Goal: Task Accomplishment & Management: Use online tool/utility

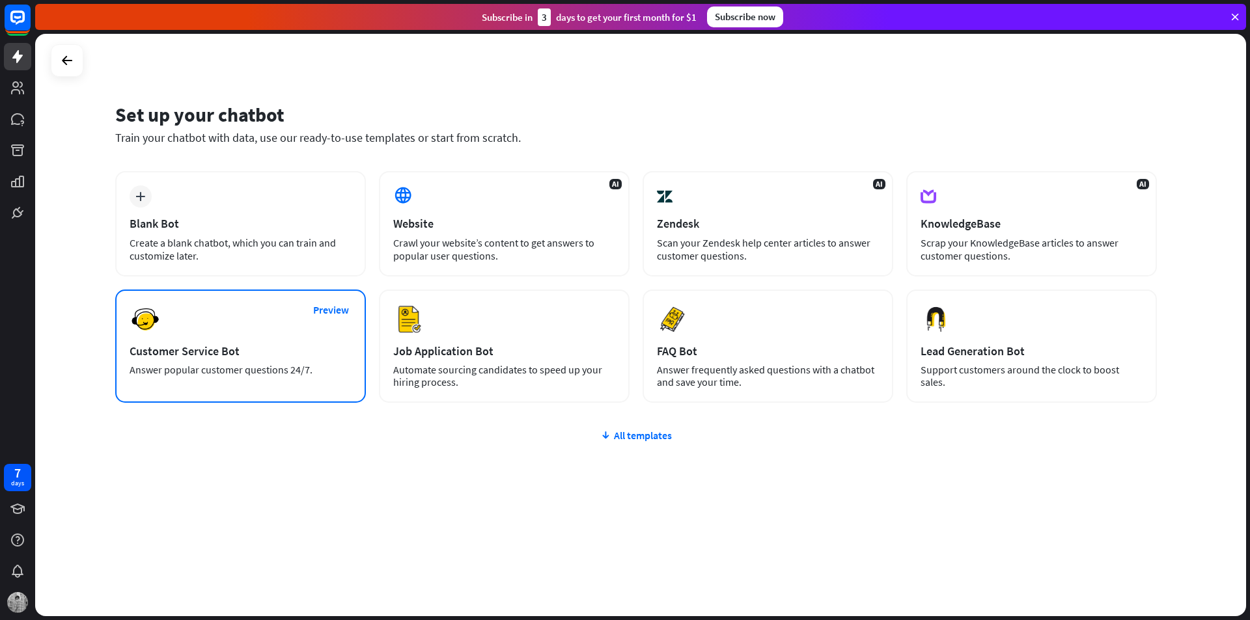
click at [297, 363] on div "Preview Customer Service Bot Answer popular customer questions 24/7." at bounding box center [240, 346] width 251 height 113
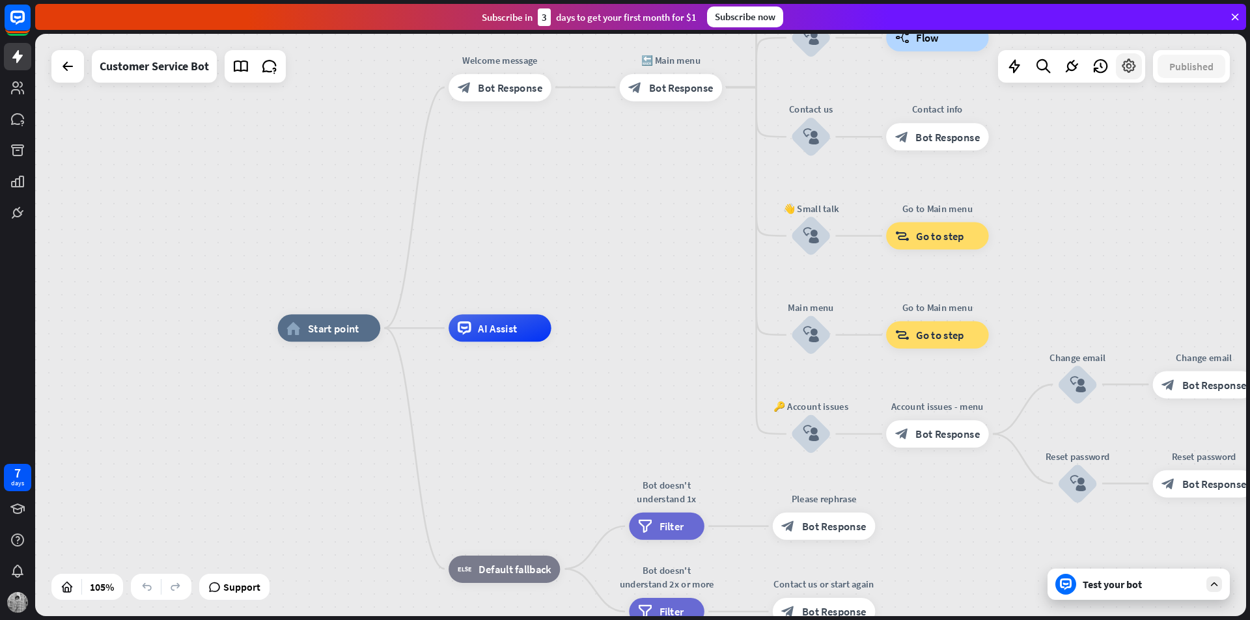
click at [1128, 72] on icon at bounding box center [1128, 66] width 17 height 17
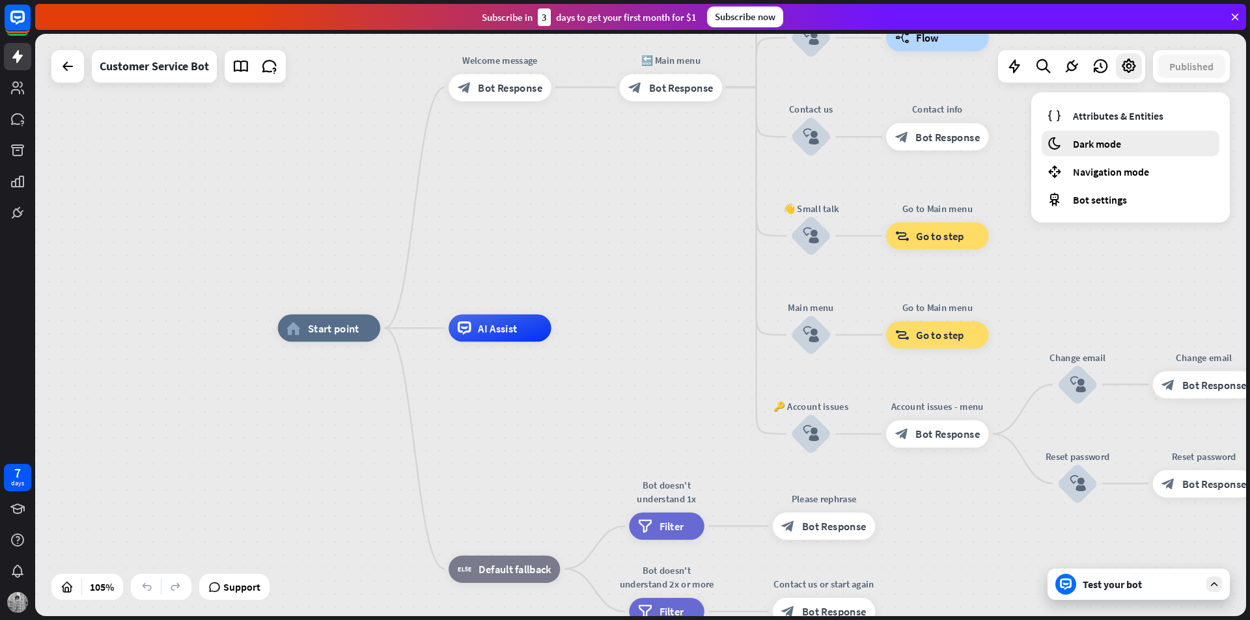
click at [1109, 137] on span "Dark mode" at bounding box center [1097, 143] width 48 height 13
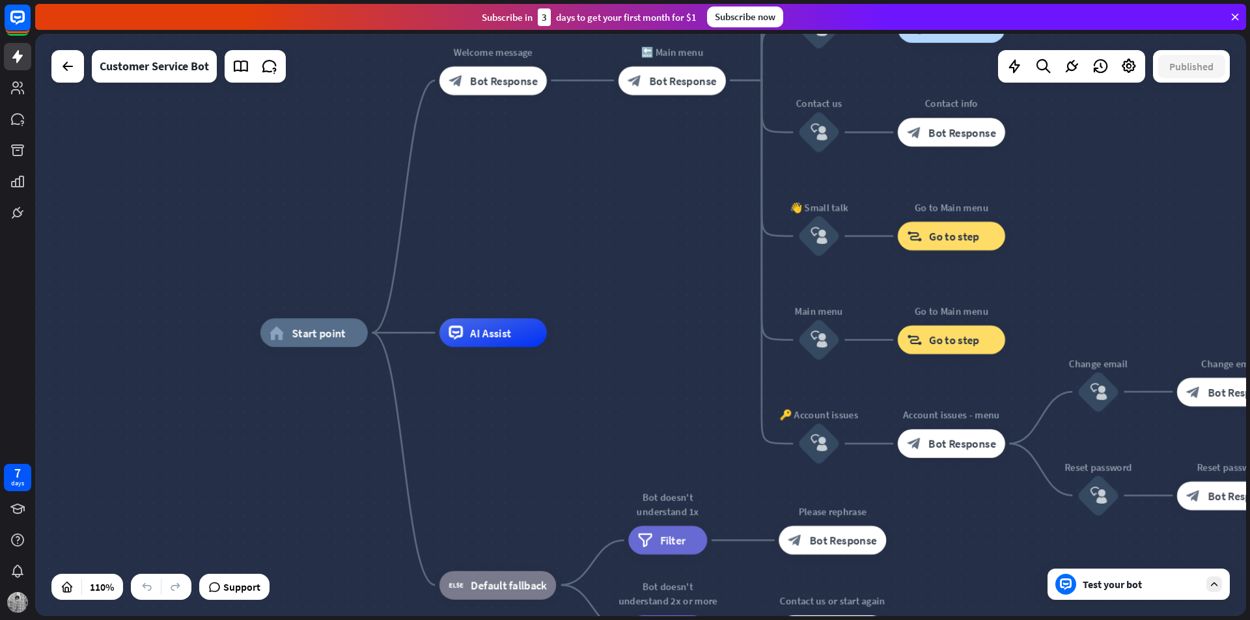
click at [1166, 587] on div "Test your bot" at bounding box center [1140, 584] width 117 height 13
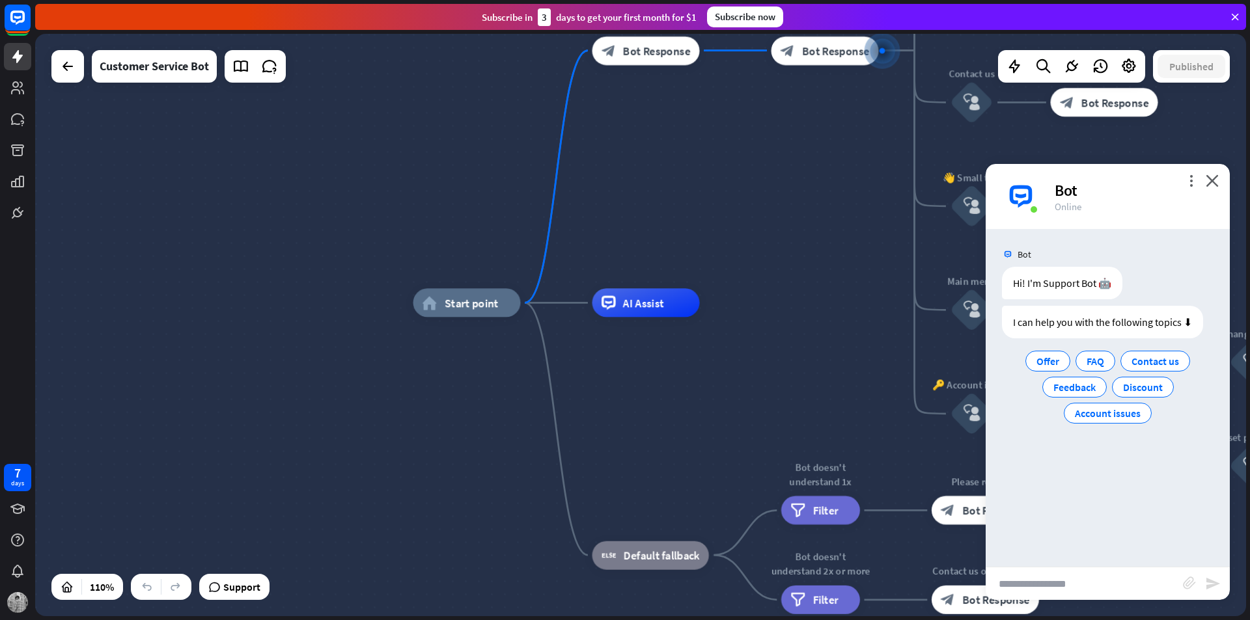
drag, startPoint x: 270, startPoint y: 485, endPoint x: 651, endPoint y: 217, distance: 466.0
click at [651, 217] on div "home_2 Start point Welcome message block_bot_response Bot Response 🔙 Main menu …" at bounding box center [640, 325] width 1210 height 582
click at [646, 272] on span "Edit name" at bounding box center [632, 270] width 44 height 13
type input "*******"
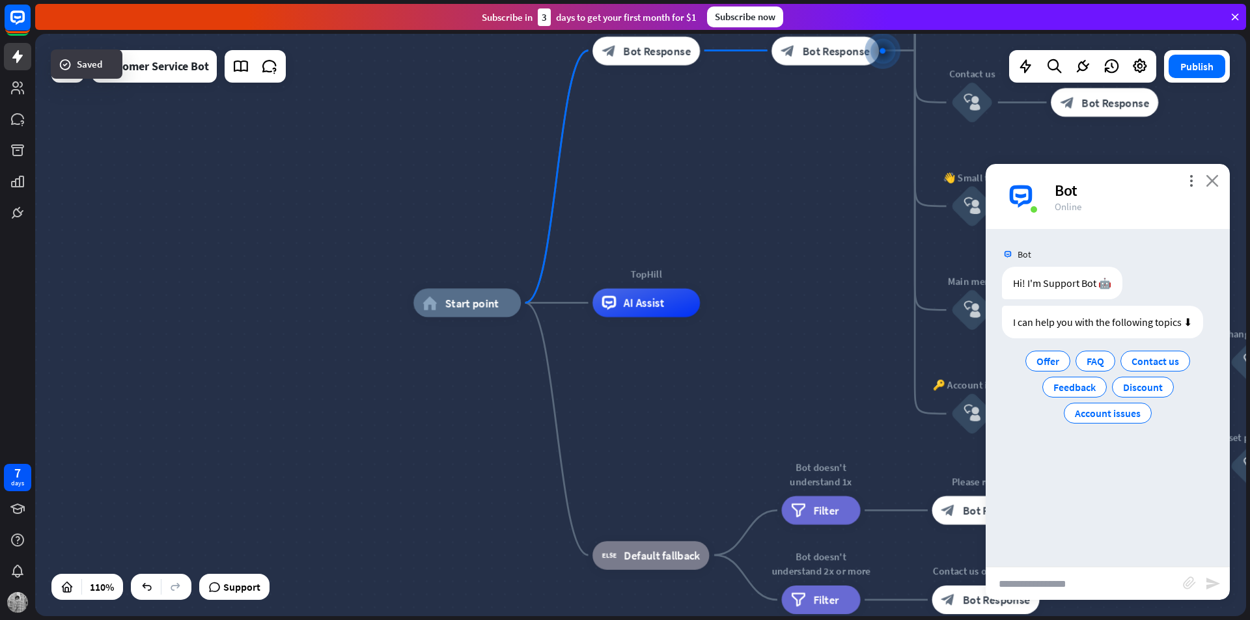
click at [1208, 185] on icon "close" at bounding box center [1211, 180] width 13 height 12
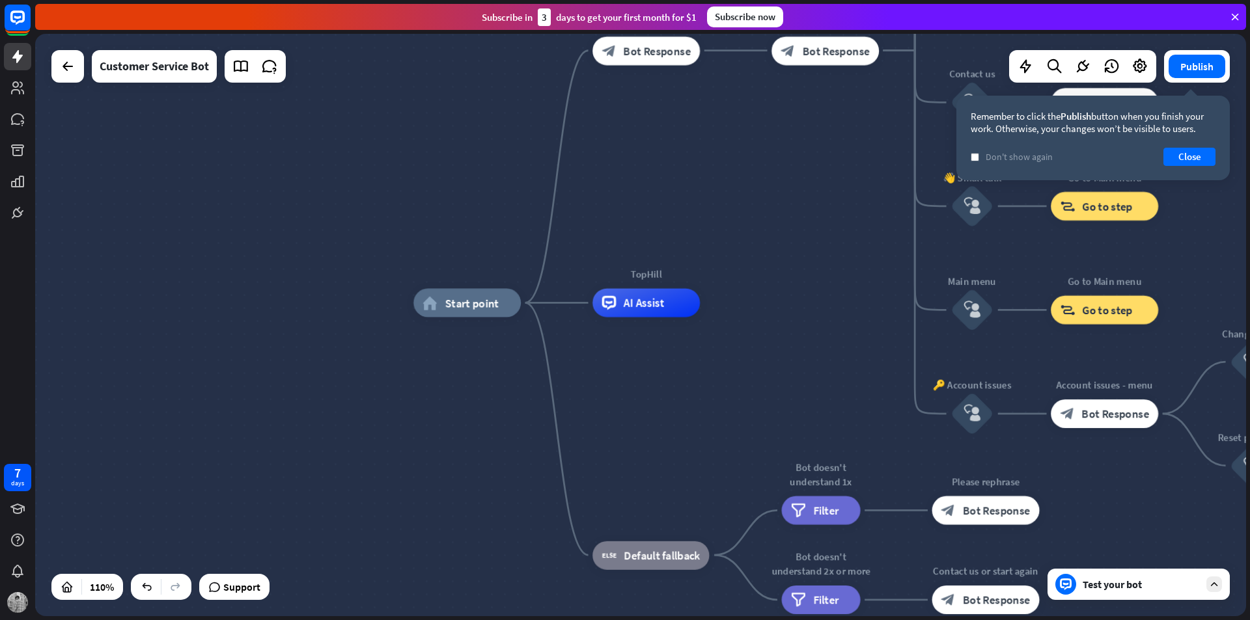
click at [1113, 582] on div "Test your bot" at bounding box center [1140, 584] width 117 height 13
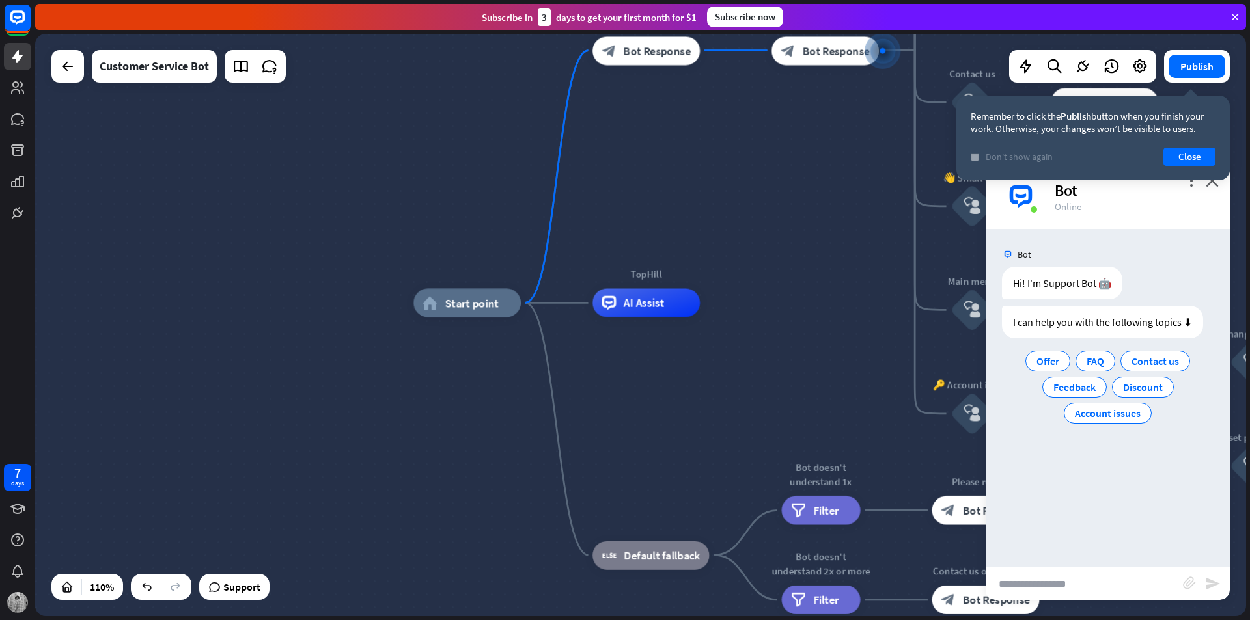
click at [973, 159] on icon "check" at bounding box center [975, 157] width 6 height 6
click at [1192, 159] on button "Close" at bounding box center [1189, 157] width 52 height 18
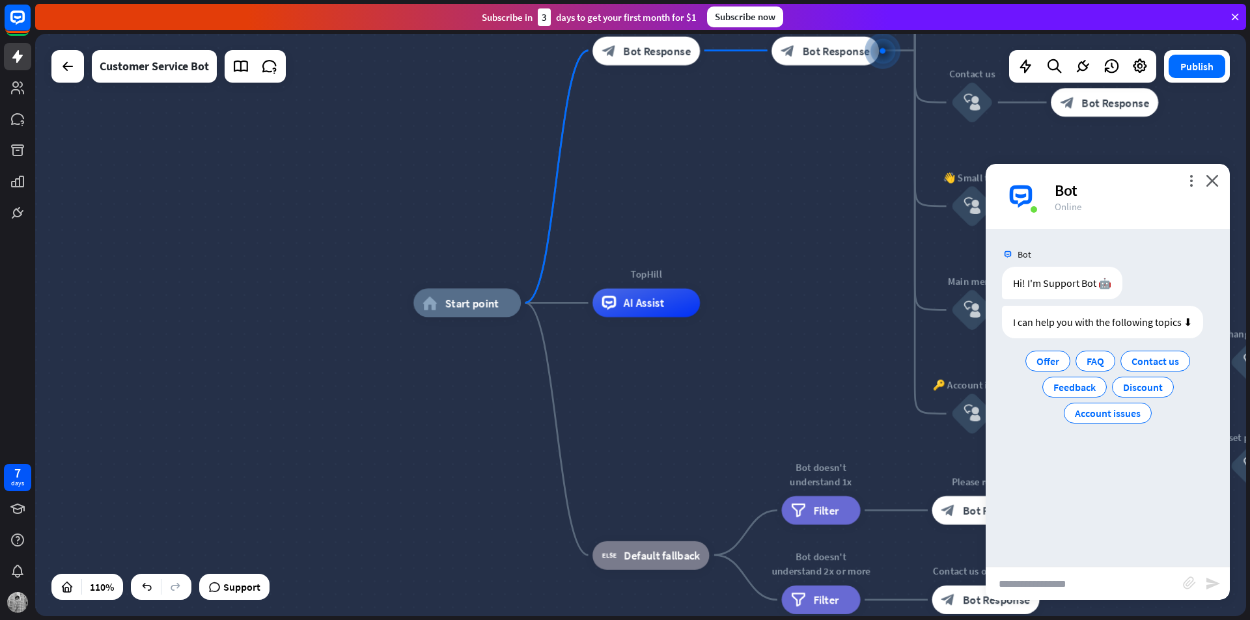
click at [1183, 175] on div "more_vert close Bot Online" at bounding box center [1107, 196] width 244 height 65
click at [1189, 178] on icon "more_vert" at bounding box center [1190, 180] width 12 height 12
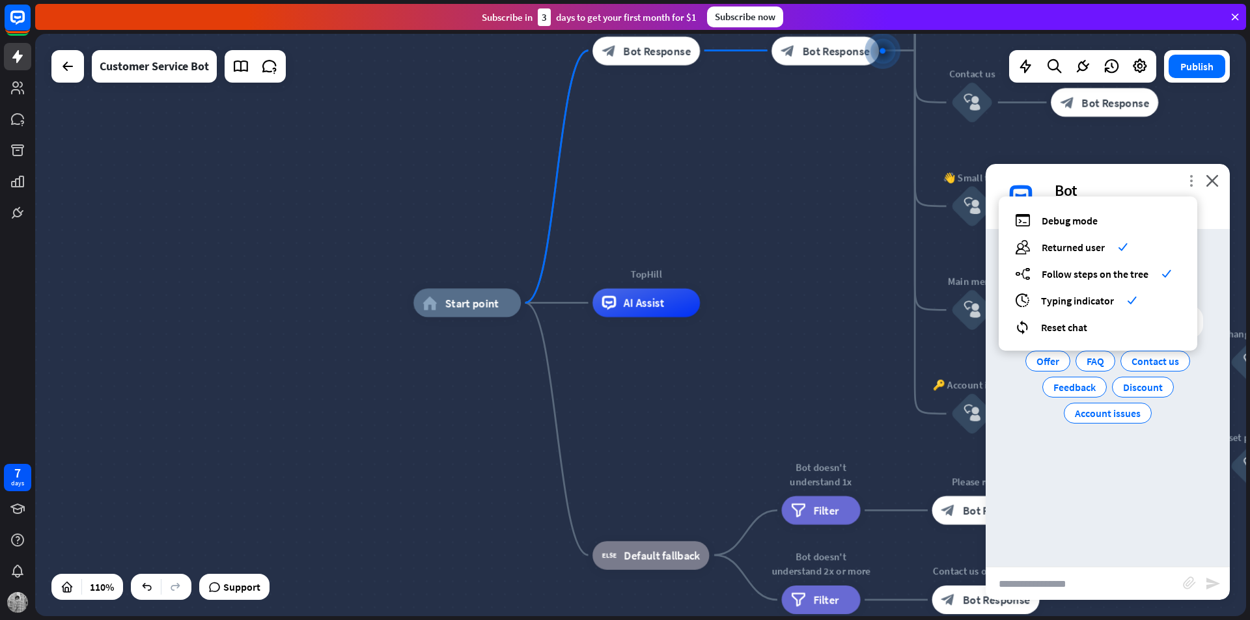
click at [1189, 178] on icon "more_vert" at bounding box center [1190, 180] width 12 height 12
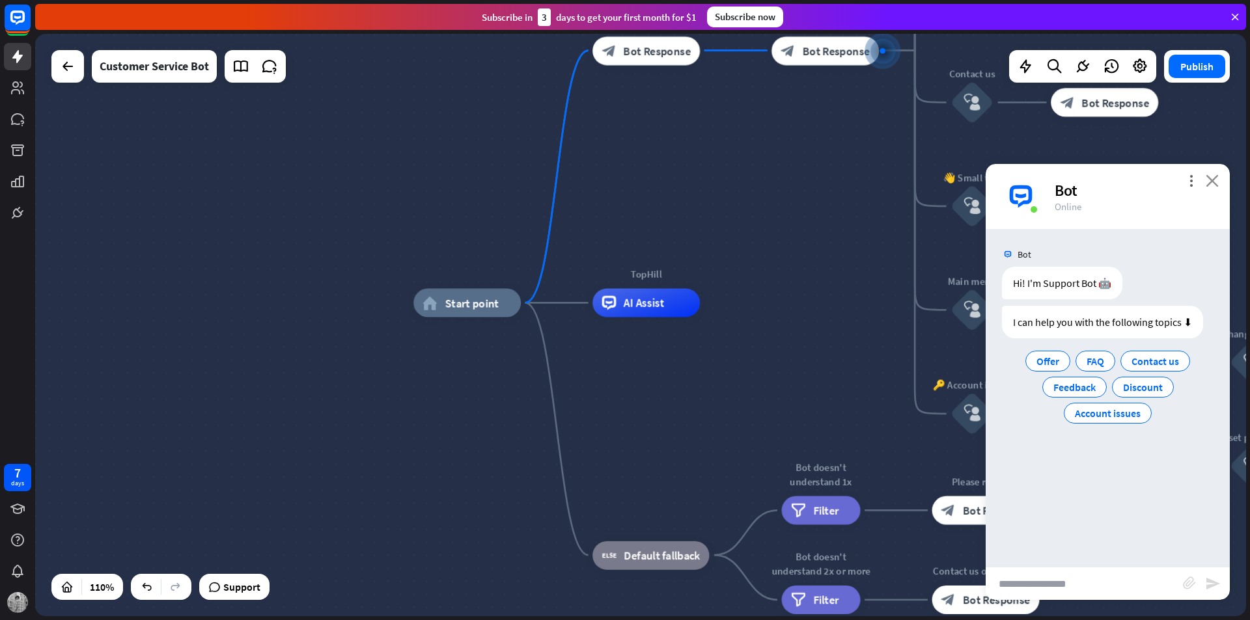
click at [1216, 179] on icon "close" at bounding box center [1211, 180] width 13 height 12
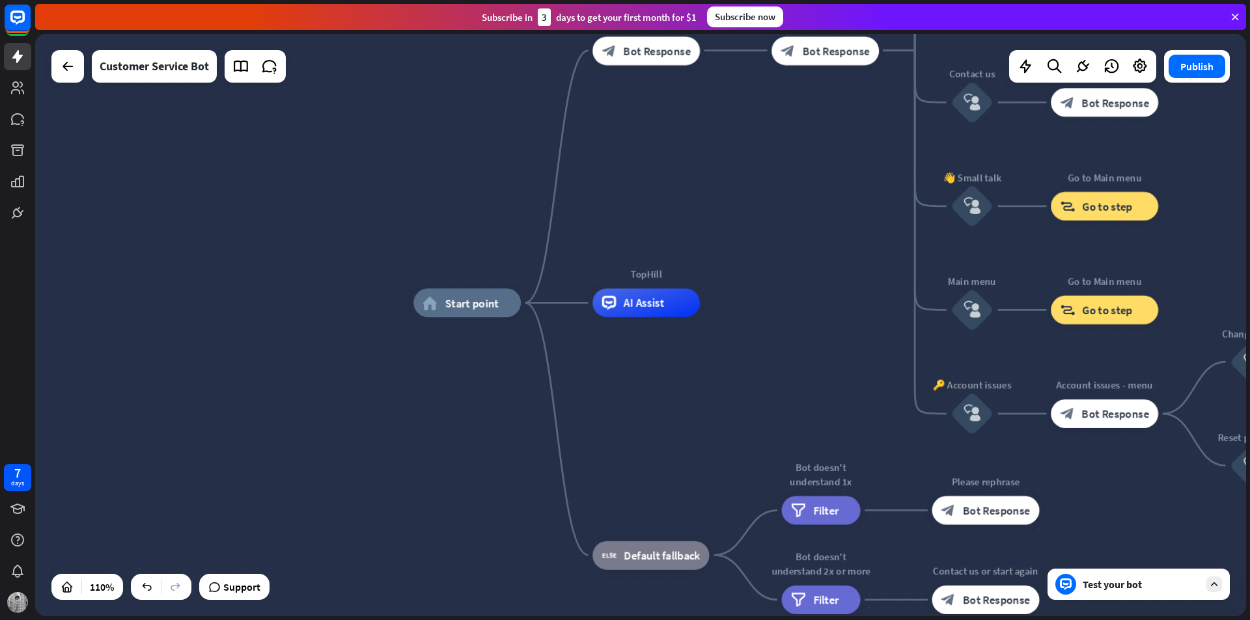
click at [1086, 588] on div "Test your bot" at bounding box center [1140, 584] width 117 height 13
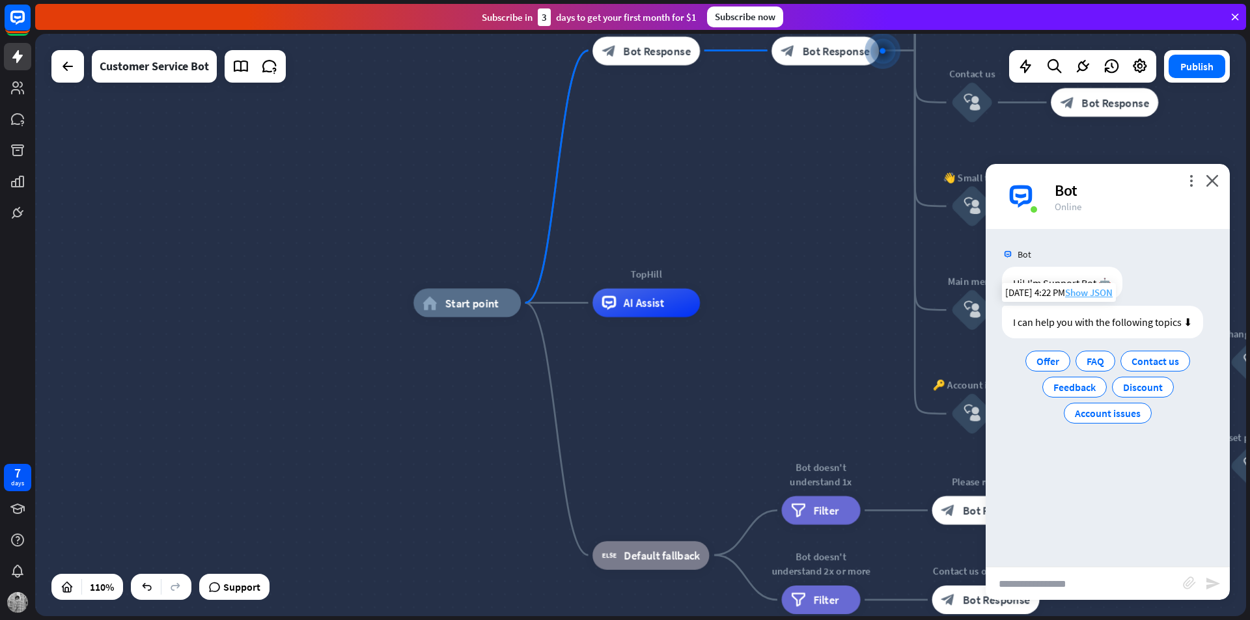
click at [1097, 292] on span "Show JSON" at bounding box center [1089, 292] width 48 height 12
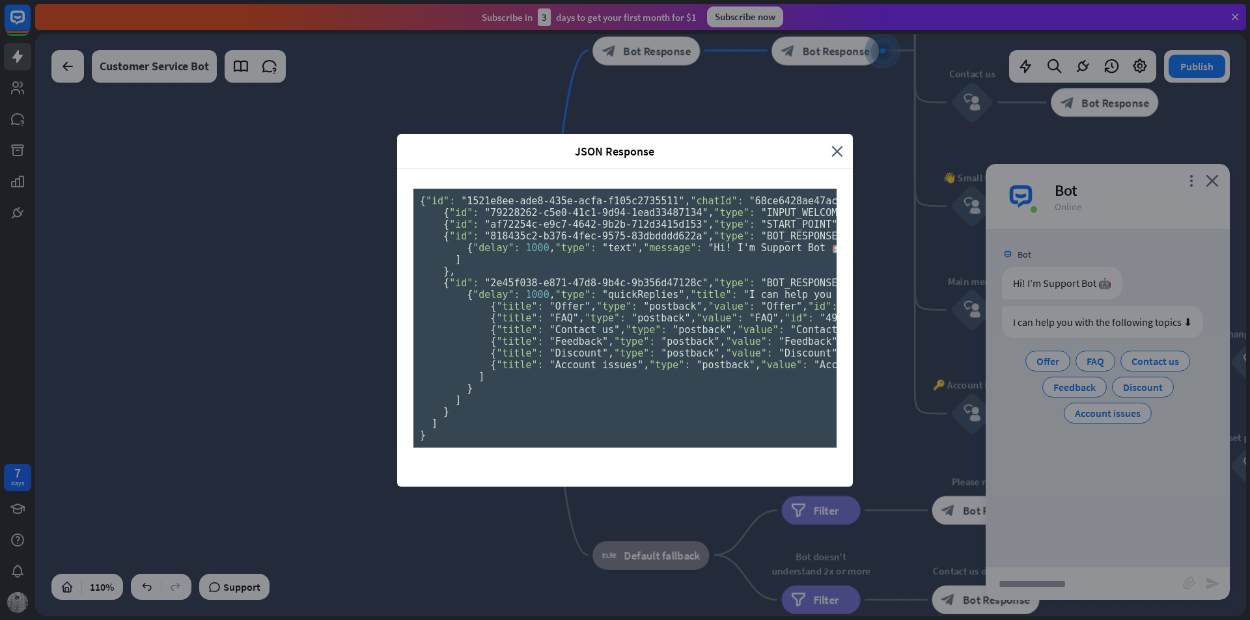
drag, startPoint x: 825, startPoint y: 53, endPoint x: 850, endPoint y: 104, distance: 56.5
click at [826, 144] on div "JSON Response" at bounding box center [619, 151] width 424 height 15
click at [834, 144] on icon "close" at bounding box center [837, 151] width 12 height 15
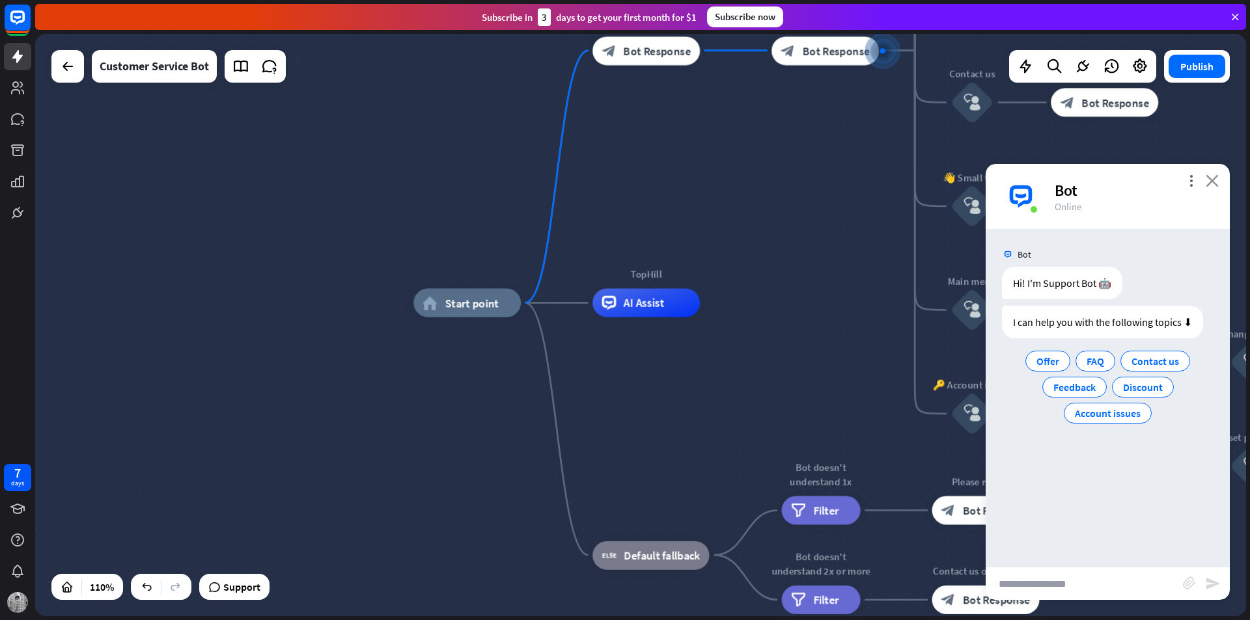
click at [1209, 182] on icon "close" at bounding box center [1211, 180] width 13 height 12
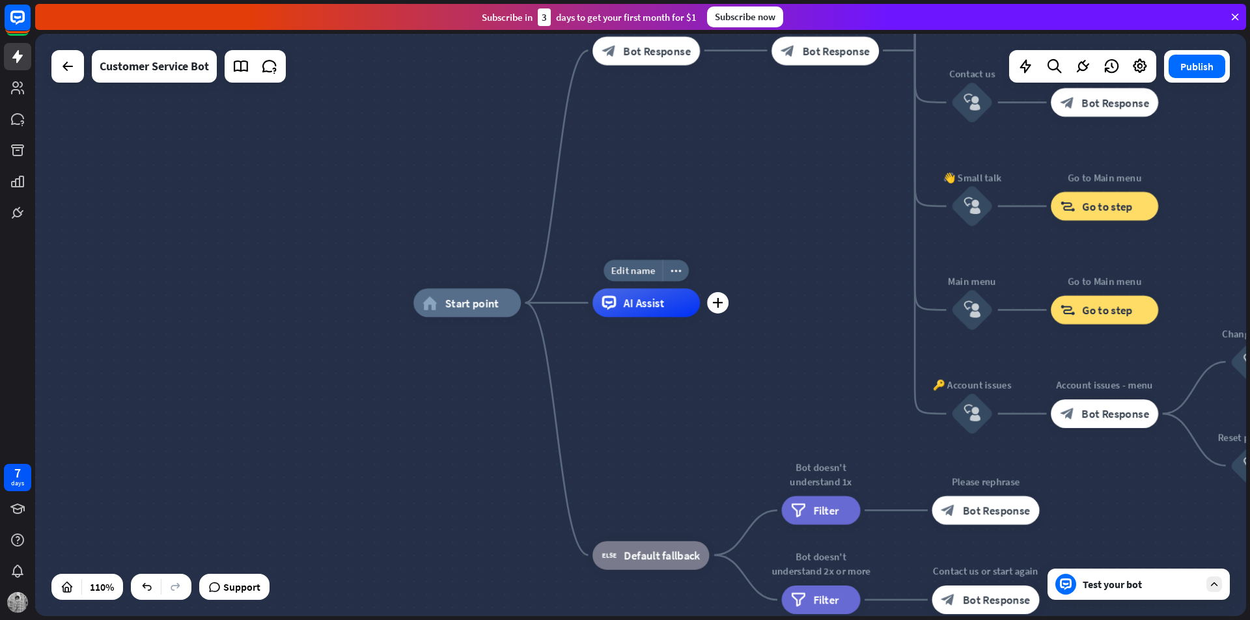
click at [644, 317] on div "Edit name more_horiz plus AI Assist" at bounding box center [645, 302] width 107 height 29
click at [666, 314] on div "AI Assist" at bounding box center [645, 302] width 107 height 29
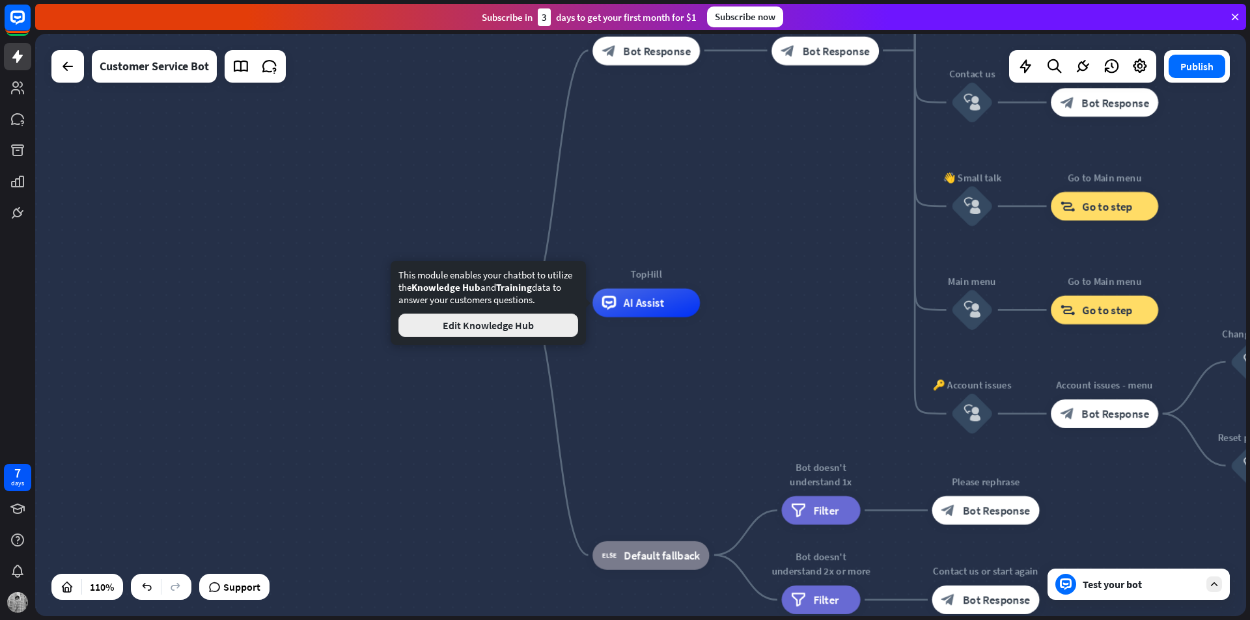
click at [515, 331] on button "Edit Knowledge Hub" at bounding box center [488, 325] width 180 height 23
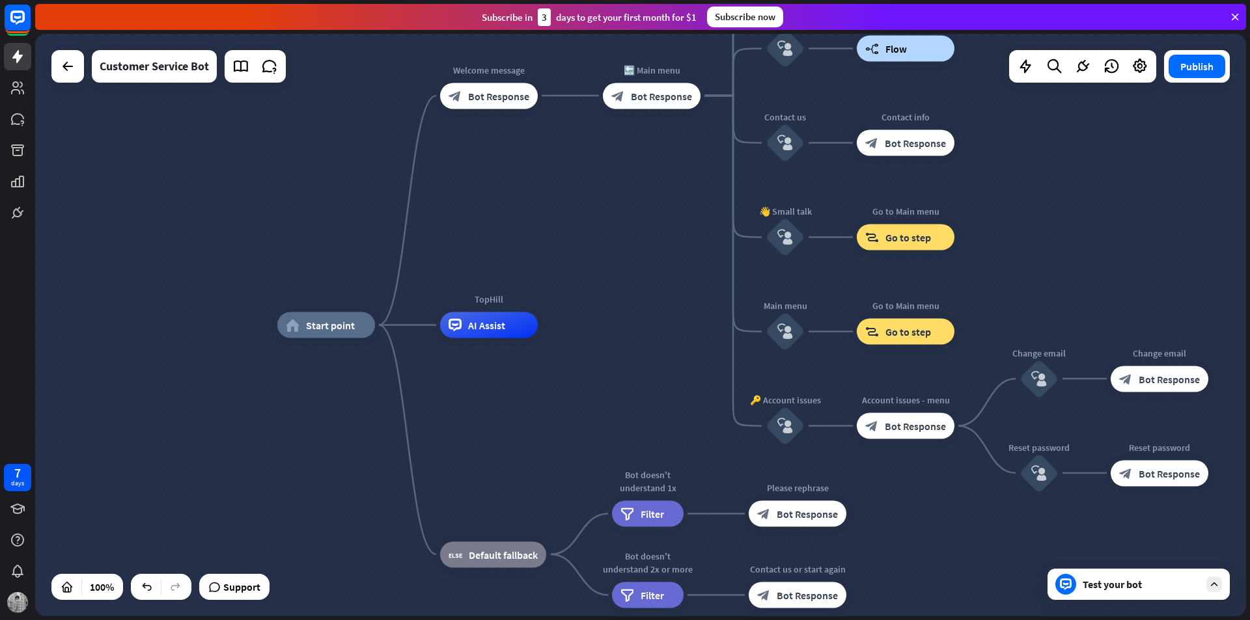
click at [1118, 589] on div "Test your bot" at bounding box center [1140, 584] width 117 height 13
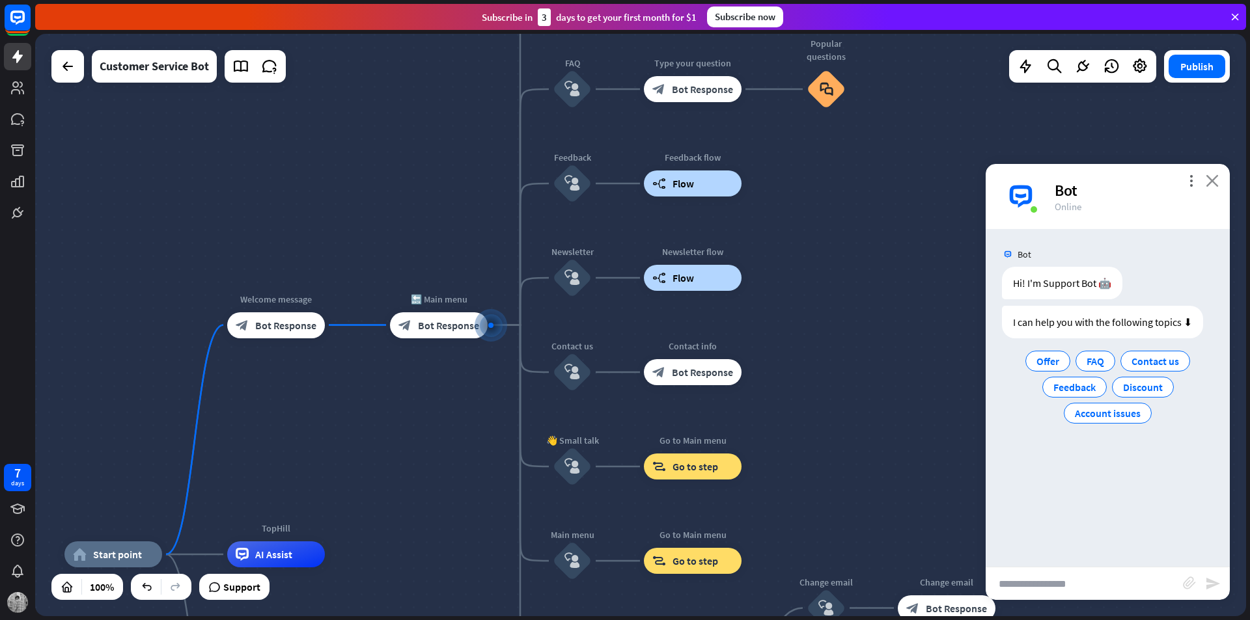
click at [1215, 185] on icon "close" at bounding box center [1211, 180] width 13 height 12
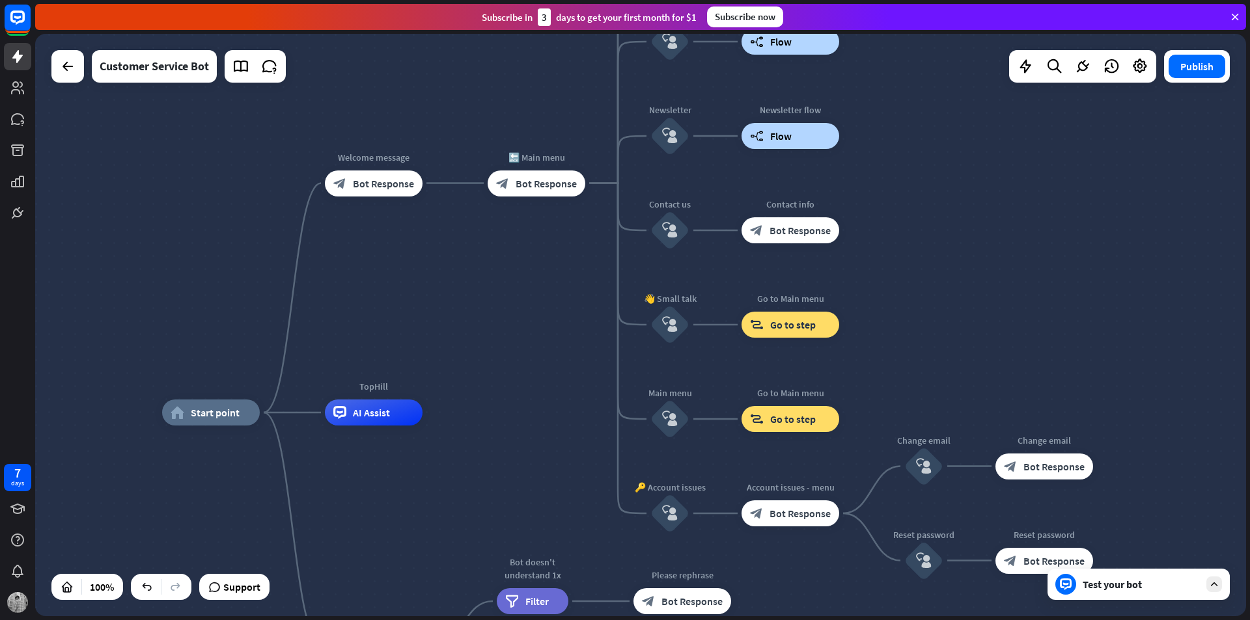
drag, startPoint x: 424, startPoint y: 446, endPoint x: 556, endPoint y: 279, distance: 214.1
click at [556, 279] on div "home_2 Start point Welcome message block_bot_response Bot Response 🔙 Main menu …" at bounding box center [640, 325] width 1210 height 582
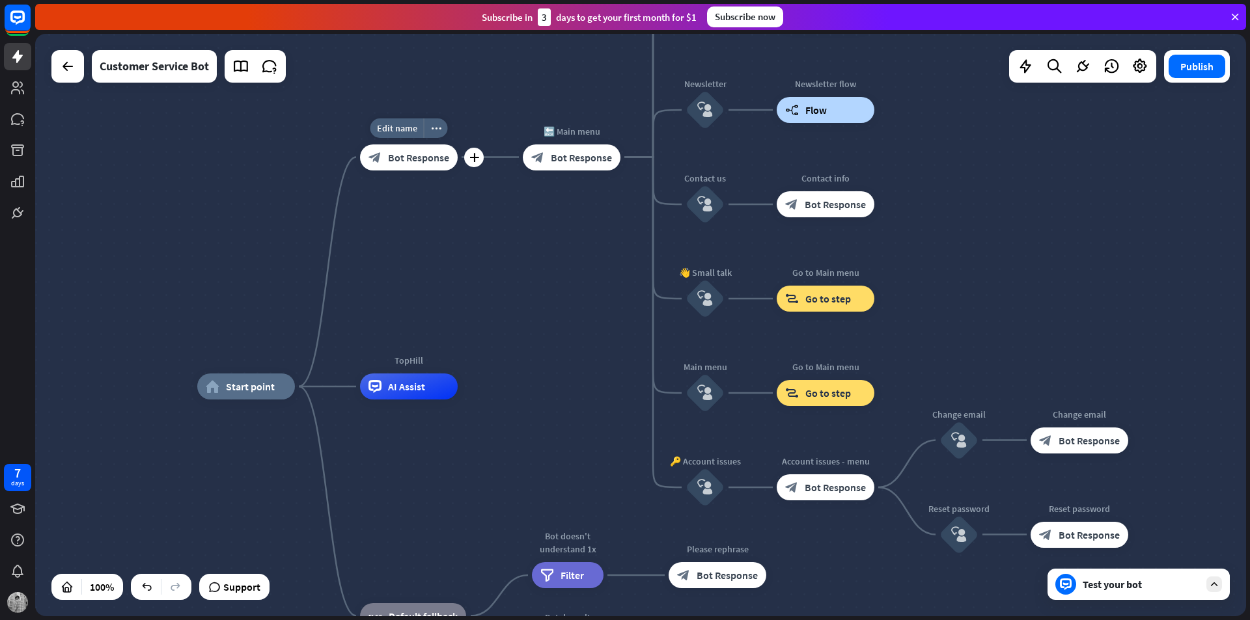
click at [441, 159] on span "Bot Response" at bounding box center [418, 157] width 61 height 13
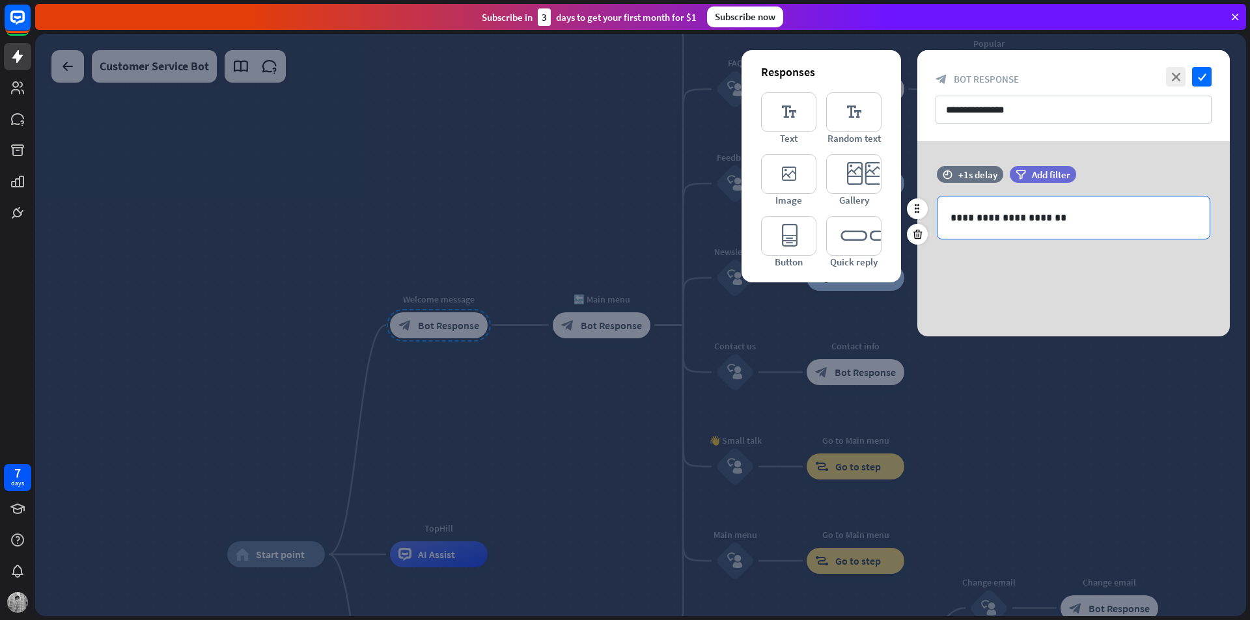
click at [1046, 221] on p "**********" at bounding box center [1073, 218] width 246 height 16
drag, startPoint x: 1054, startPoint y: 215, endPoint x: 966, endPoint y: 219, distance: 87.9
click at [966, 219] on p "**********" at bounding box center [1073, 218] width 246 height 16
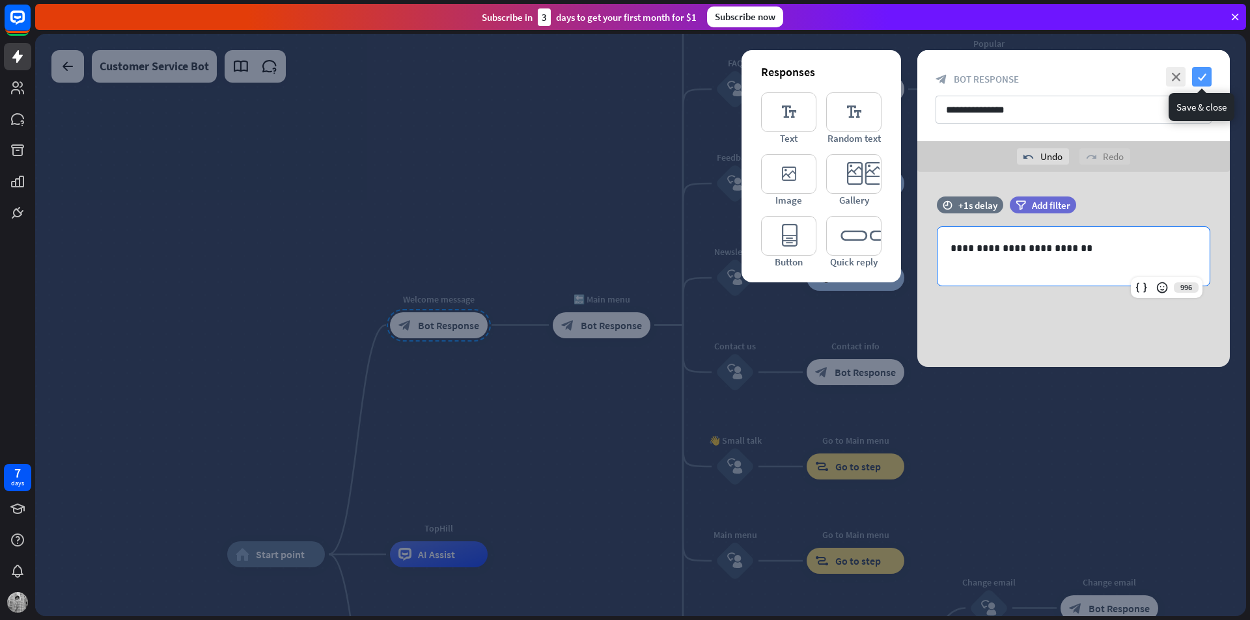
click at [1199, 76] on icon "check" at bounding box center [1202, 77] width 20 height 20
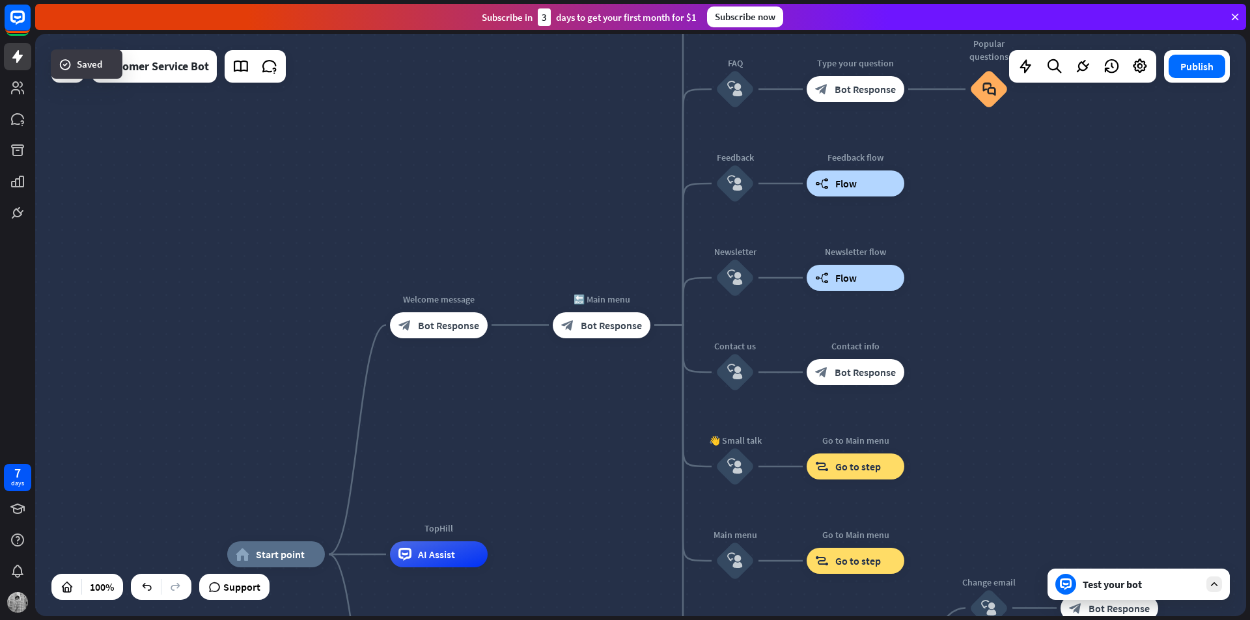
click at [1174, 588] on div "Test your bot" at bounding box center [1140, 584] width 117 height 13
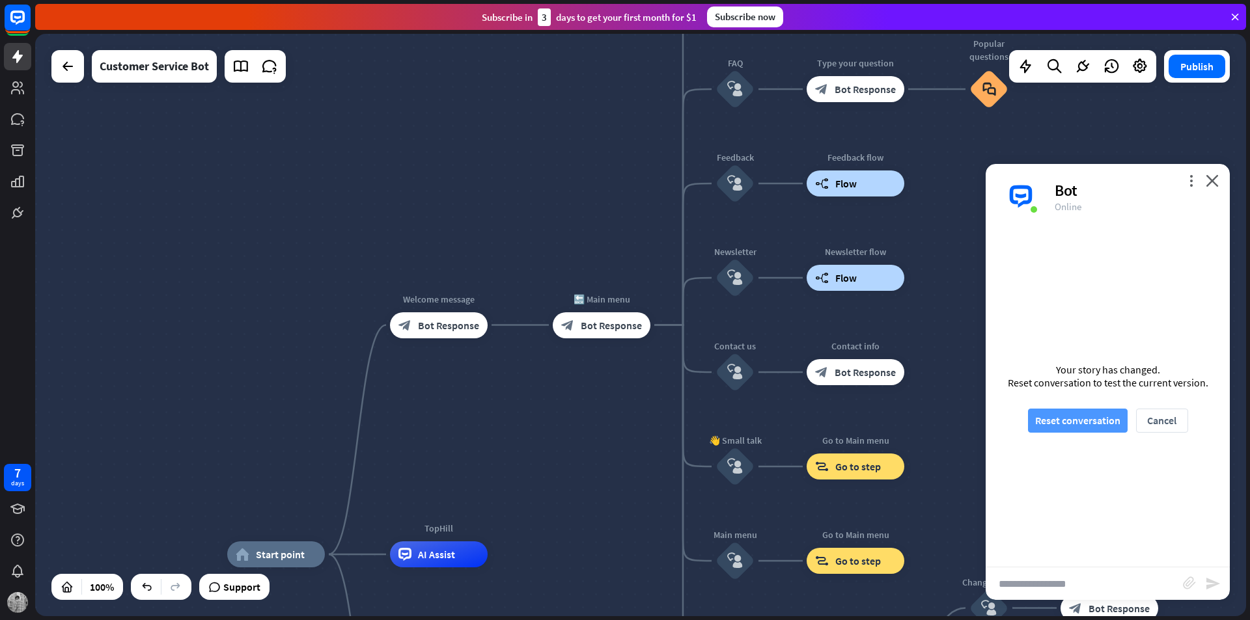
click at [1099, 420] on button "Reset conversation" at bounding box center [1078, 421] width 100 height 24
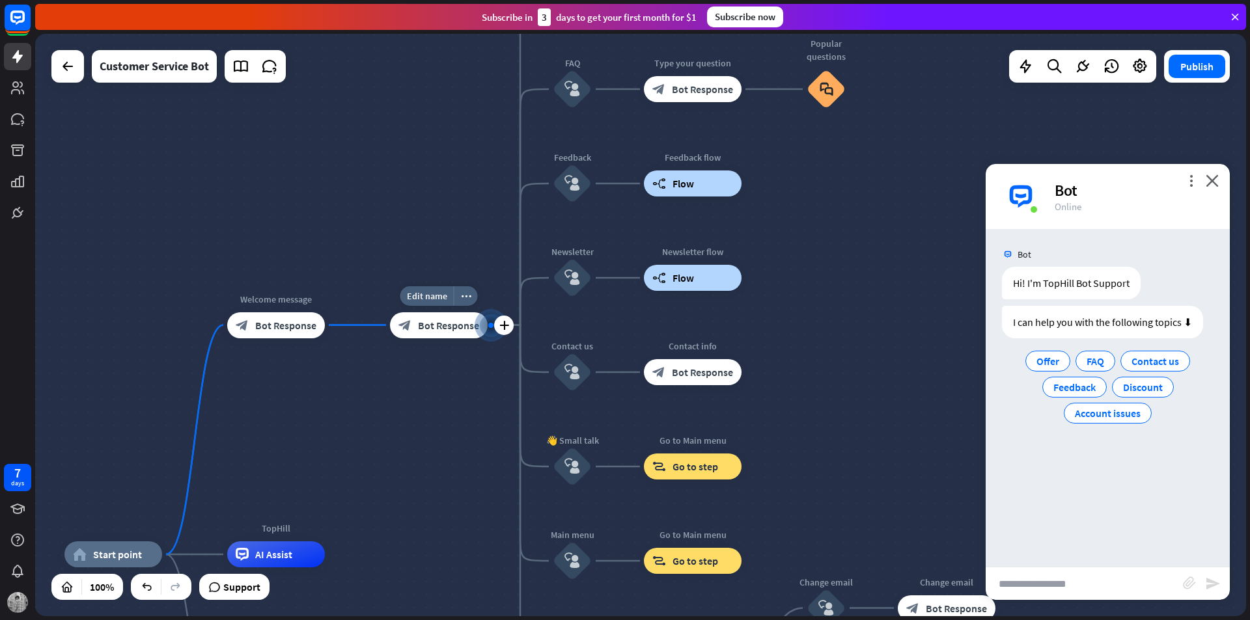
click at [444, 336] on div "block_bot_response Bot Response" at bounding box center [439, 325] width 98 height 26
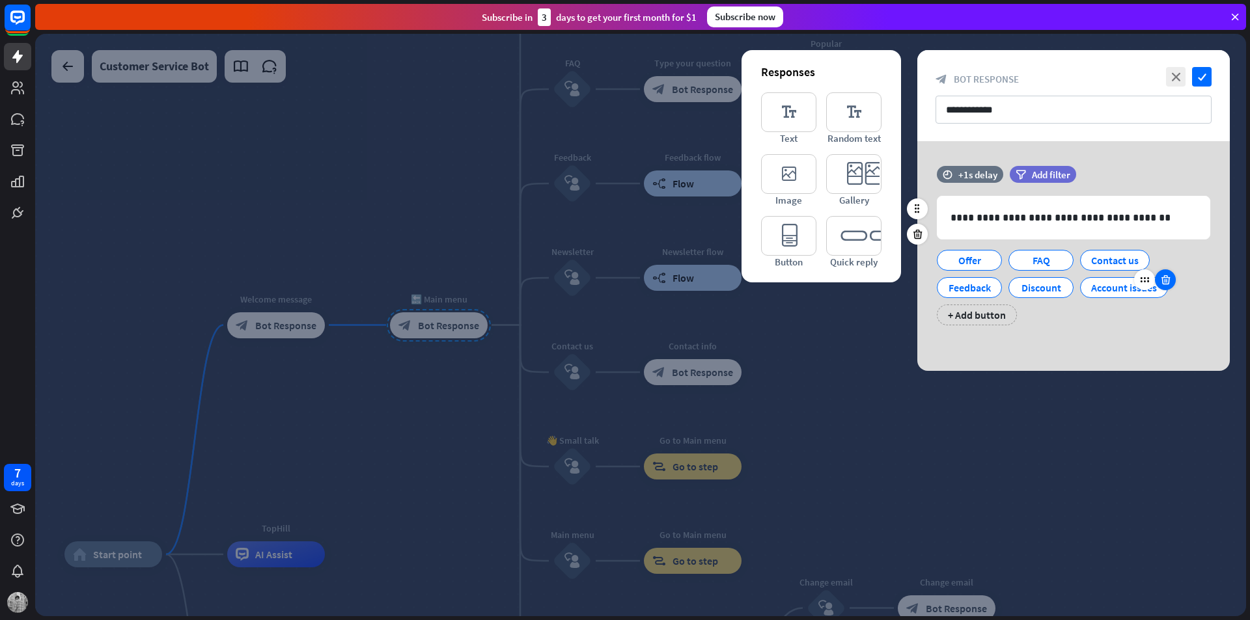
click at [1166, 280] on icon at bounding box center [1165, 280] width 12 height 12
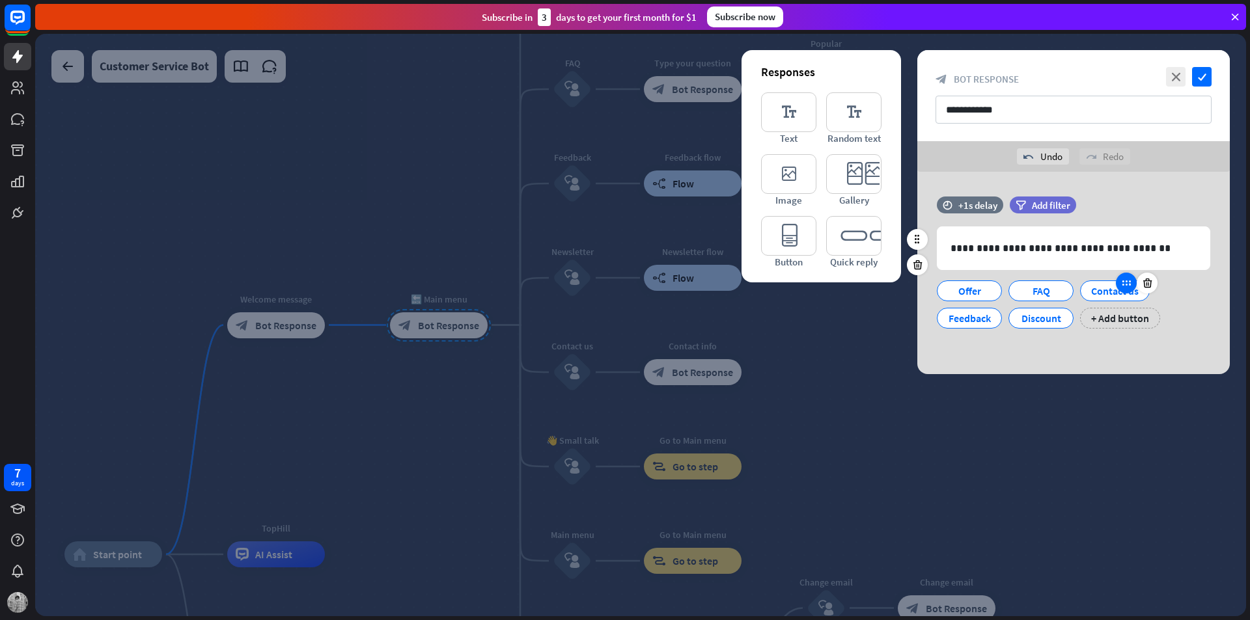
click at [1125, 285] on icon at bounding box center [1126, 283] width 12 height 12
drag, startPoint x: 1125, startPoint y: 285, endPoint x: 1099, endPoint y: 286, distance: 26.7
click at [1099, 286] on div "Contact us" at bounding box center [1115, 290] width 70 height 21
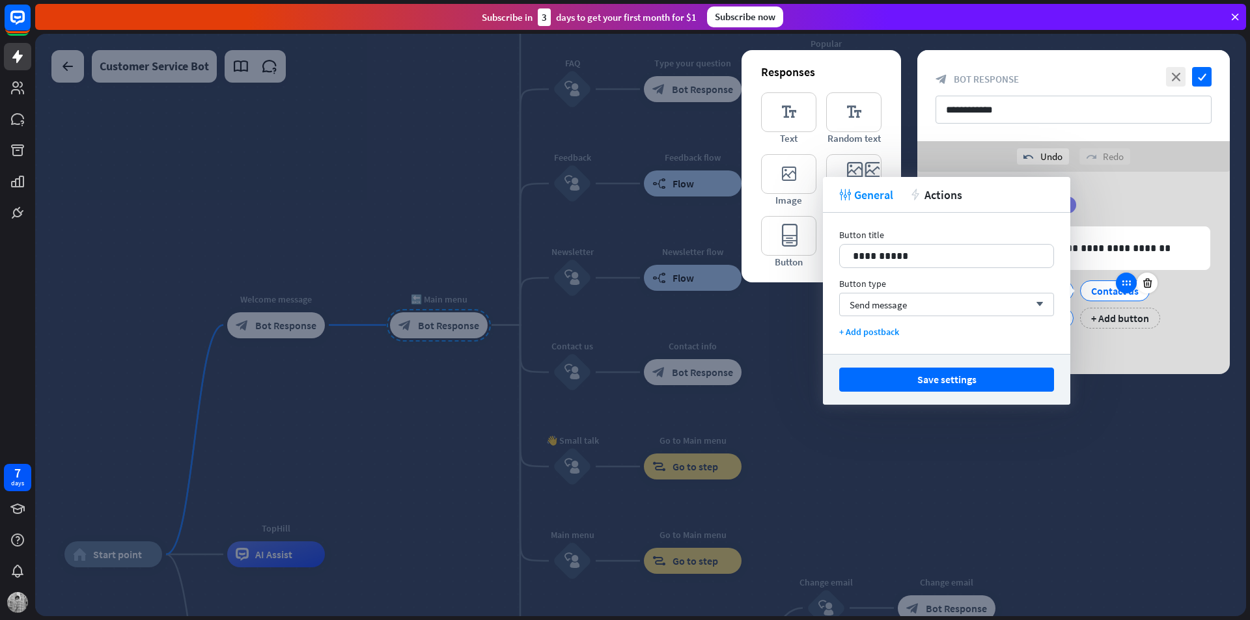
click at [1123, 287] on icon at bounding box center [1126, 283] width 12 height 12
click at [1038, 308] on icon "arrow_down" at bounding box center [1036, 305] width 14 height 8
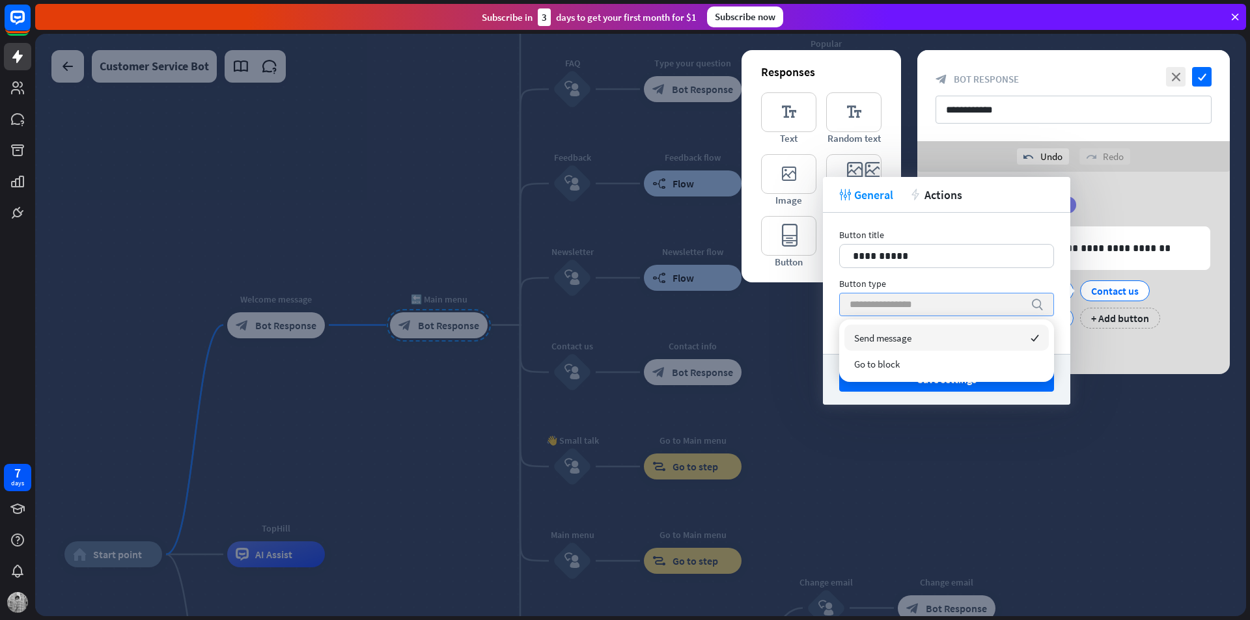
click at [1032, 304] on icon "search" at bounding box center [1036, 304] width 13 height 13
click at [1033, 298] on icon "search" at bounding box center [1036, 304] width 13 height 13
click at [1029, 335] on div "Send message checked" at bounding box center [946, 338] width 204 height 26
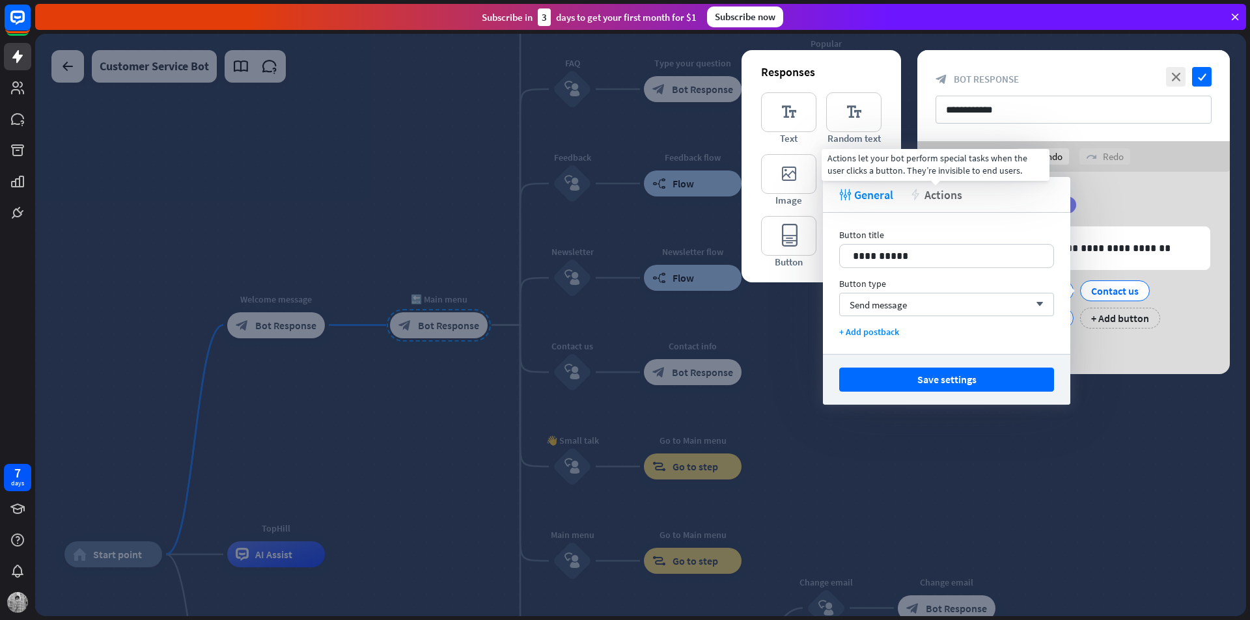
click at [932, 200] on span "Actions" at bounding box center [943, 194] width 38 height 15
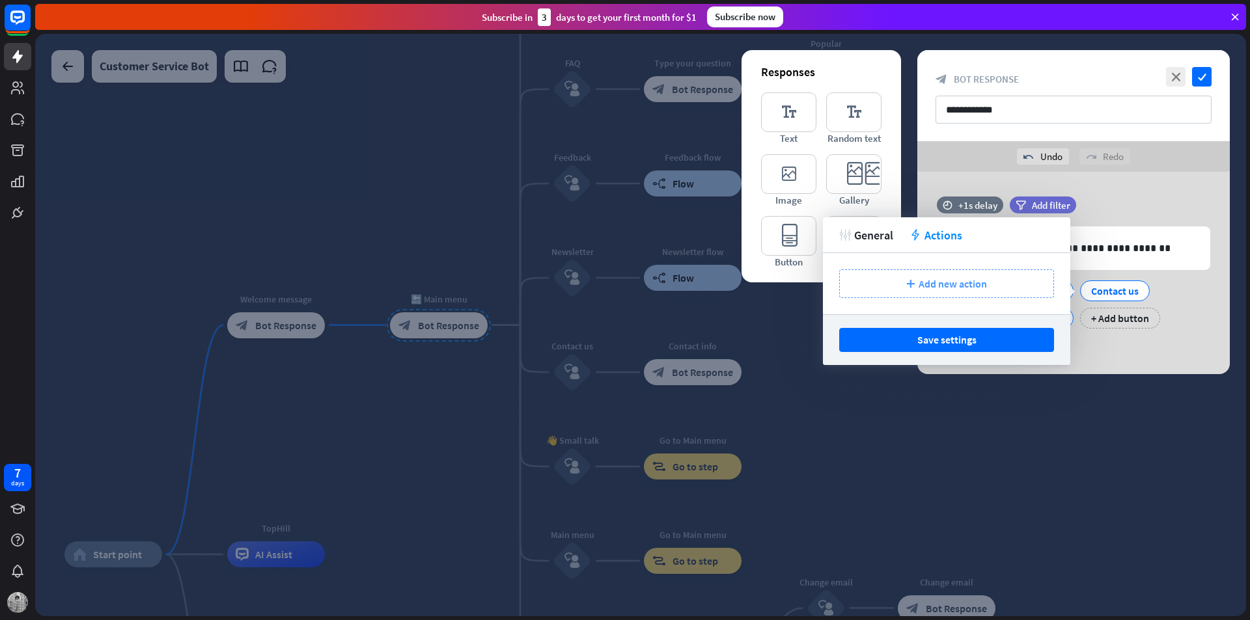
click at [964, 296] on div "plus Add new action" at bounding box center [946, 283] width 215 height 29
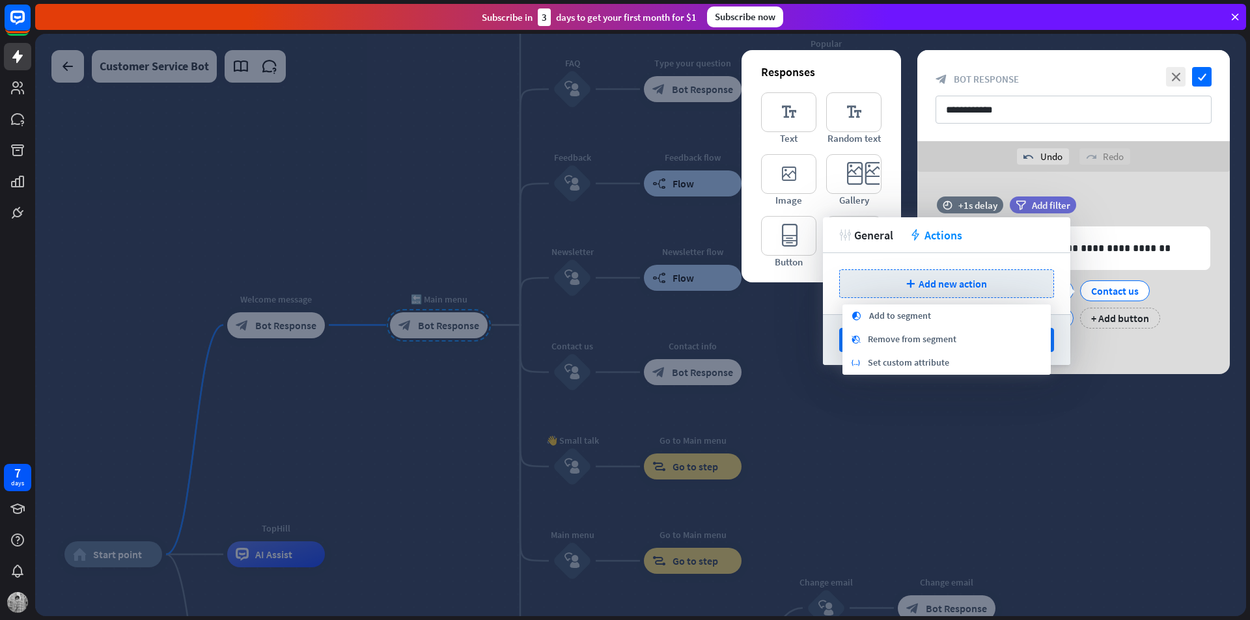
click at [1151, 341] on div "**********" at bounding box center [1073, 269] width 312 height 145
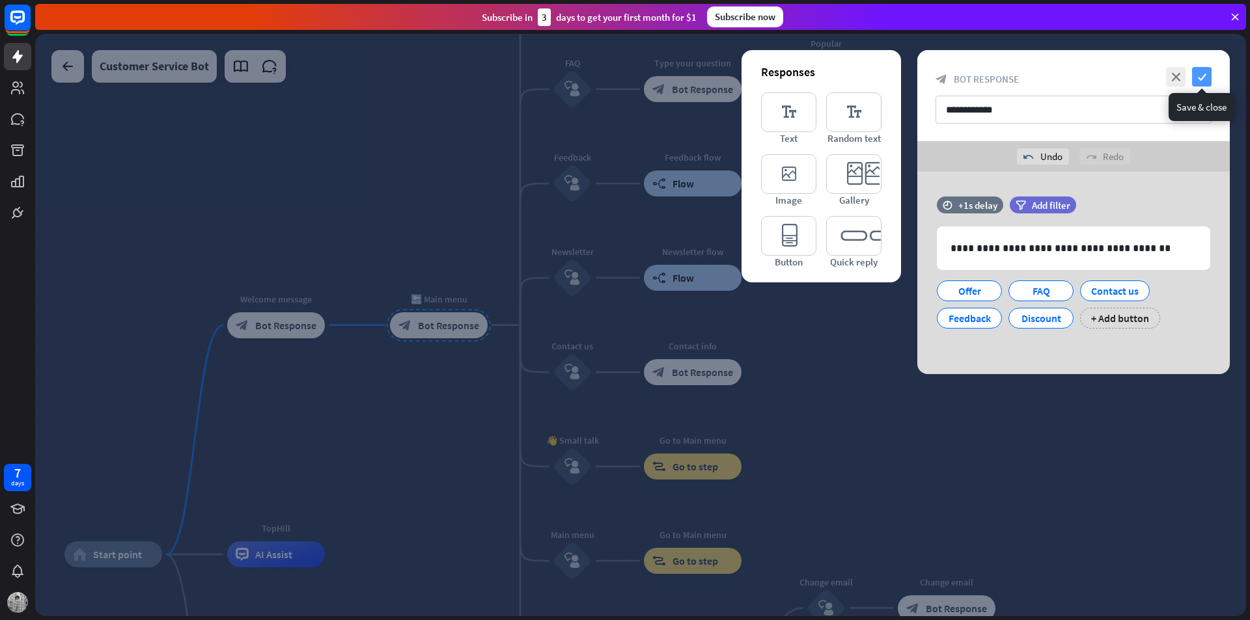
click at [1196, 80] on icon "check" at bounding box center [1202, 77] width 20 height 20
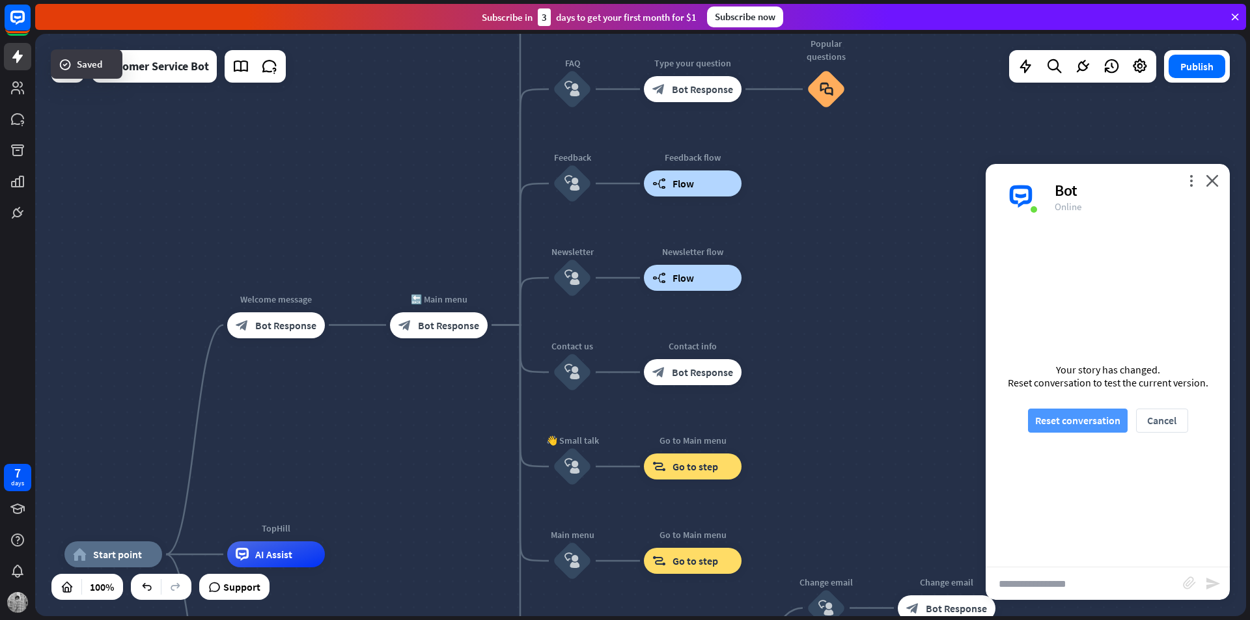
click at [1102, 421] on button "Reset conversation" at bounding box center [1078, 421] width 100 height 24
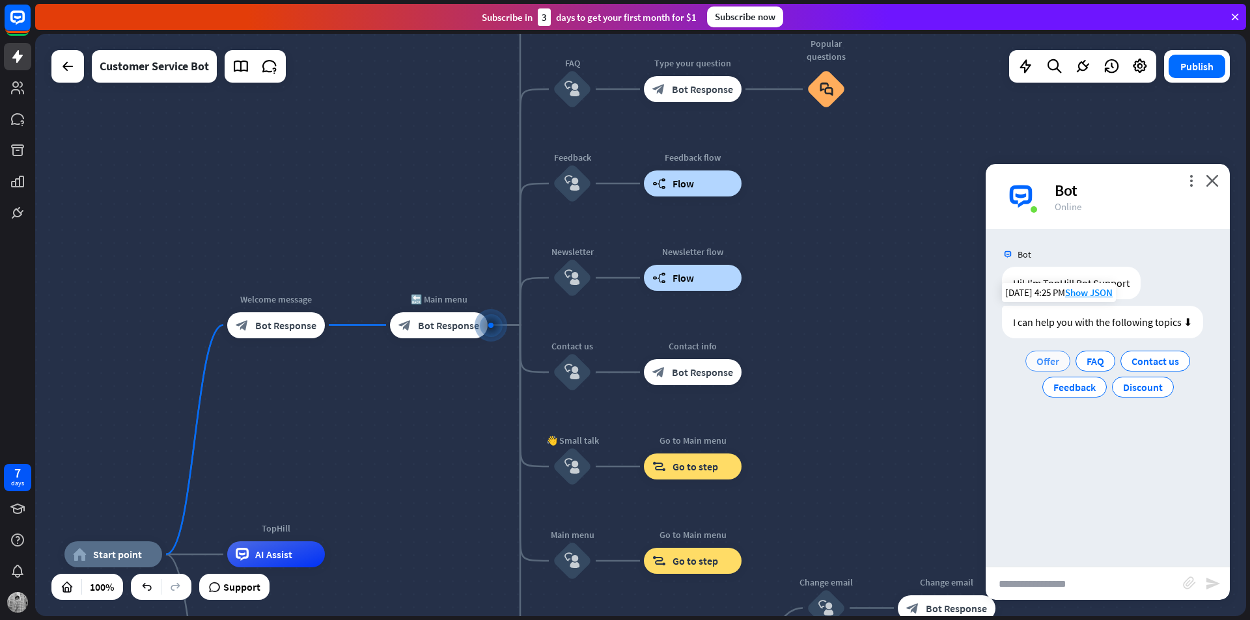
click at [1054, 363] on span "Offer" at bounding box center [1047, 361] width 23 height 13
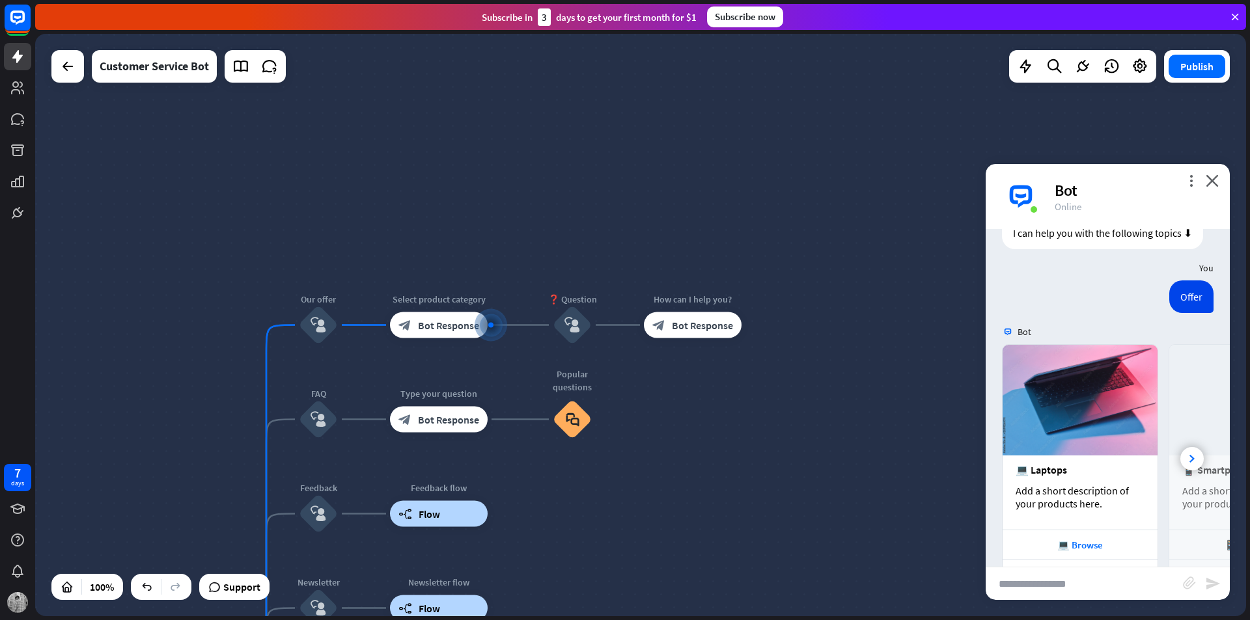
scroll to position [160, 0]
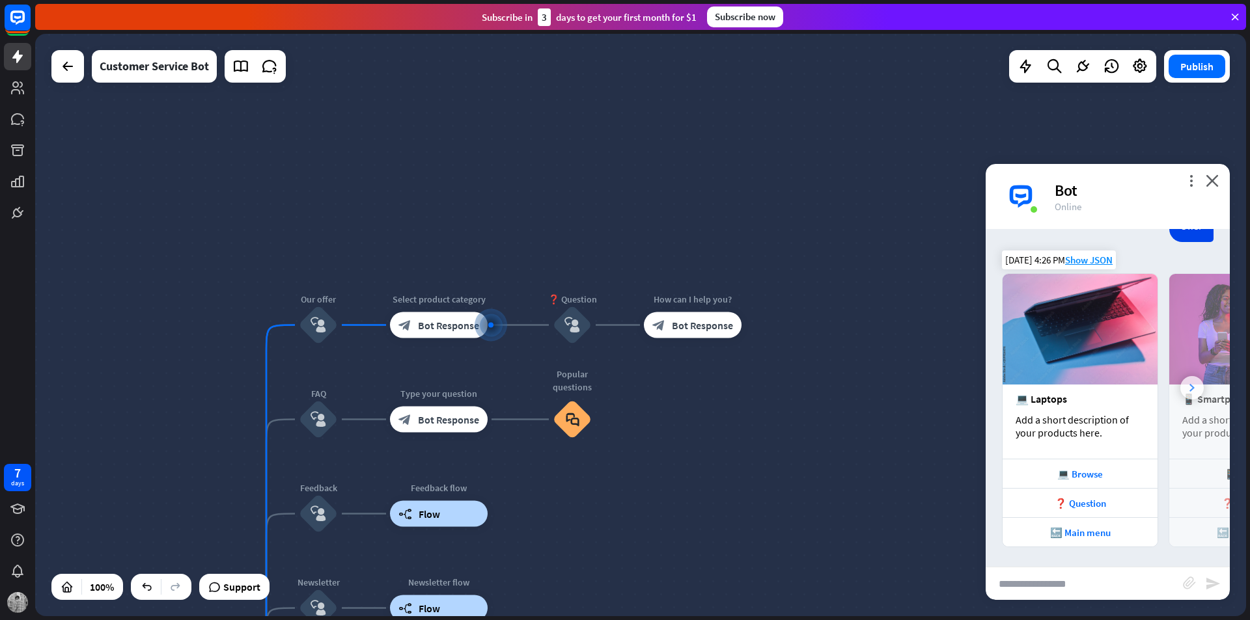
click at [1185, 376] on div at bounding box center [1191, 387] width 23 height 23
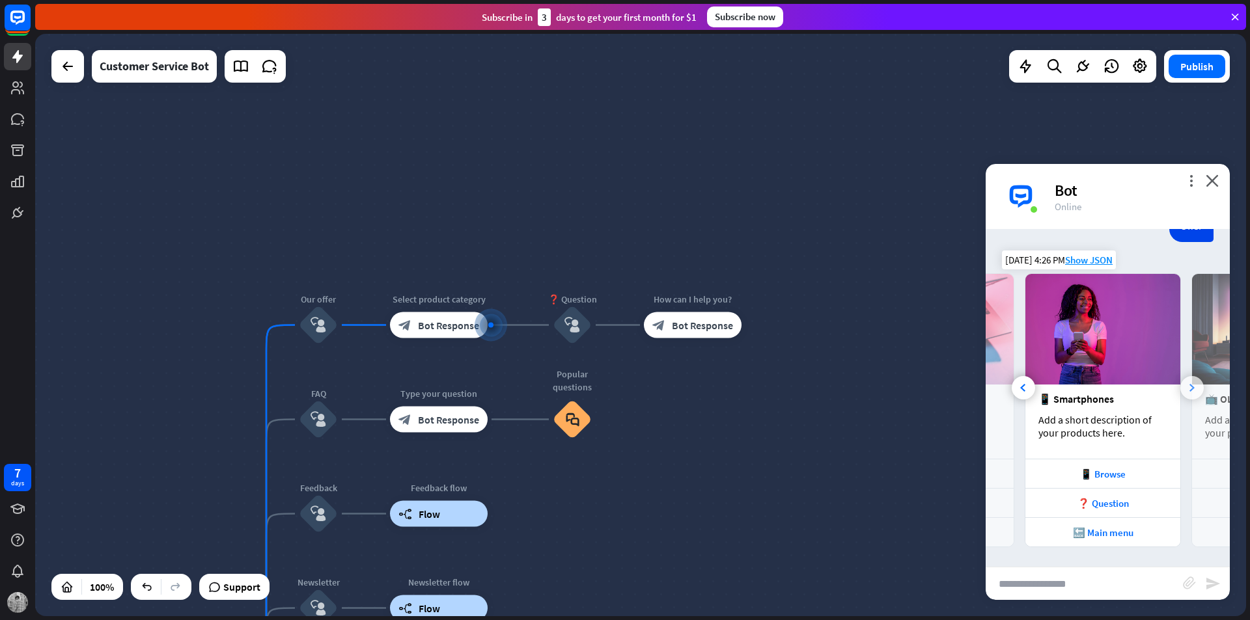
click at [1180, 383] on div at bounding box center [1191, 387] width 23 height 23
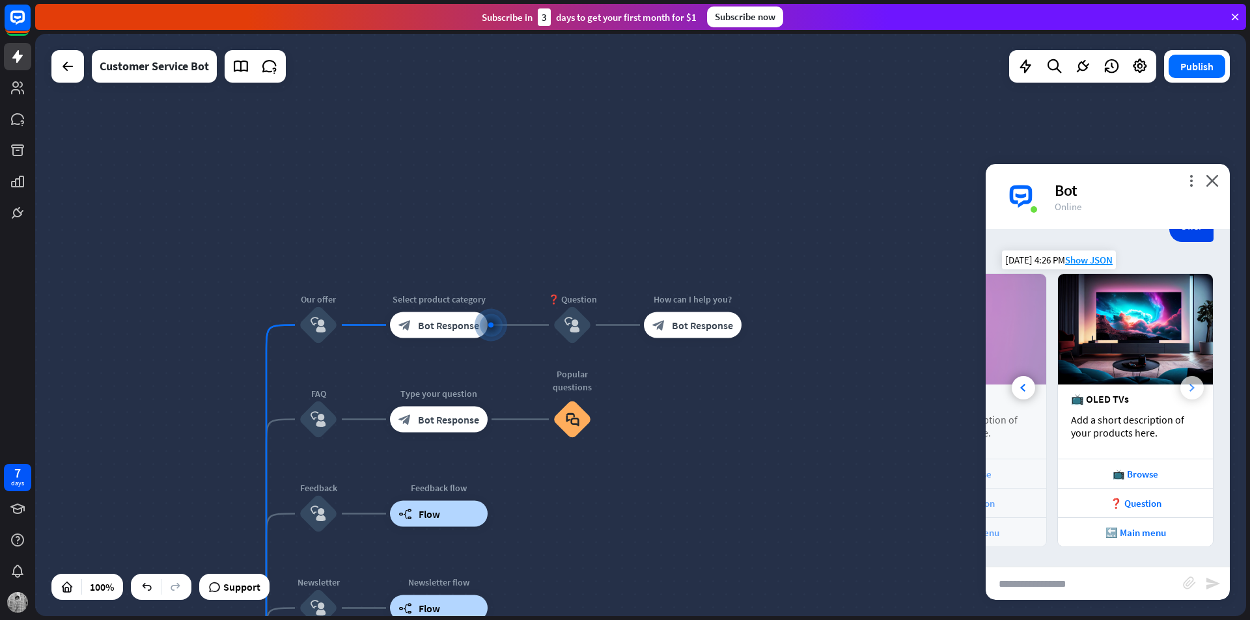
scroll to position [0, 288]
click at [1024, 398] on div at bounding box center [1022, 387] width 23 height 23
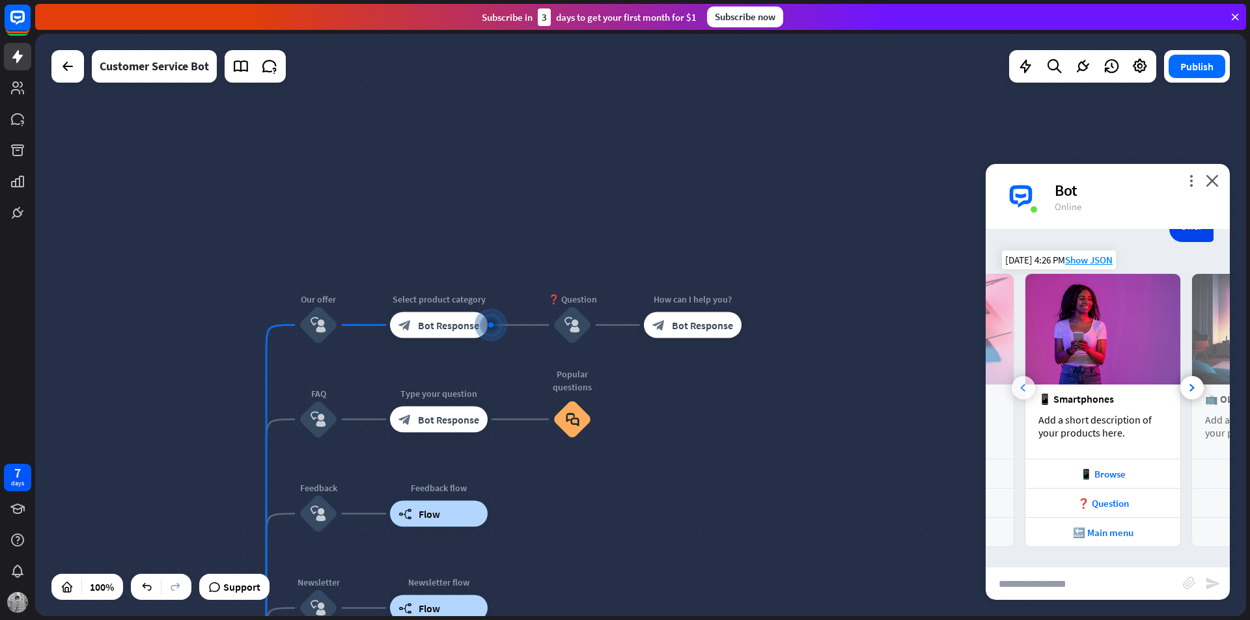
click at [1024, 398] on div at bounding box center [1022, 387] width 23 height 23
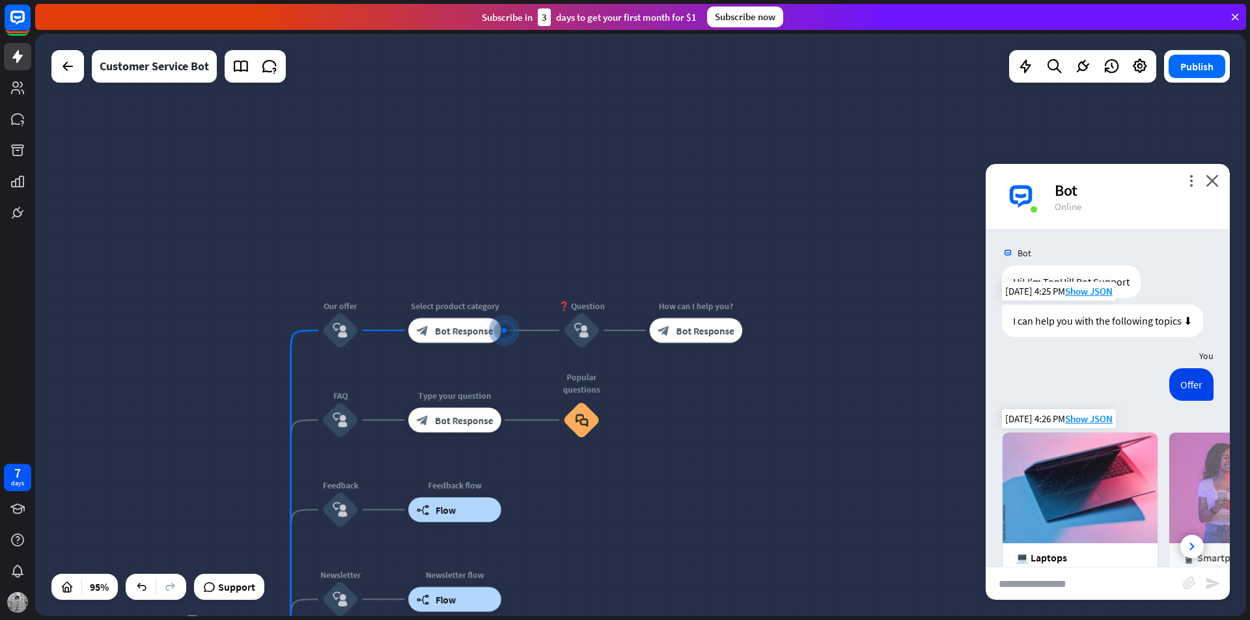
scroll to position [0, 0]
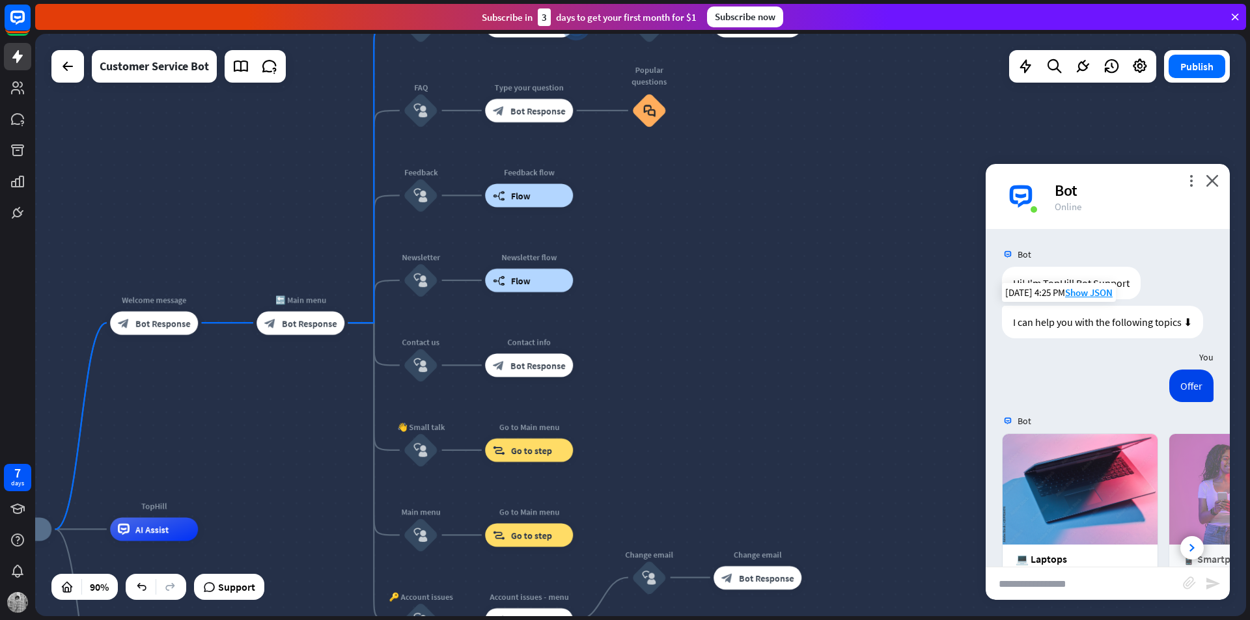
drag, startPoint x: 678, startPoint y: 395, endPoint x: 726, endPoint y: 208, distance: 193.4
click at [745, 194] on div "home_2 Start point Welcome message block_bot_response Bot Response 🔙 Main menu …" at bounding box center [640, 325] width 1210 height 582
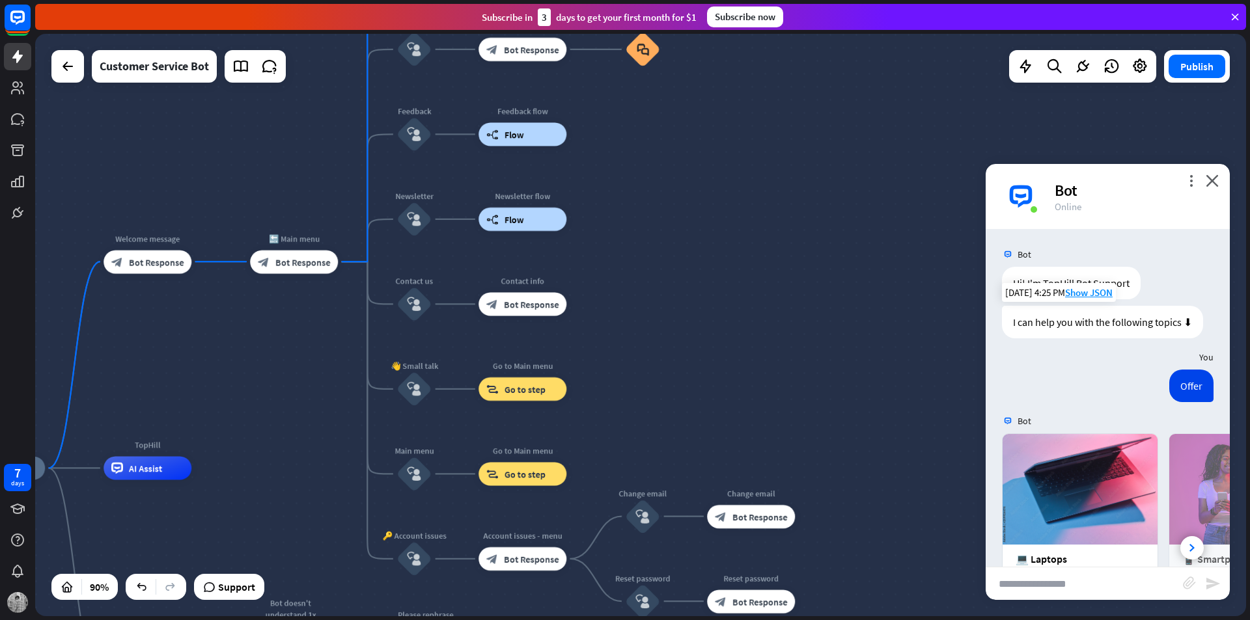
drag, startPoint x: 683, startPoint y: 398, endPoint x: 682, endPoint y: 409, distance: 11.1
click at [682, 409] on div "home_2 Start point Welcome message block_bot_response Bot Response 🔙 Main menu …" at bounding box center [640, 325] width 1210 height 582
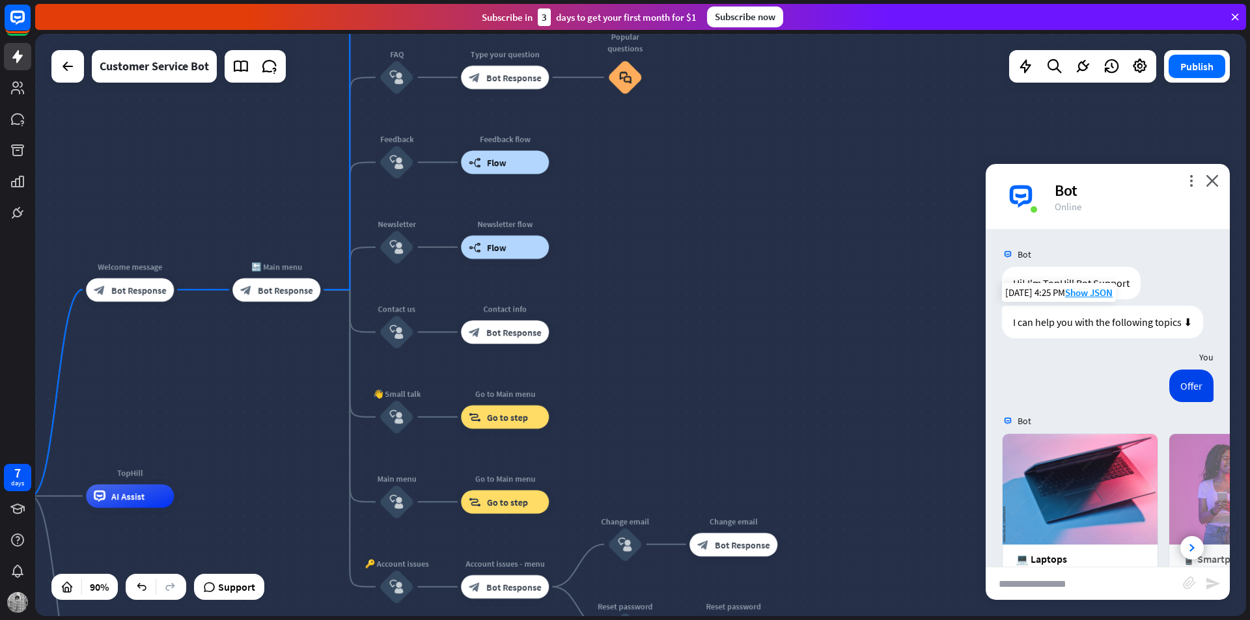
drag, startPoint x: 784, startPoint y: 267, endPoint x: 774, endPoint y: 407, distance: 140.3
click at [774, 407] on div "home_2 Start point Welcome message block_bot_response Bot Response 🔙 Main menu …" at bounding box center [640, 325] width 1210 height 582
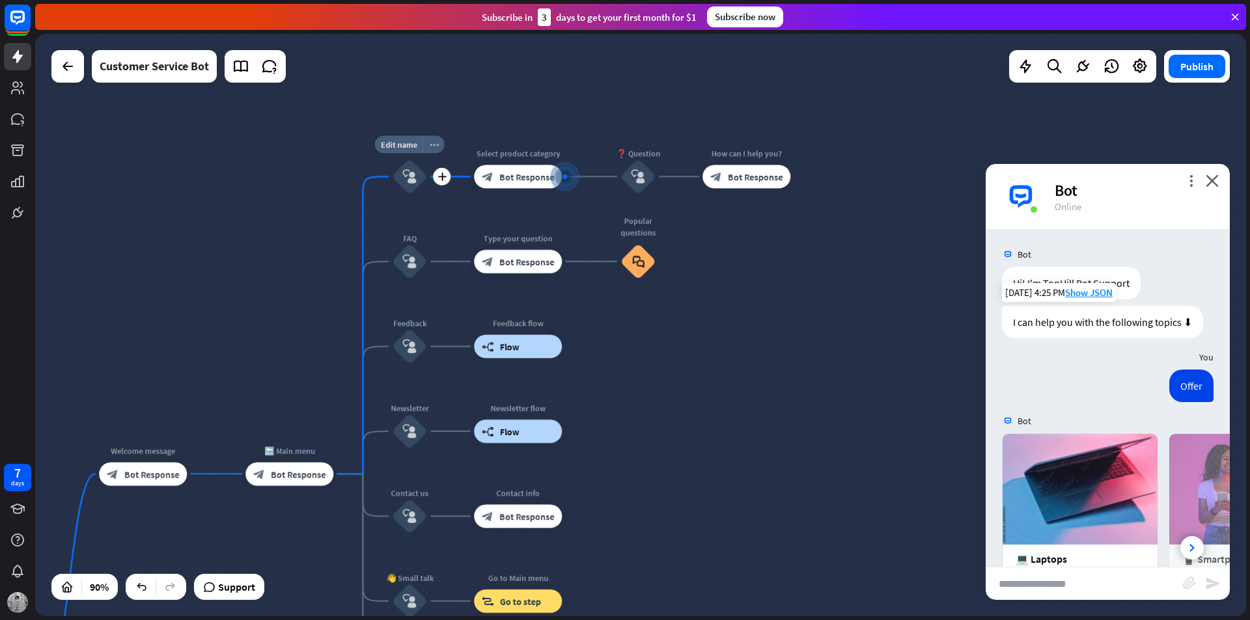
click at [430, 140] on icon "more_horiz" at bounding box center [433, 144] width 9 height 9
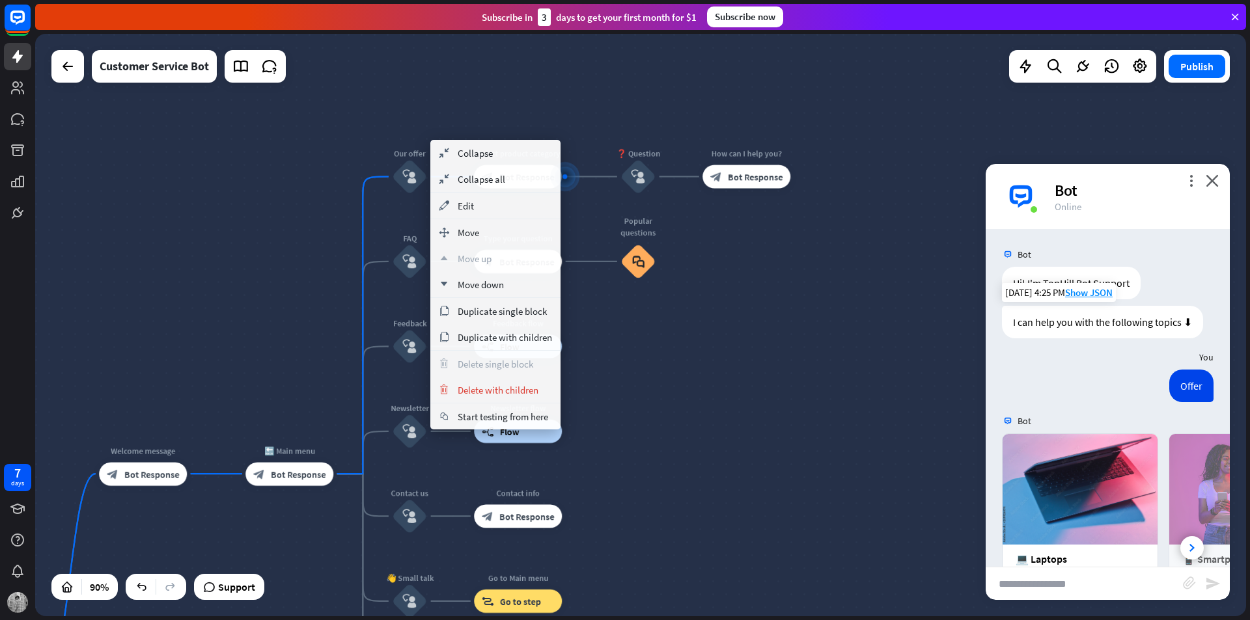
click at [849, 359] on div "home_2 Start point Welcome message block_bot_response Bot Response 🔙 Main menu …" at bounding box center [640, 325] width 1210 height 582
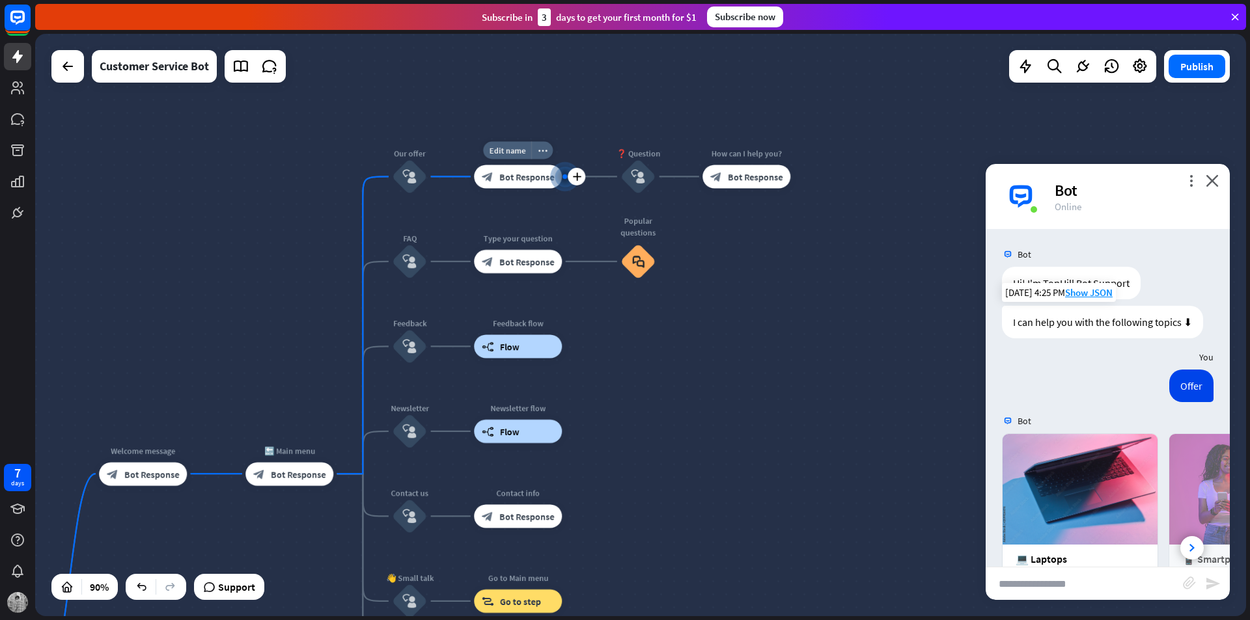
click at [521, 180] on span "Bot Response" at bounding box center [526, 177] width 55 height 12
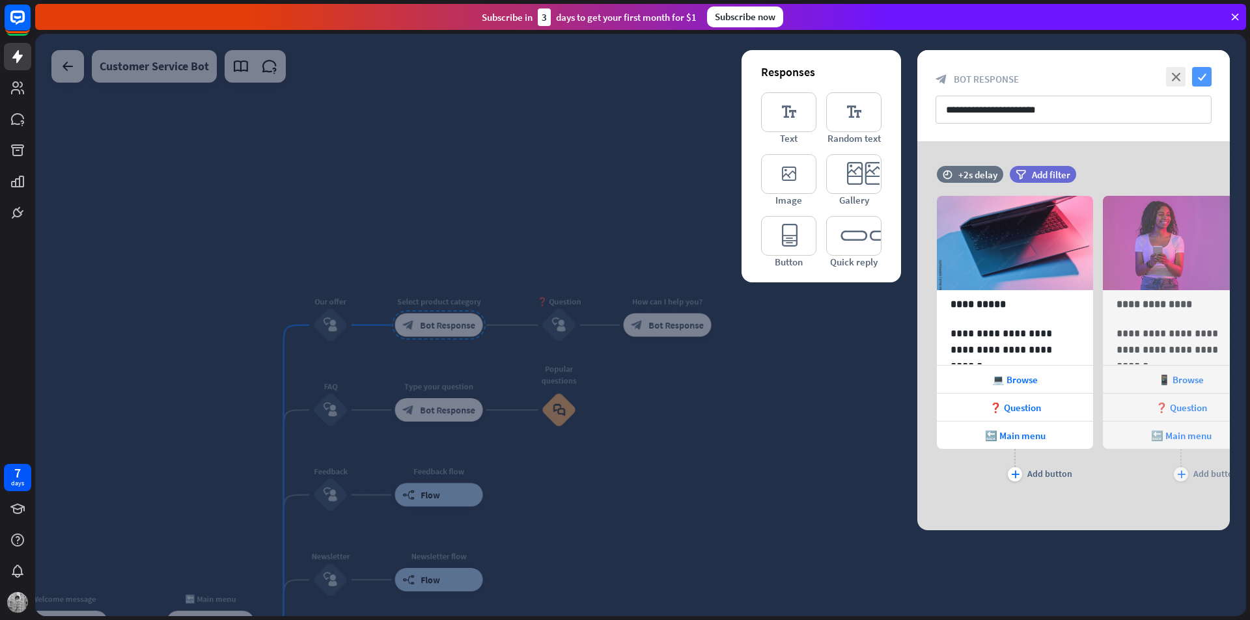
click at [1205, 83] on icon "check" at bounding box center [1202, 77] width 20 height 20
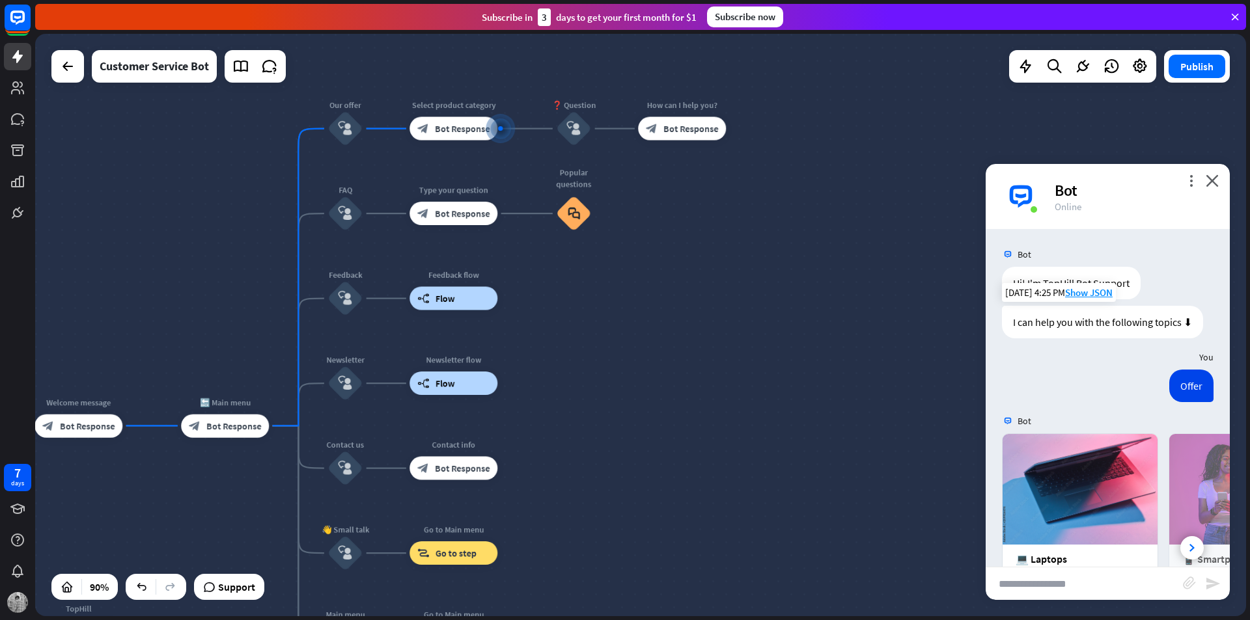
drag, startPoint x: 806, startPoint y: 493, endPoint x: 815, endPoint y: 297, distance: 196.8
click at [815, 297] on div "home_2 Start point Welcome message block_bot_response Bot Response 🔙 Main menu …" at bounding box center [640, 325] width 1210 height 582
click at [458, 207] on div "block_bot_response Bot Response" at bounding box center [453, 213] width 88 height 23
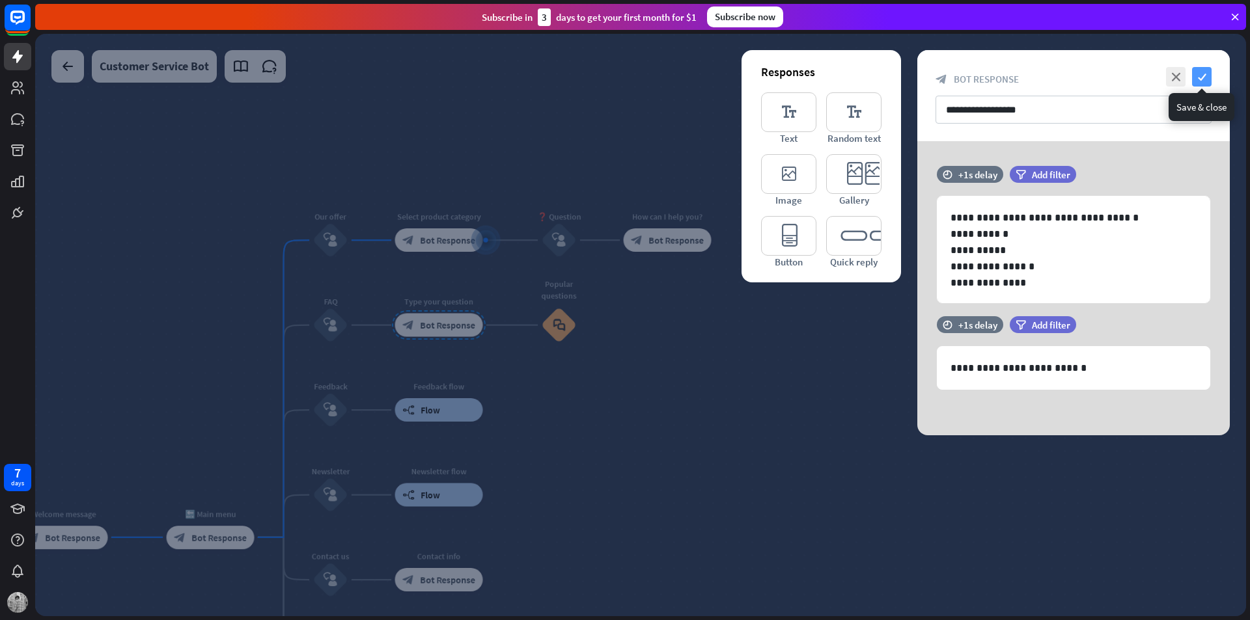
click at [1209, 75] on icon "check" at bounding box center [1202, 77] width 20 height 20
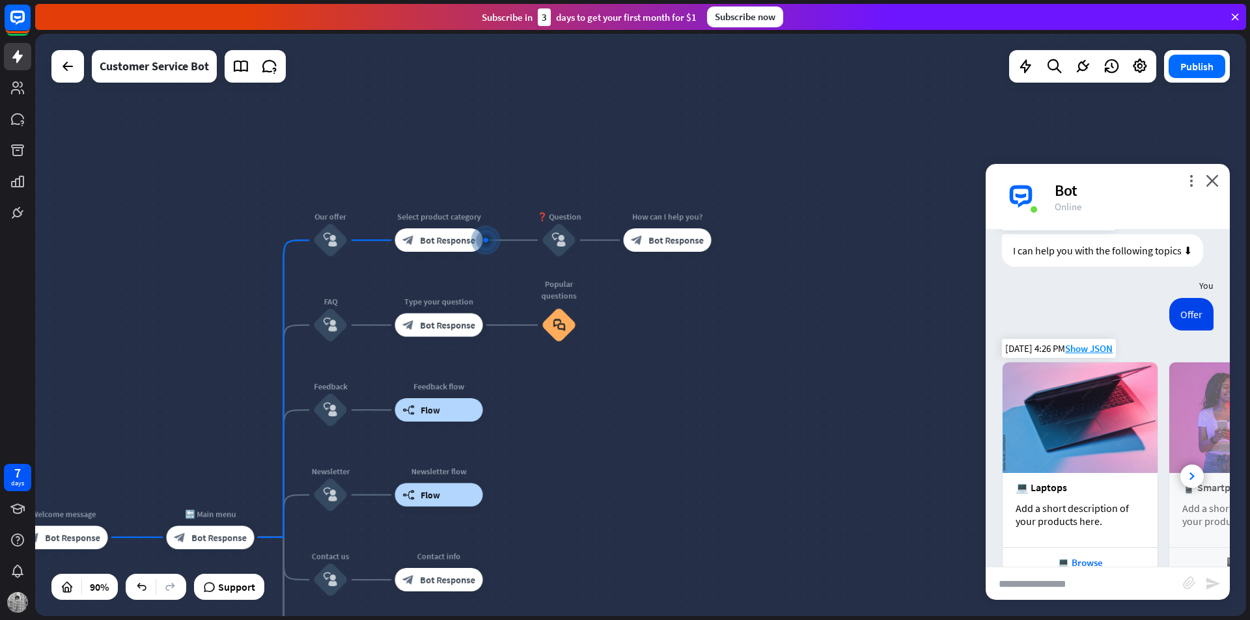
scroll to position [130, 0]
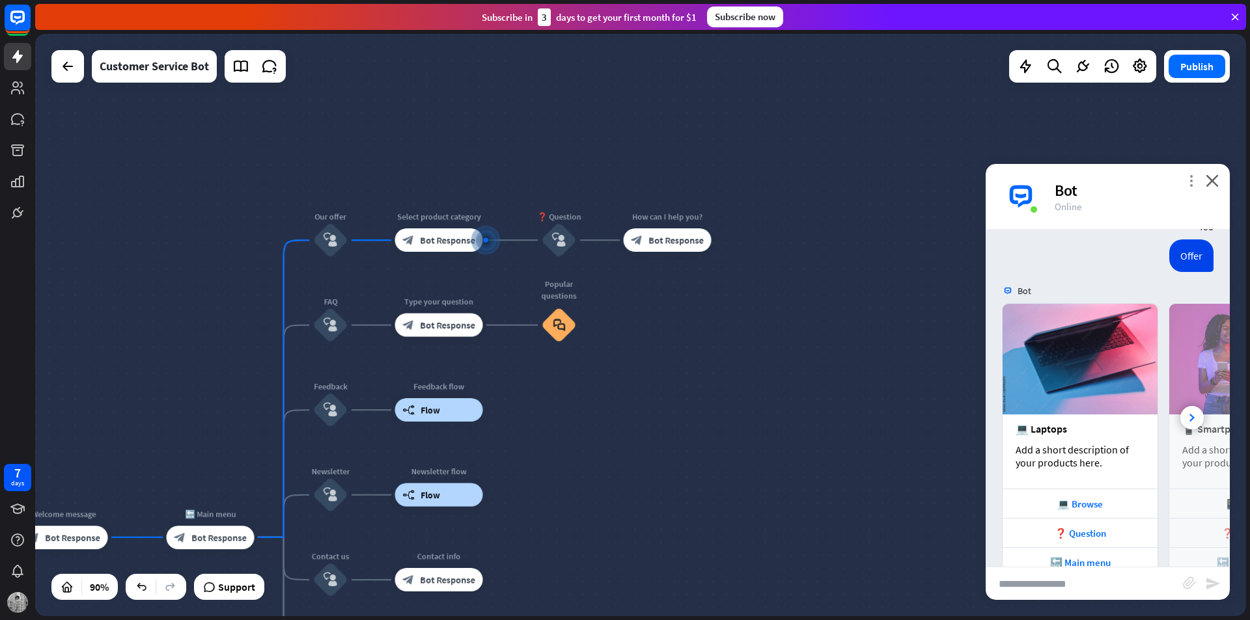
click at [1194, 178] on icon "more_vert" at bounding box center [1190, 180] width 12 height 12
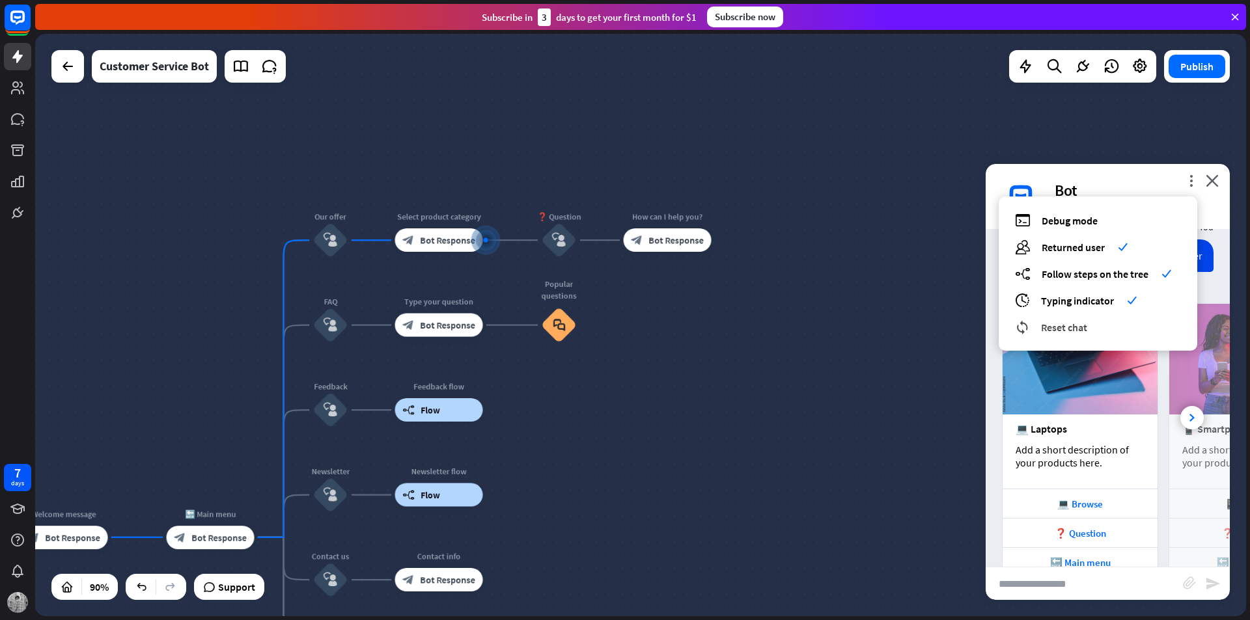
click at [1122, 332] on div "reset_chat Reset chat" at bounding box center [1098, 327] width 166 height 15
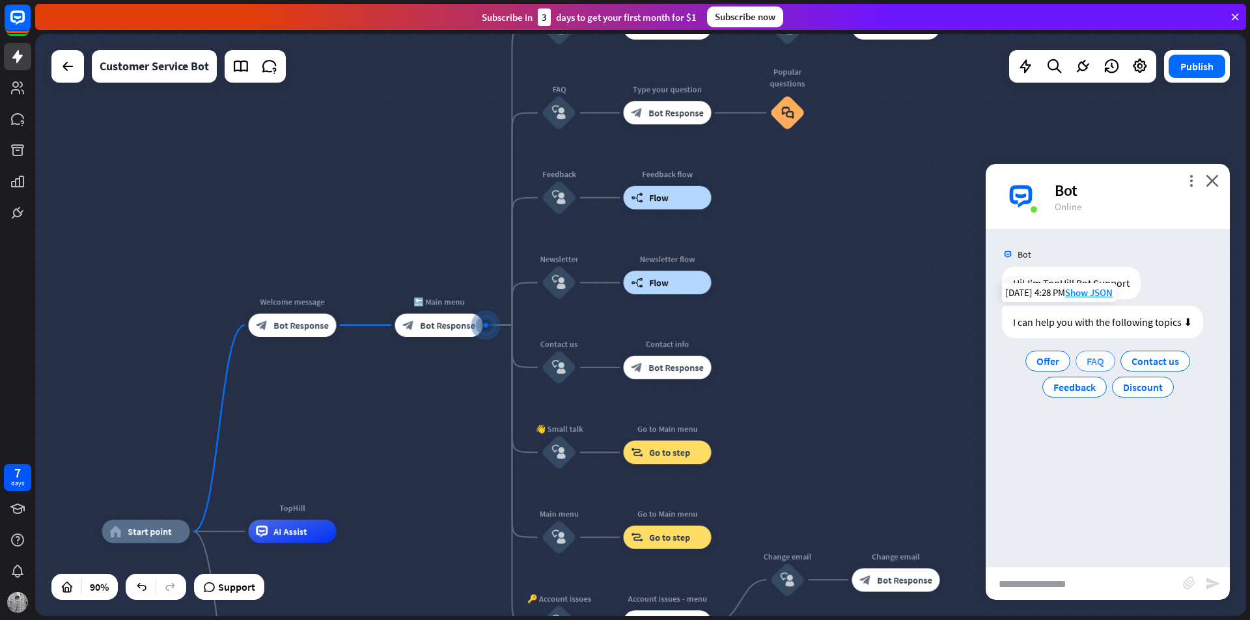
click at [1101, 369] on div "FAQ" at bounding box center [1095, 361] width 40 height 21
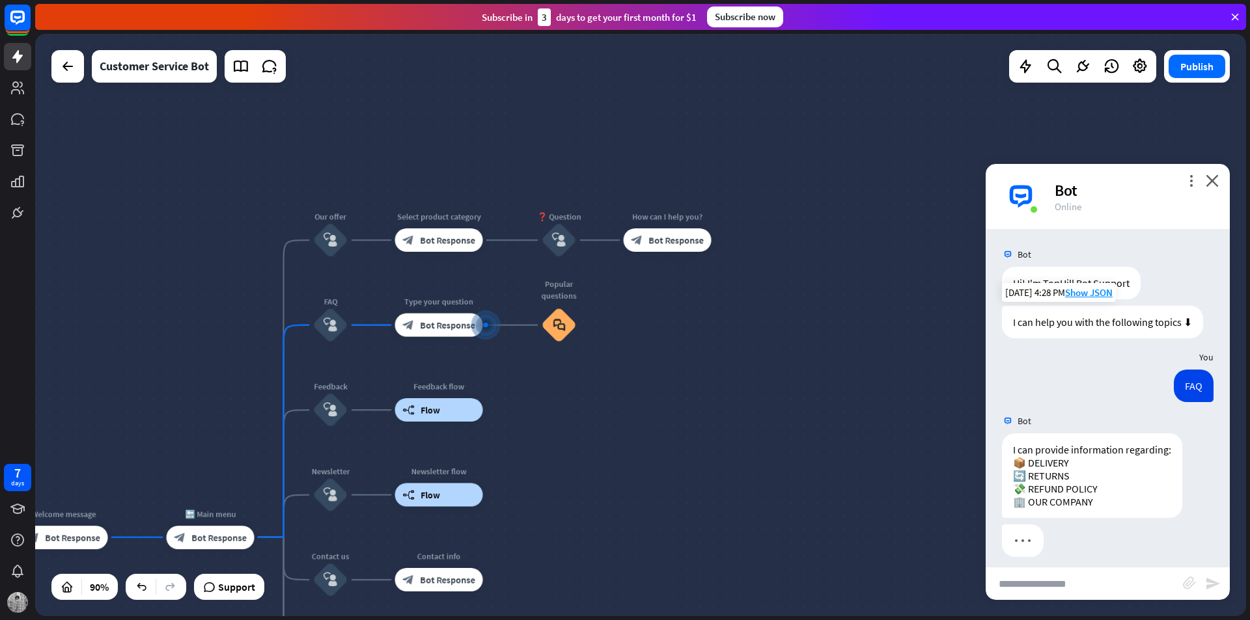
scroll to position [10, 0]
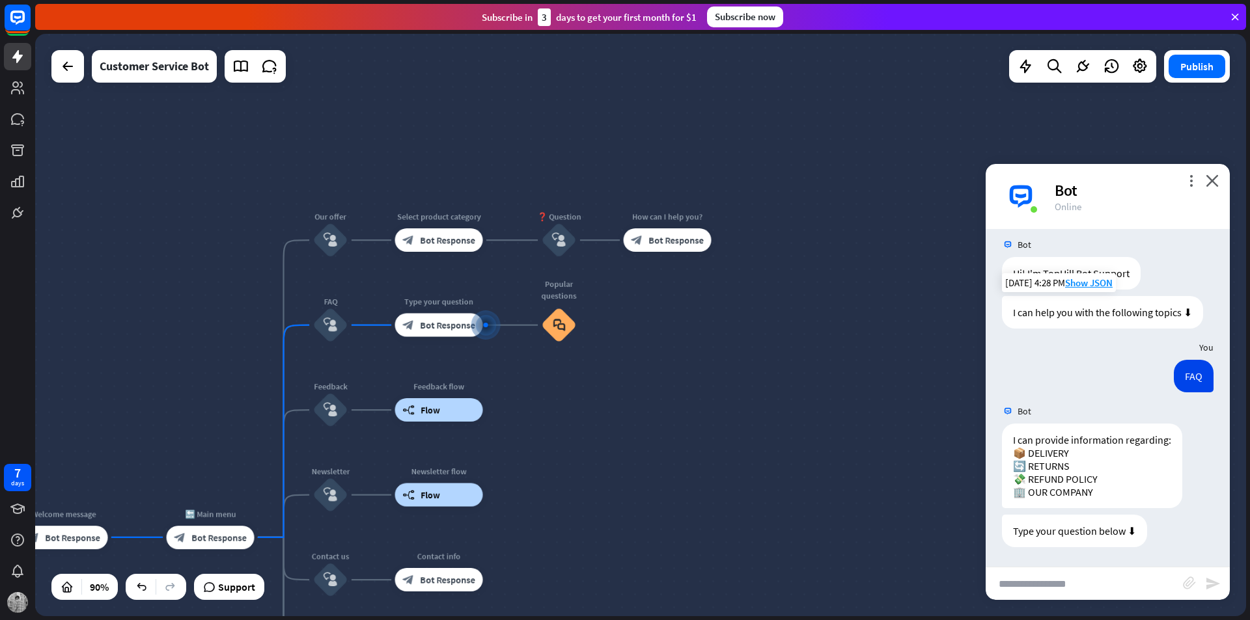
click at [1050, 584] on input "text" at bounding box center [1083, 583] width 197 height 33
type input "********"
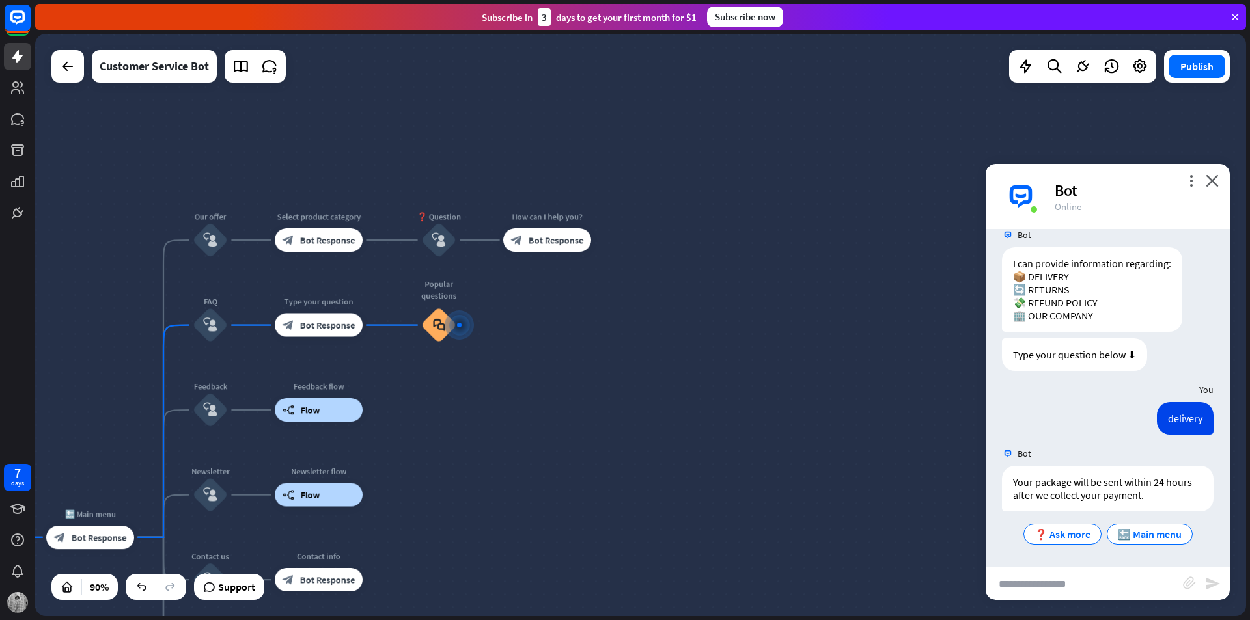
scroll to position [186, 0]
click at [1231, 16] on icon at bounding box center [1235, 17] width 12 height 12
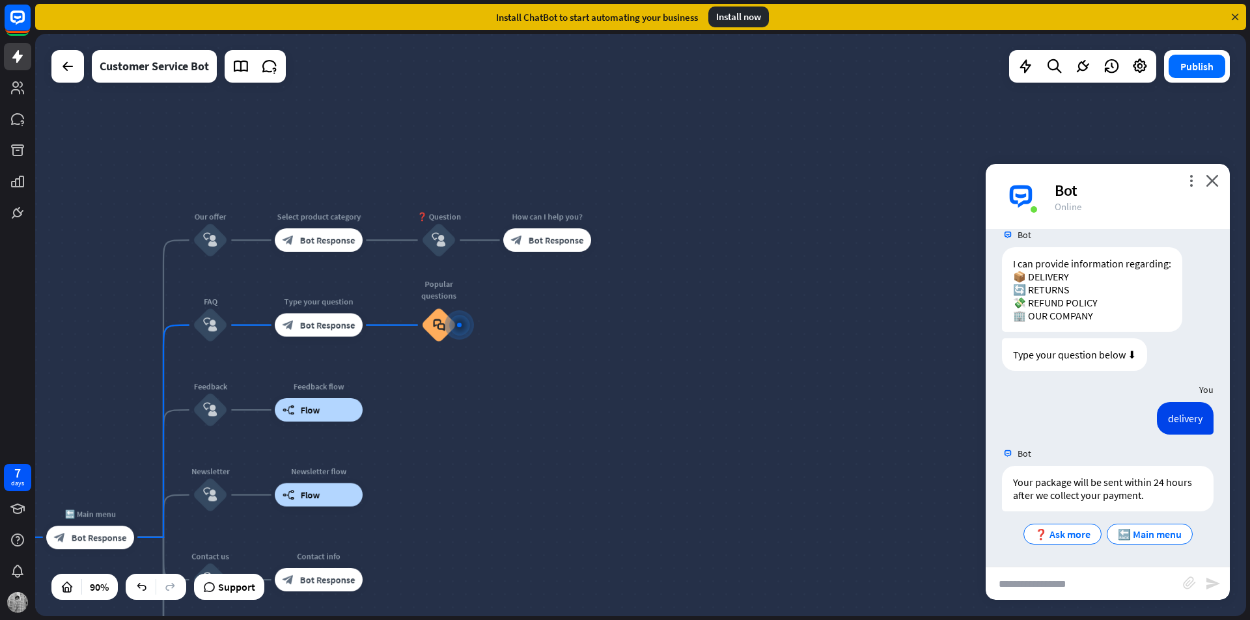
click at [1237, 13] on icon at bounding box center [1235, 17] width 12 height 12
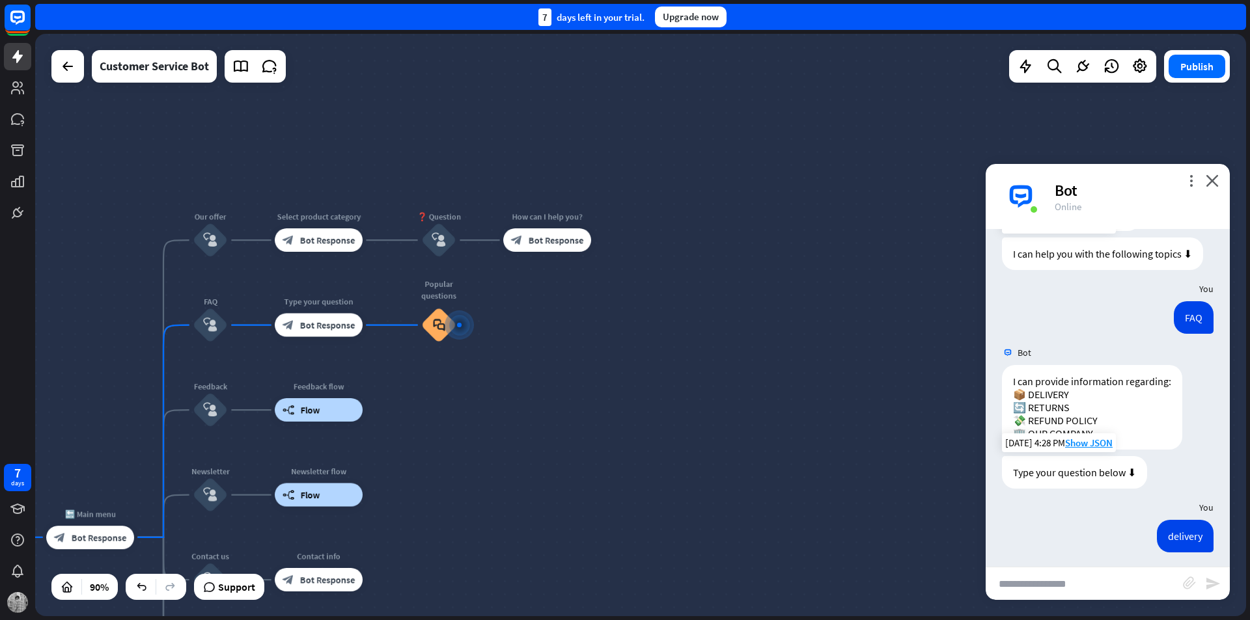
scroll to position [0, 0]
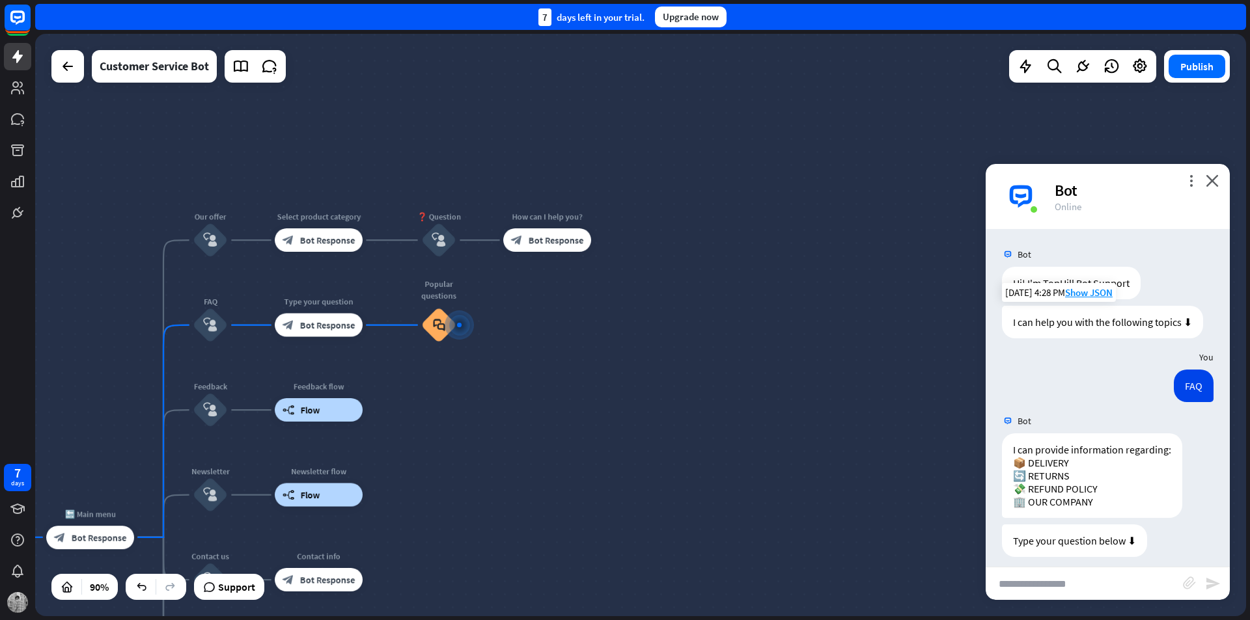
click at [1182, 182] on div "Bot" at bounding box center [1133, 190] width 159 height 20
click at [1193, 187] on div "Bot" at bounding box center [1133, 190] width 159 height 20
click at [1203, 168] on div "more_vert close Bot Online" at bounding box center [1107, 196] width 244 height 65
click at [1186, 178] on icon "more_vert" at bounding box center [1190, 180] width 12 height 12
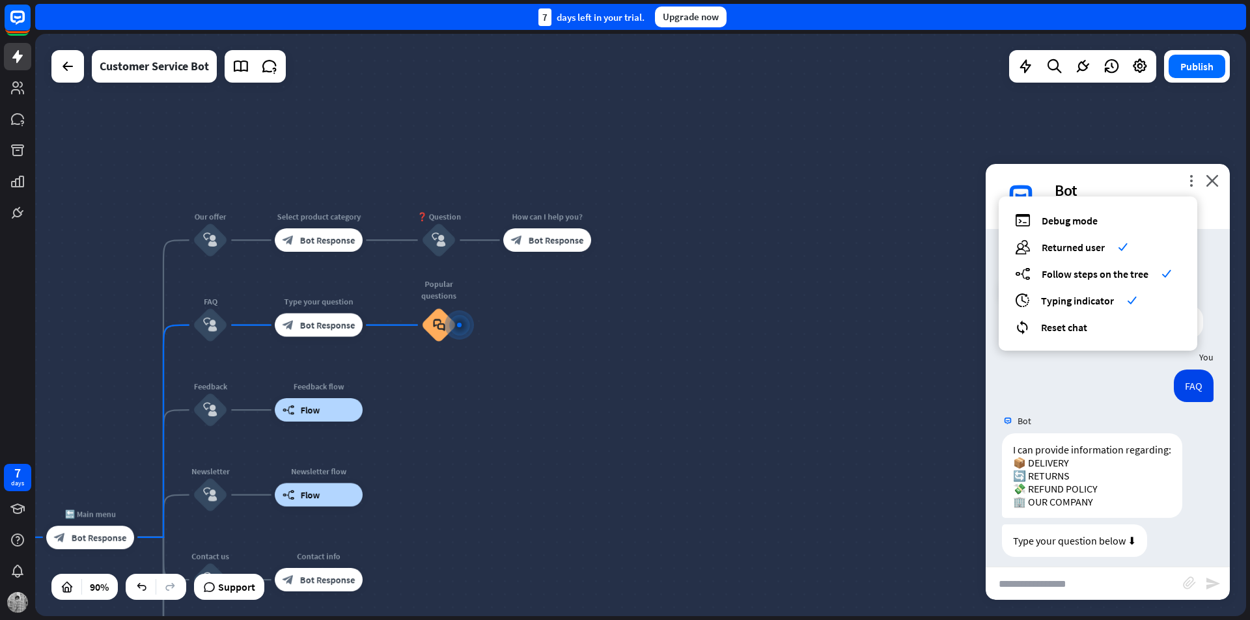
click at [1088, 336] on div "debug Debug mode users Returned user check builder_tree Follow steps on the tre…" at bounding box center [1097, 274] width 198 height 154
click at [1089, 329] on div "reset_chat Reset chat" at bounding box center [1098, 327] width 166 height 15
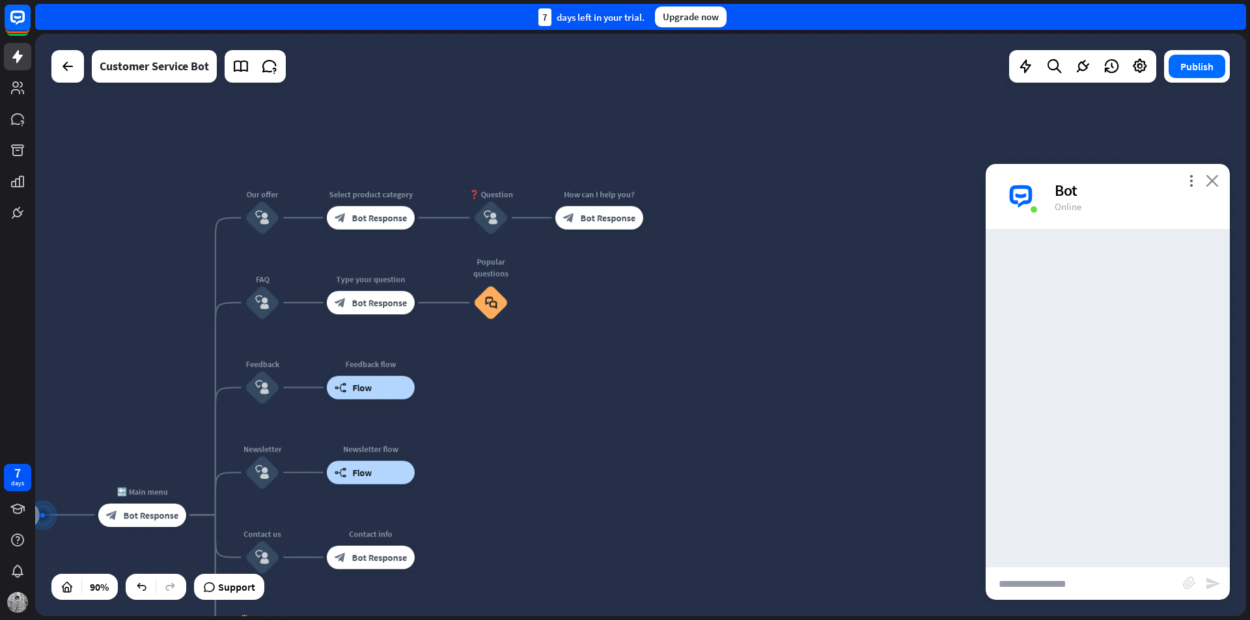
click at [1211, 184] on icon "close" at bounding box center [1211, 180] width 13 height 12
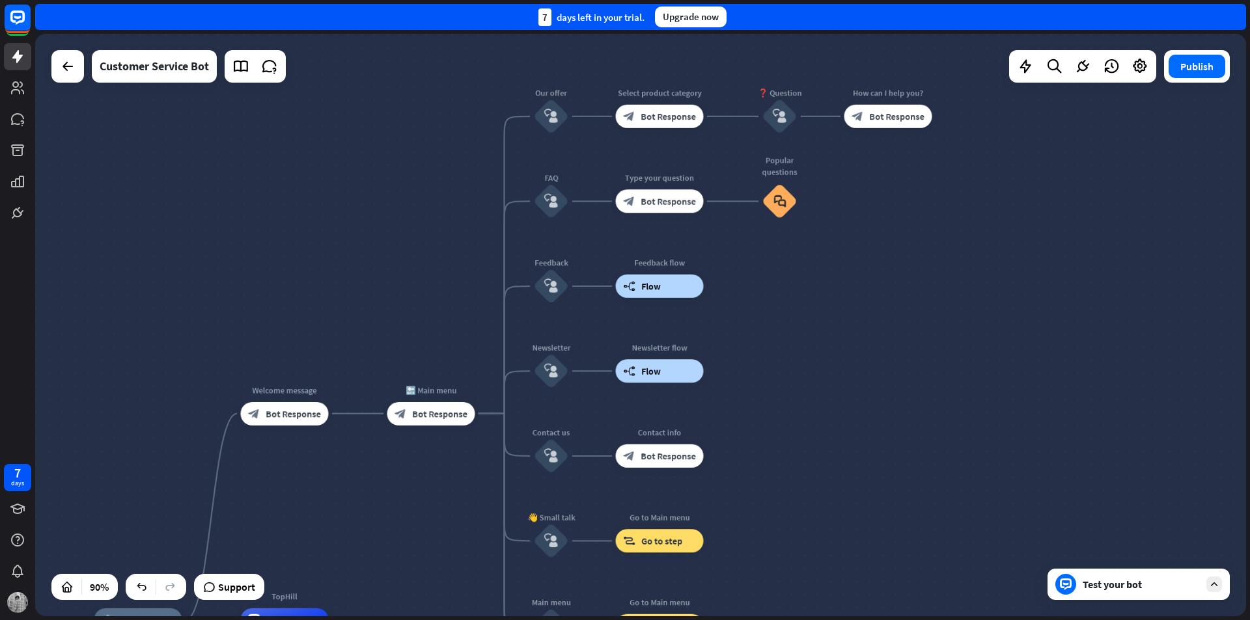
drag, startPoint x: 875, startPoint y: 234, endPoint x: 727, endPoint y: 323, distance: 172.8
click at [704, 340] on div "home_2 Start point Welcome message block_bot_response Bot Response 🔙 Main menu …" at bounding box center [640, 325] width 1210 height 582
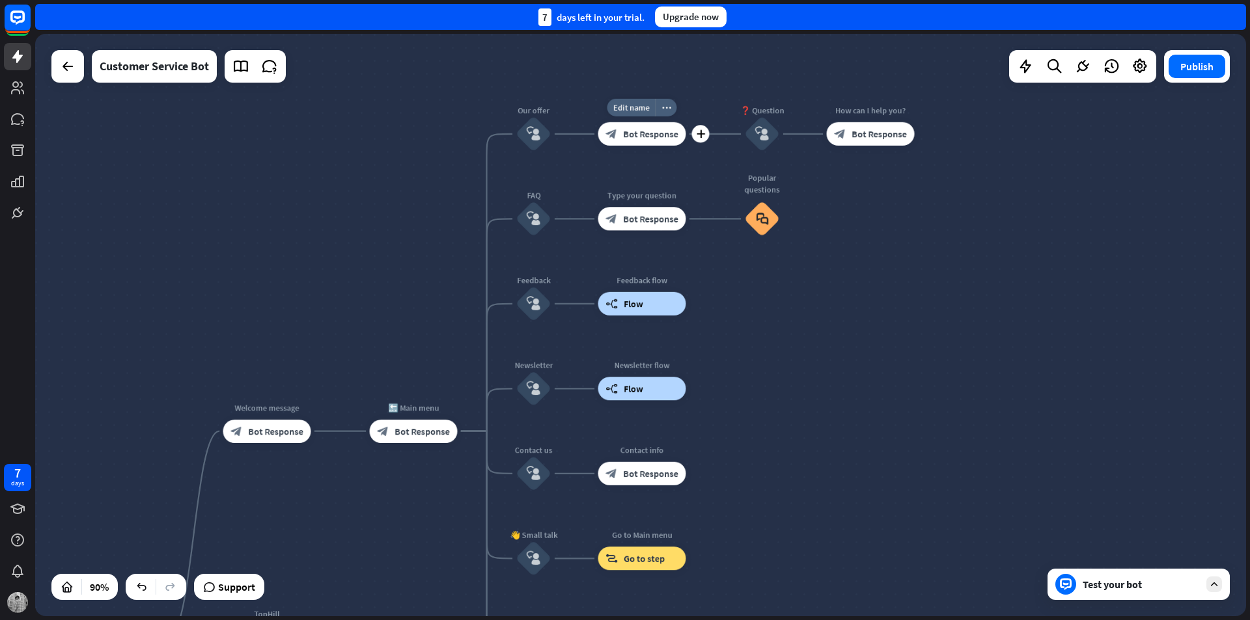
click at [663, 131] on span "Bot Response" at bounding box center [650, 134] width 55 height 12
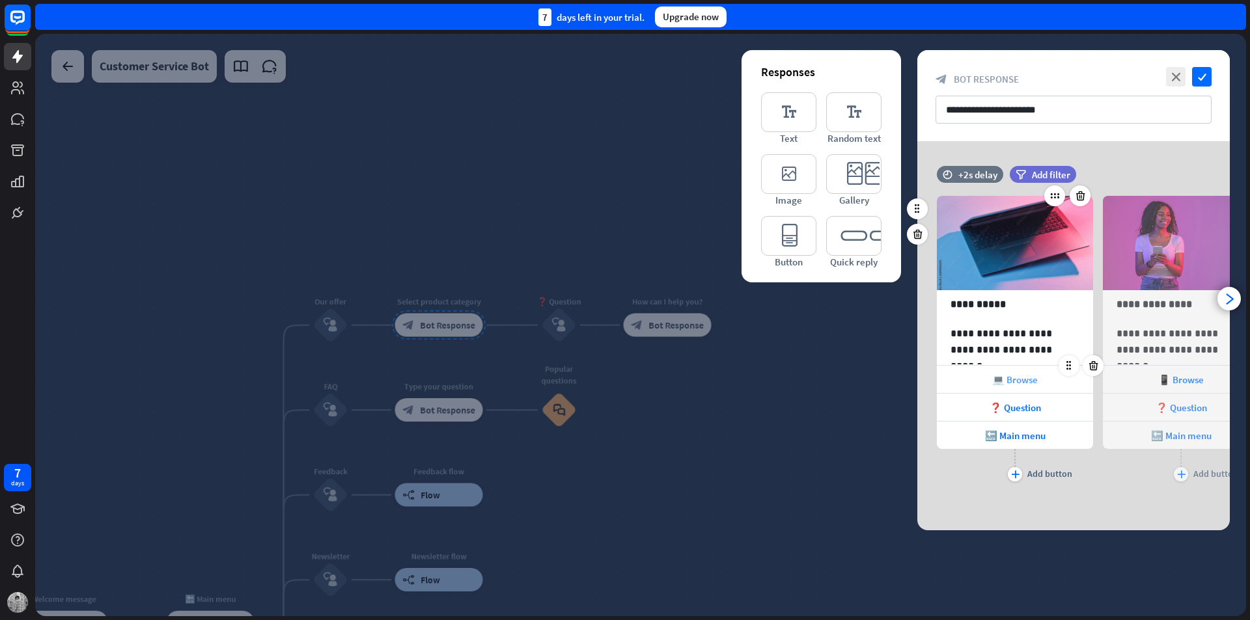
click at [1056, 379] on div "💻 Browse" at bounding box center [1014, 379] width 156 height 27
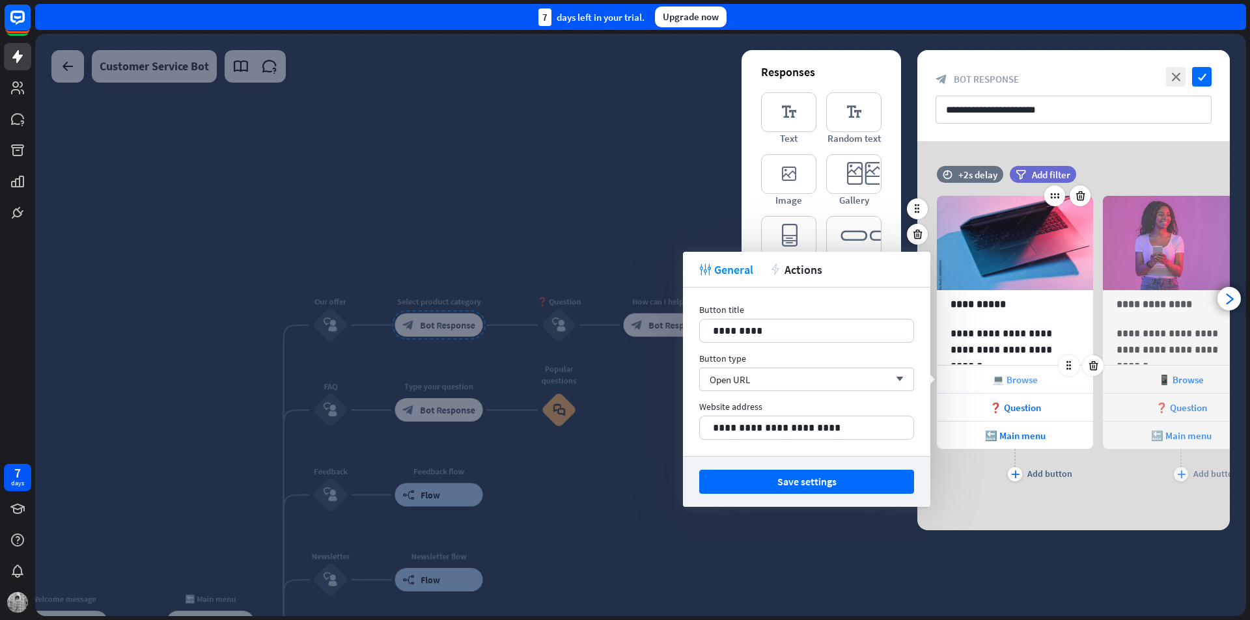
click at [1050, 378] on div "💻 Browse" at bounding box center [1014, 379] width 156 height 27
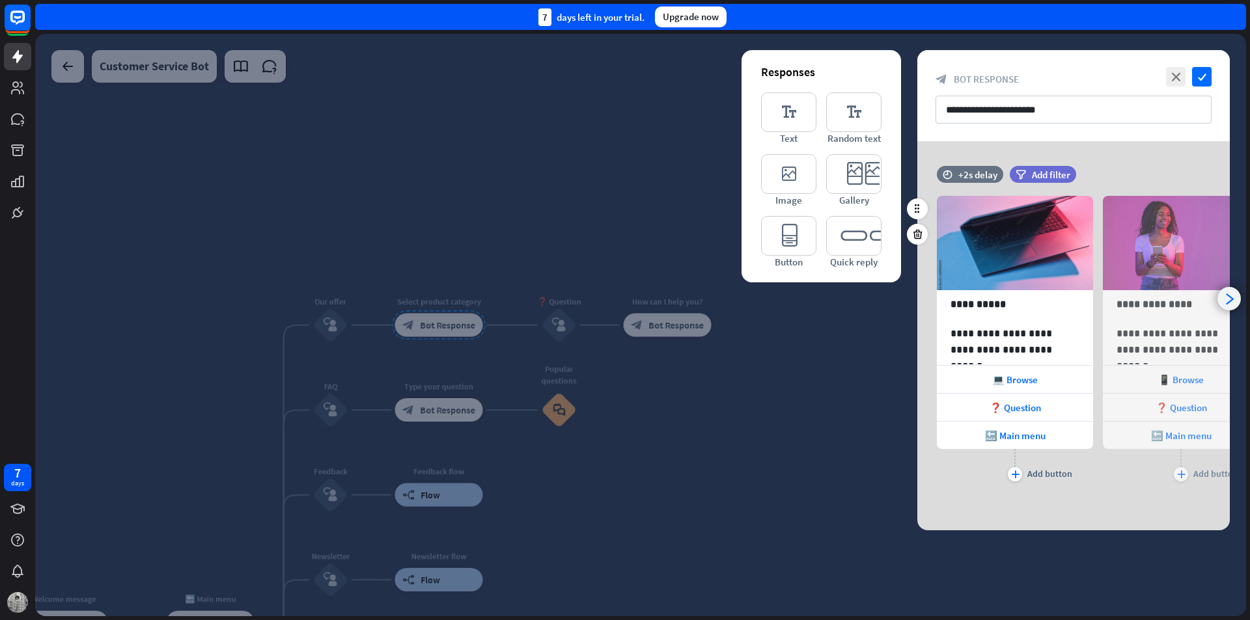
click at [1225, 301] on icon "arrowhead_right" at bounding box center [1229, 299] width 12 height 12
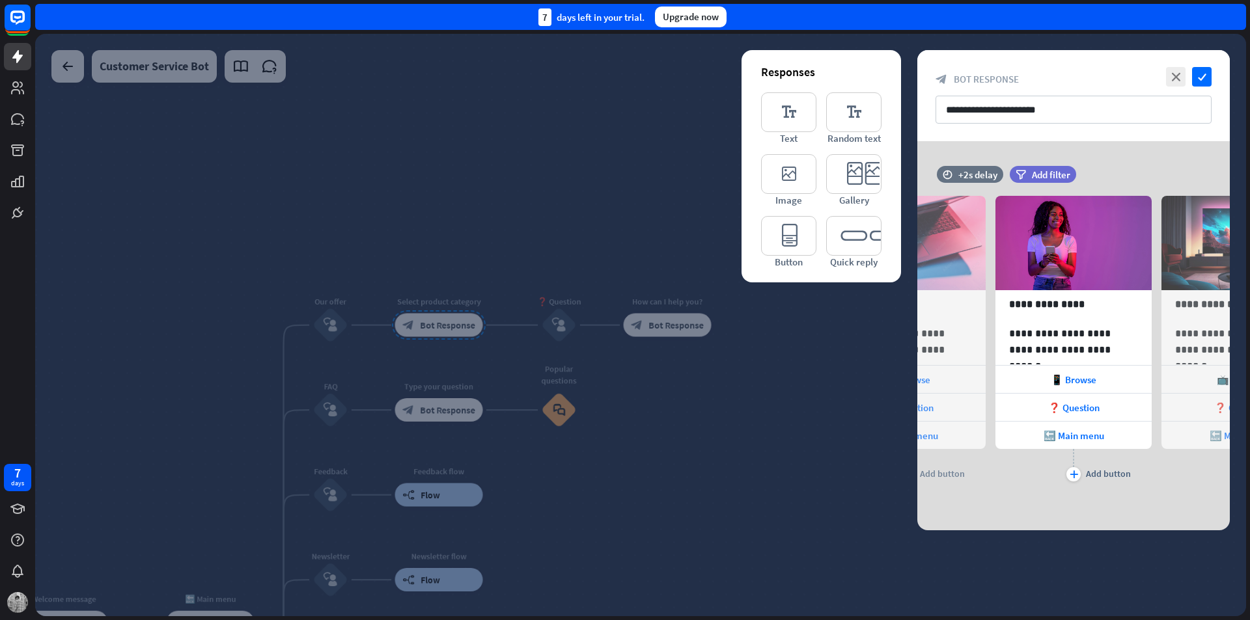
click at [1229, 299] on icon "arrowhead_right" at bounding box center [1229, 299] width 12 height 12
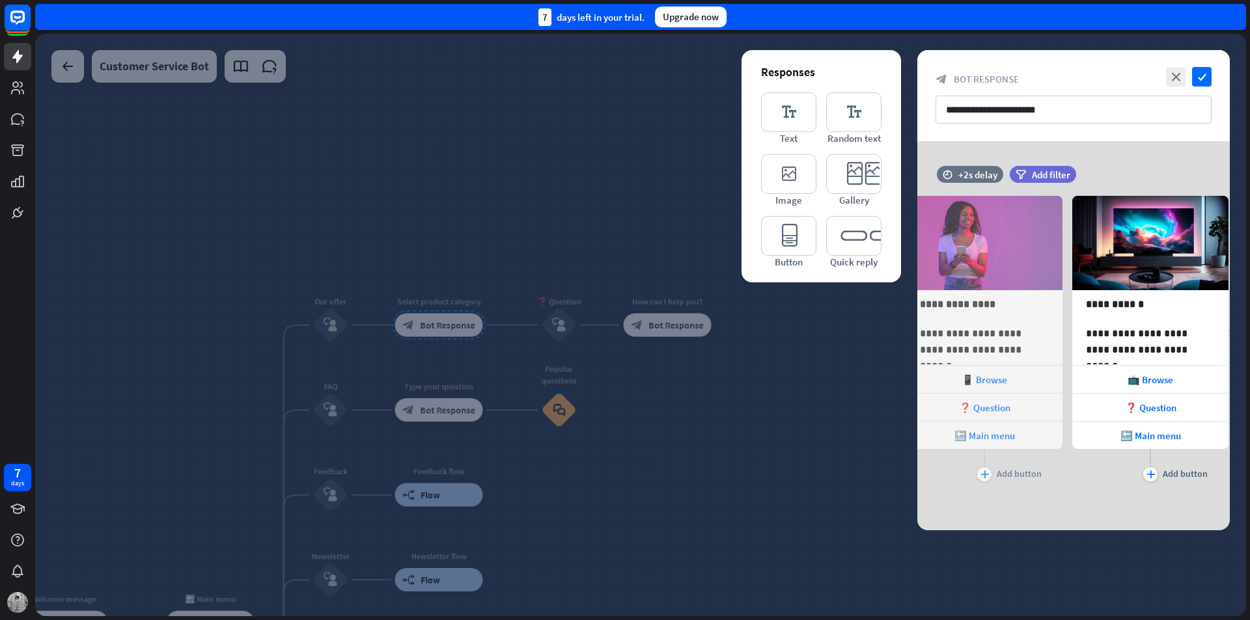
scroll to position [0, 273]
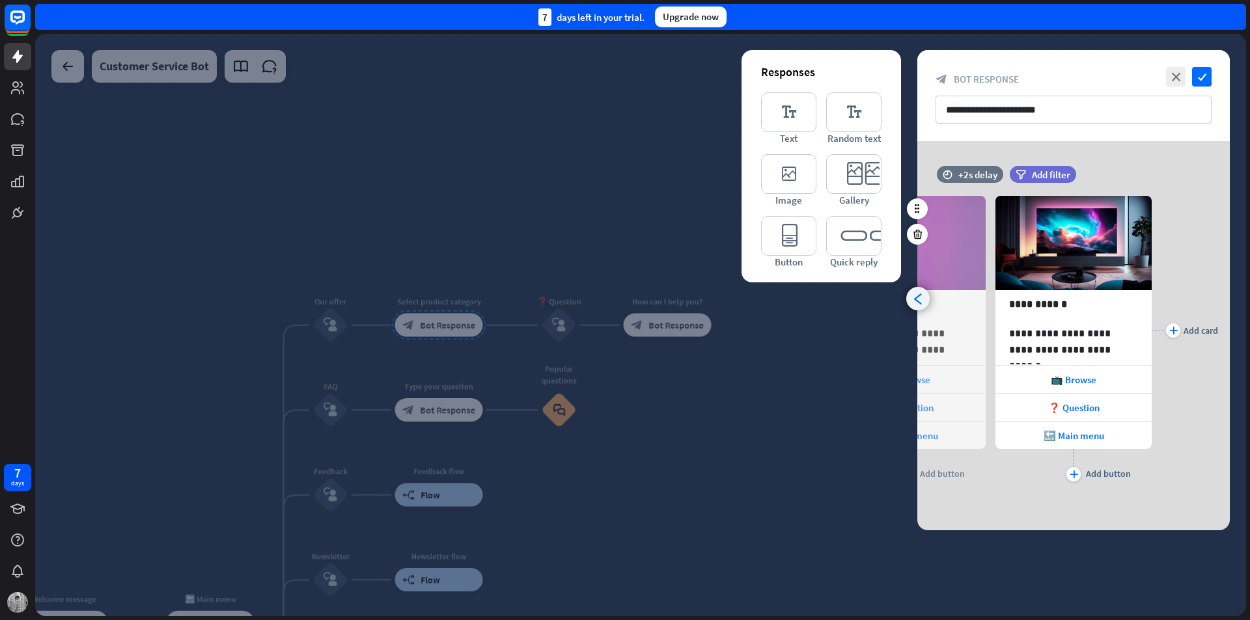
click at [916, 296] on icon "arrowhead_left" at bounding box center [918, 299] width 12 height 12
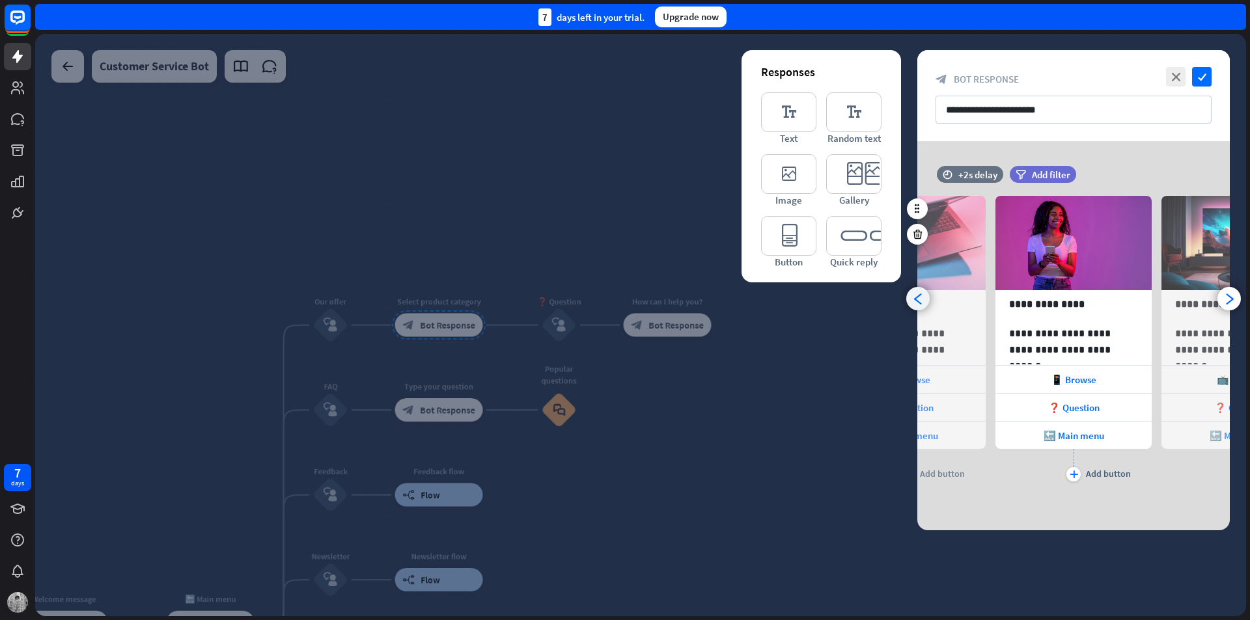
click at [916, 296] on icon "arrowhead_left" at bounding box center [918, 299] width 12 height 12
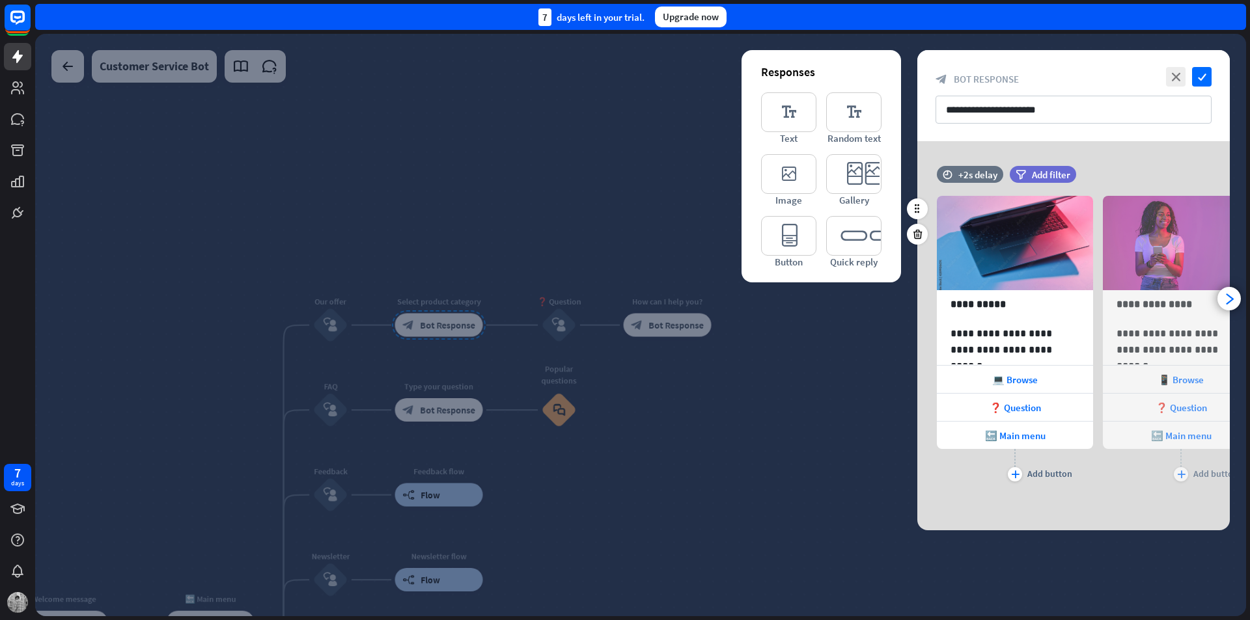
scroll to position [0, 0]
click at [1199, 79] on icon "check" at bounding box center [1202, 77] width 20 height 20
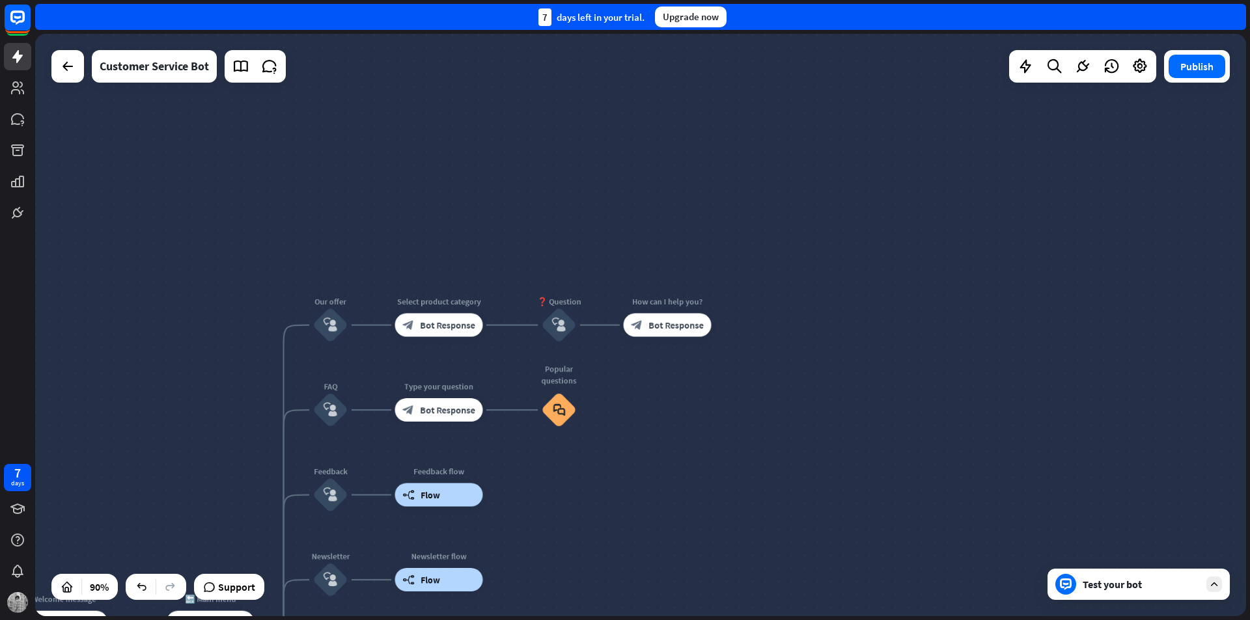
drag, startPoint x: 1127, startPoint y: 578, endPoint x: 1127, endPoint y: 571, distance: 6.5
click at [1128, 577] on div "Test your bot" at bounding box center [1138, 584] width 182 height 31
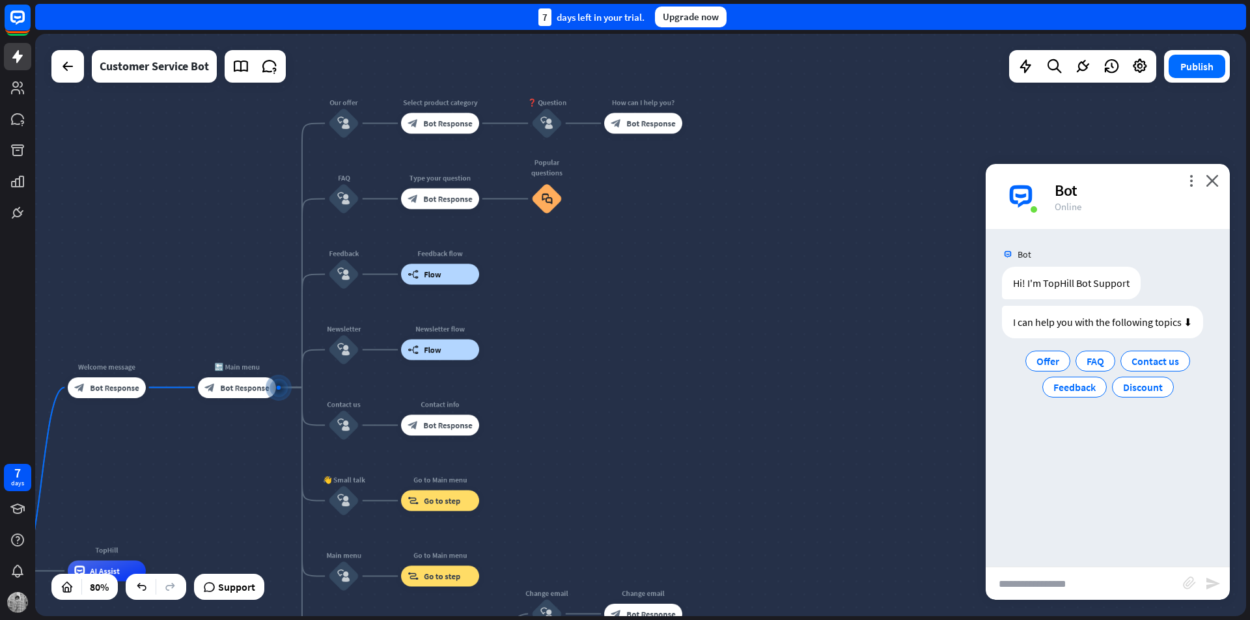
drag, startPoint x: 568, startPoint y: 496, endPoint x: 532, endPoint y: 392, distance: 109.5
click at [569, 309] on div "home_2 Start point Welcome message block_bot_response Bot Response 🔙 Main menu …" at bounding box center [640, 325] width 1210 height 582
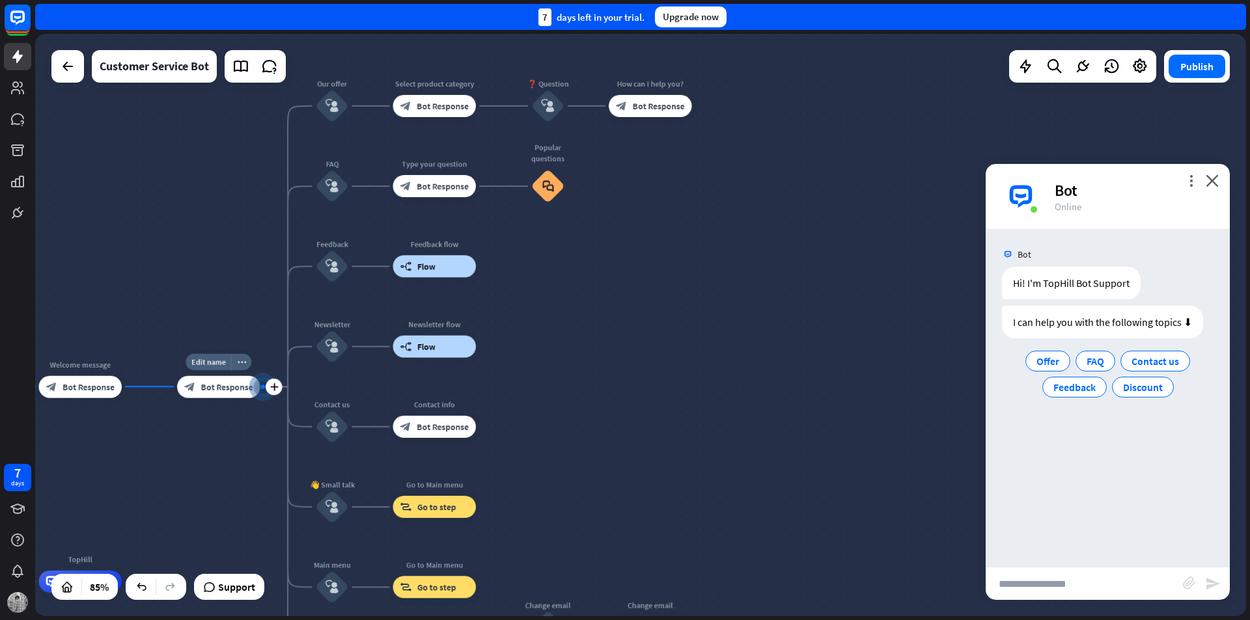
click at [227, 390] on span "Bot Response" at bounding box center [227, 386] width 52 height 11
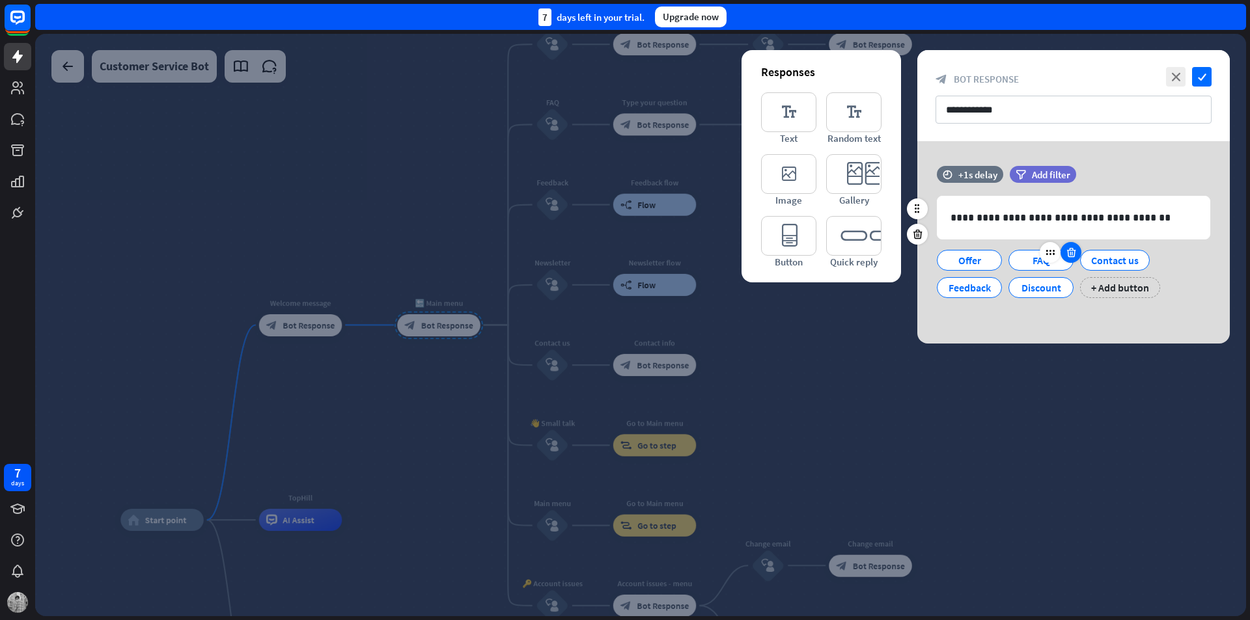
click at [1076, 280] on icon at bounding box center [1071, 280] width 12 height 12
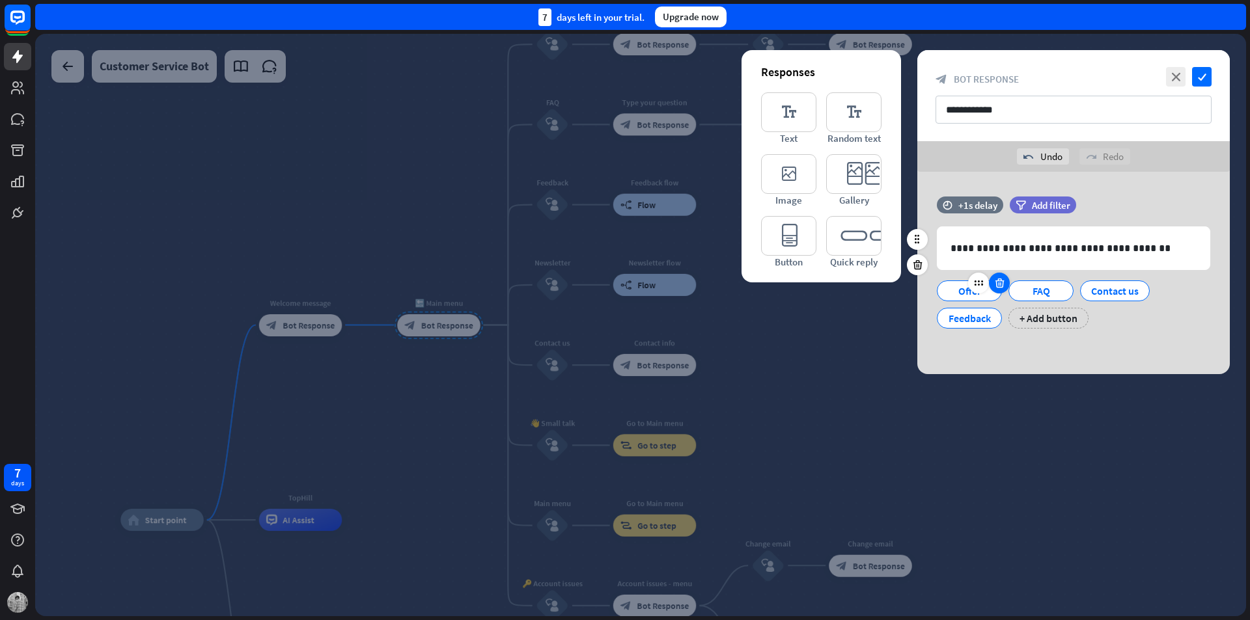
click at [1000, 286] on icon at bounding box center [999, 283] width 12 height 12
click at [972, 296] on div "FAQ" at bounding box center [969, 291] width 43 height 20
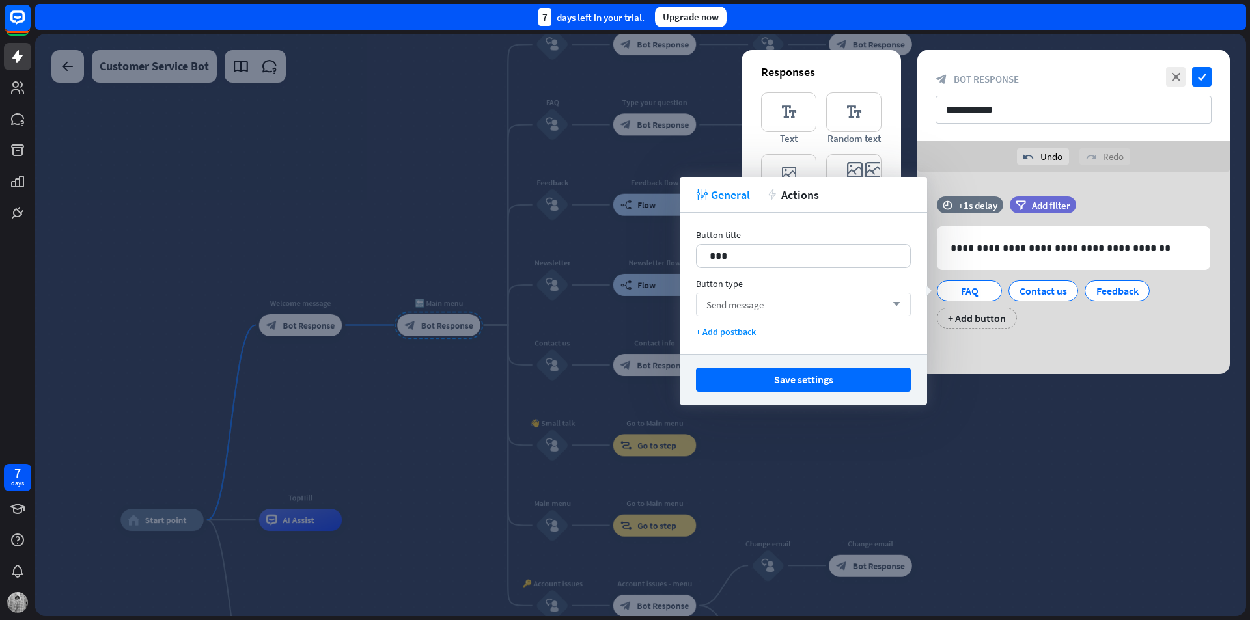
click at [793, 301] on div "Send message arrow_down" at bounding box center [803, 304] width 215 height 23
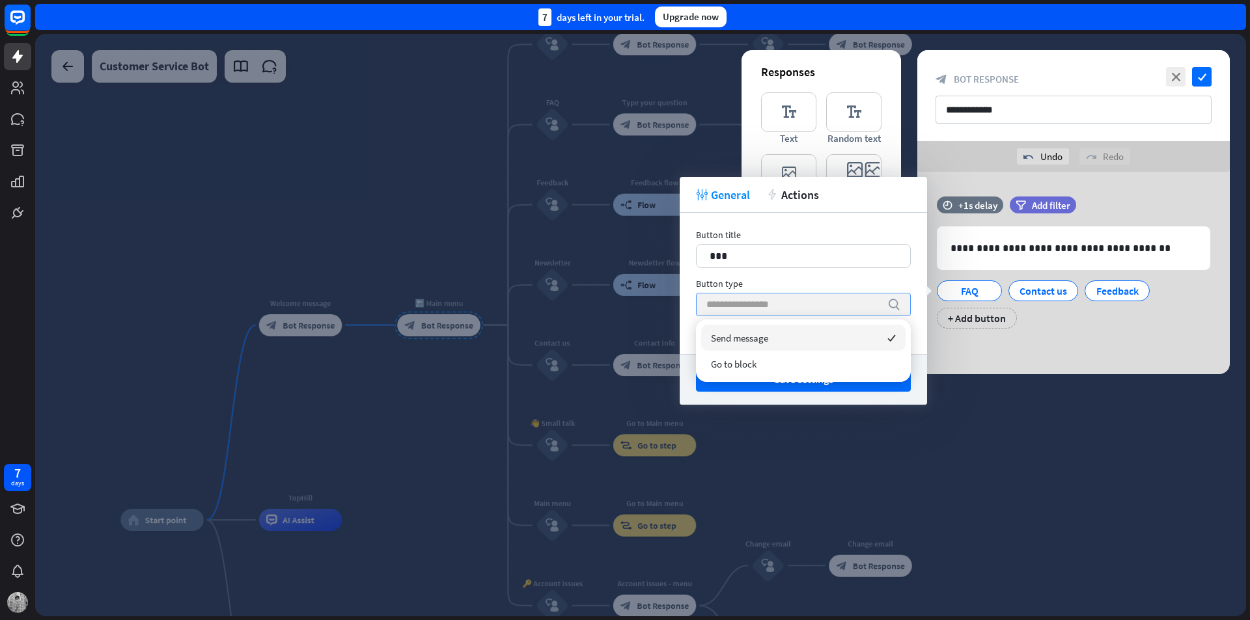
click at [793, 301] on input "search" at bounding box center [793, 305] width 174 height 22
click at [845, 335] on div "Send message checked" at bounding box center [803, 338] width 204 height 26
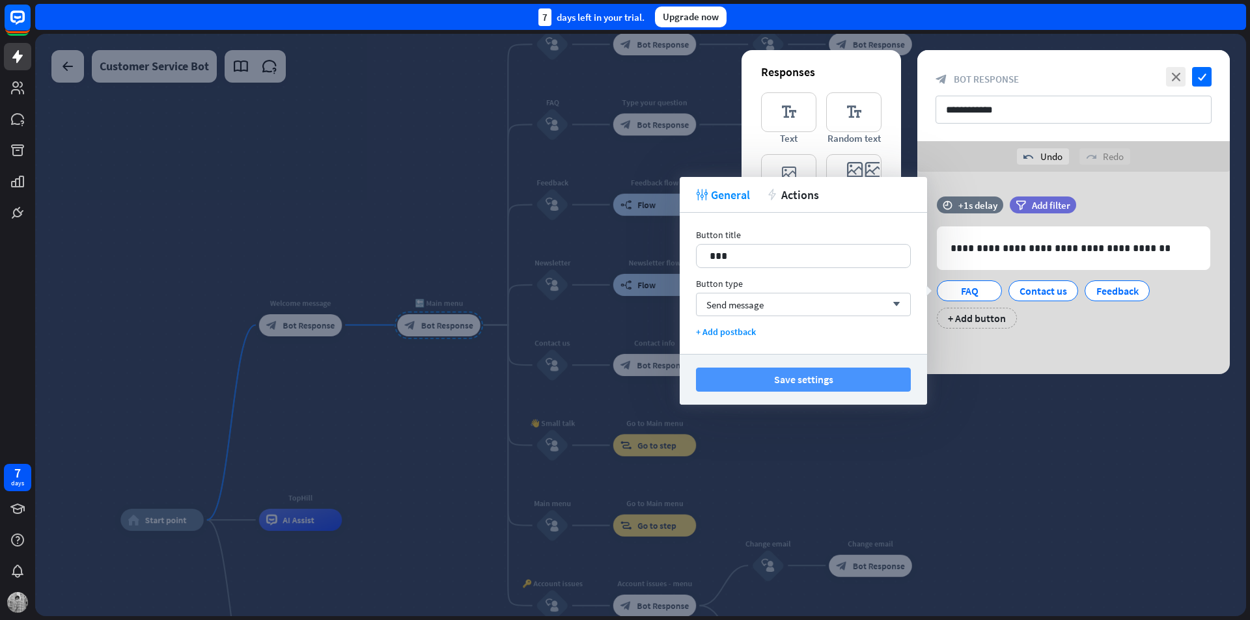
click at [841, 374] on button "Save settings" at bounding box center [803, 380] width 215 height 24
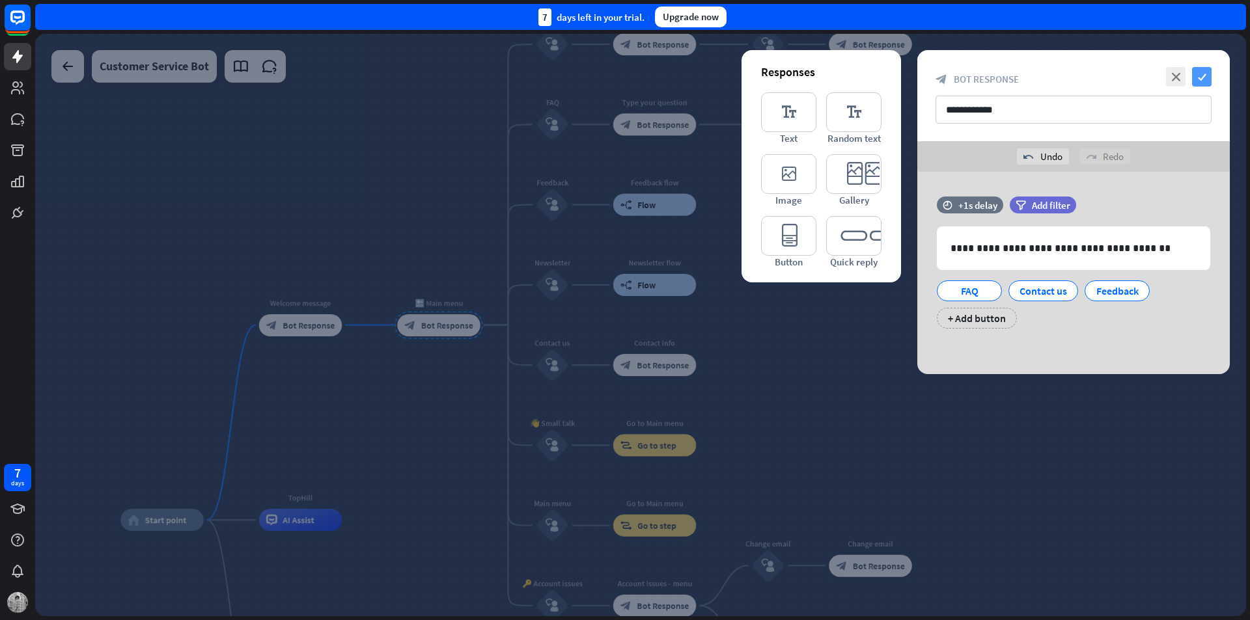
click at [1199, 80] on icon "check" at bounding box center [1202, 77] width 20 height 20
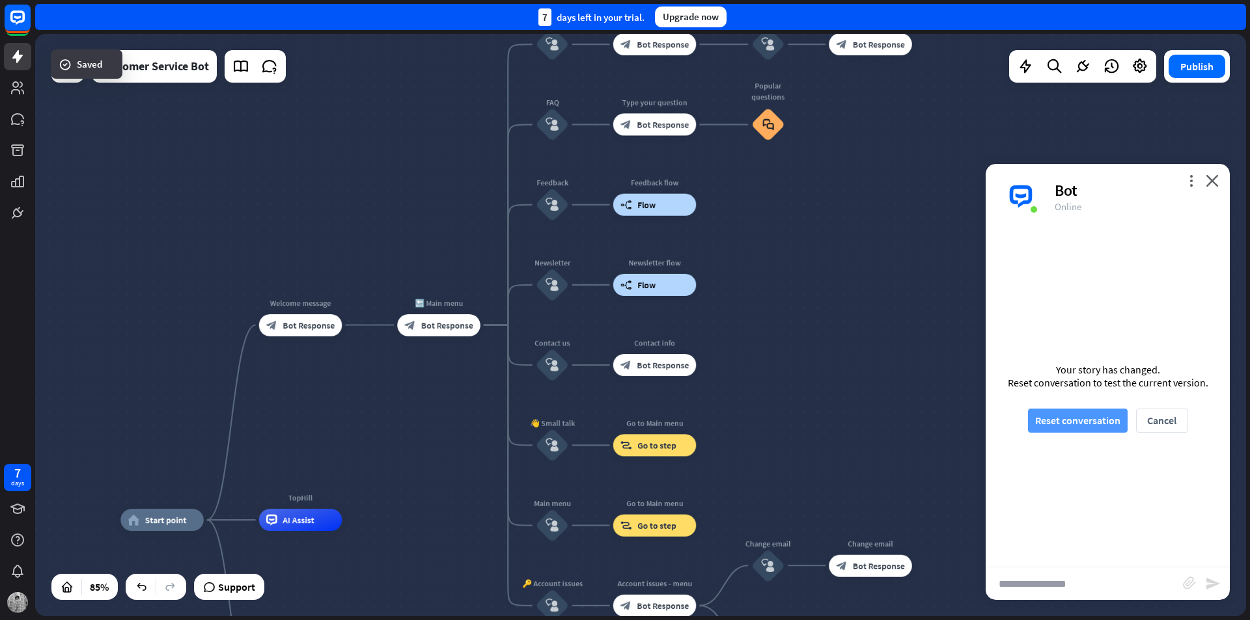
click at [1086, 426] on button "Reset conversation" at bounding box center [1078, 421] width 100 height 24
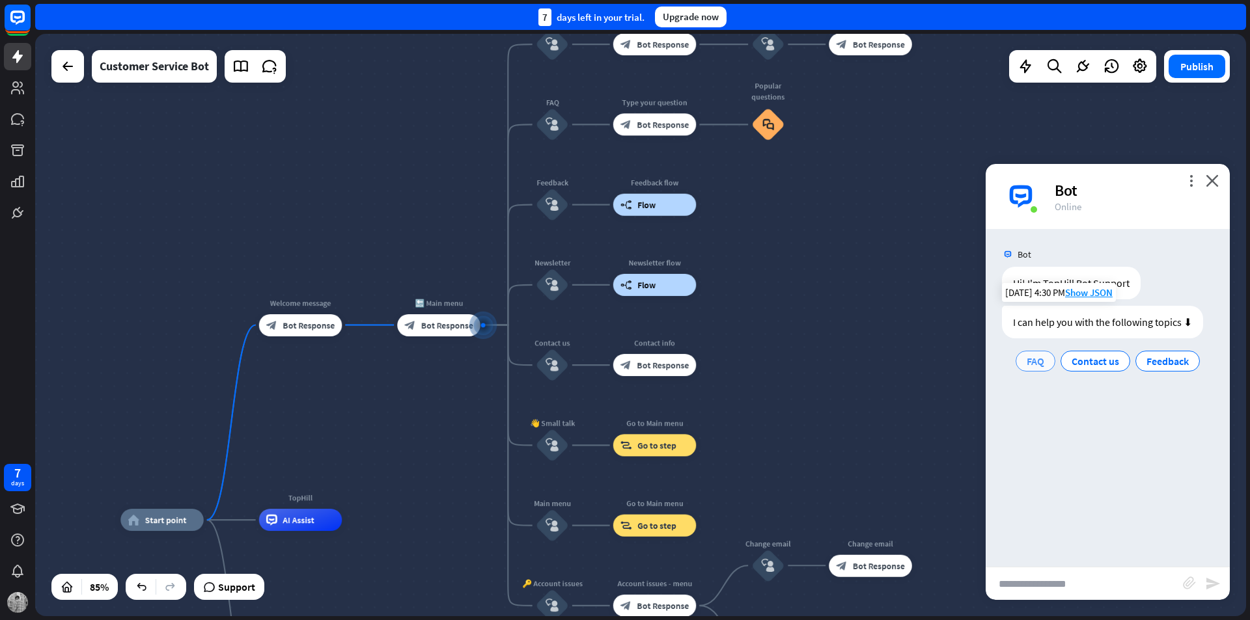
click at [1032, 361] on span "FAQ" at bounding box center [1035, 361] width 18 height 13
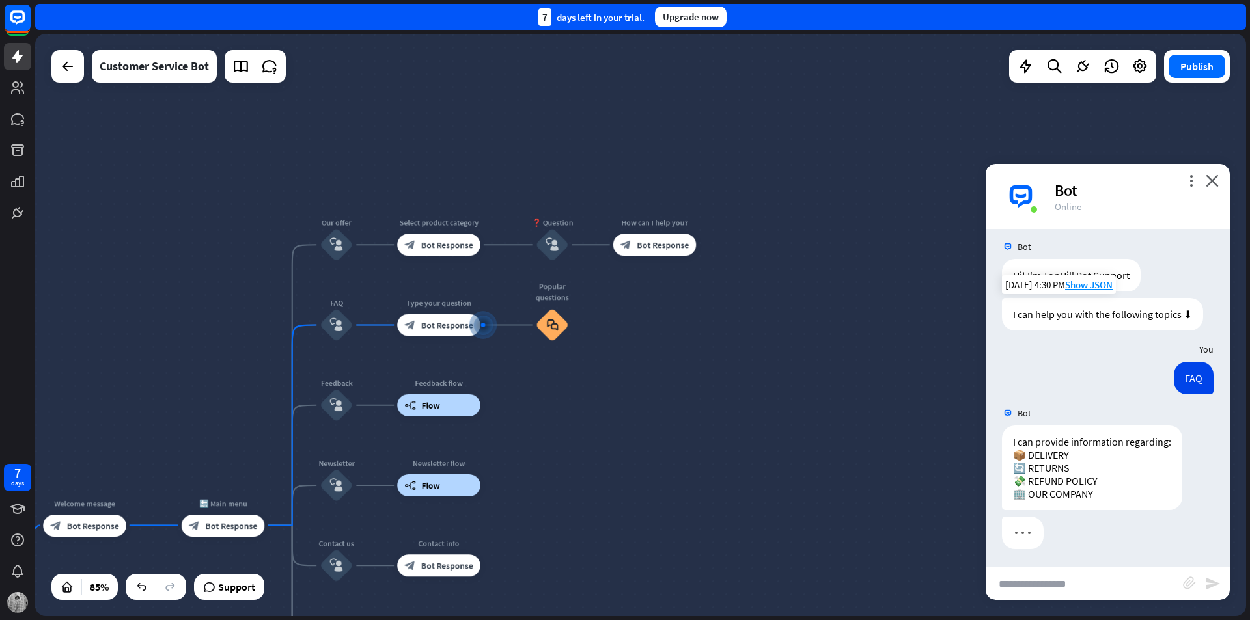
scroll to position [10, 0]
click at [554, 246] on icon "block_user_input" at bounding box center [551, 244] width 13 height 13
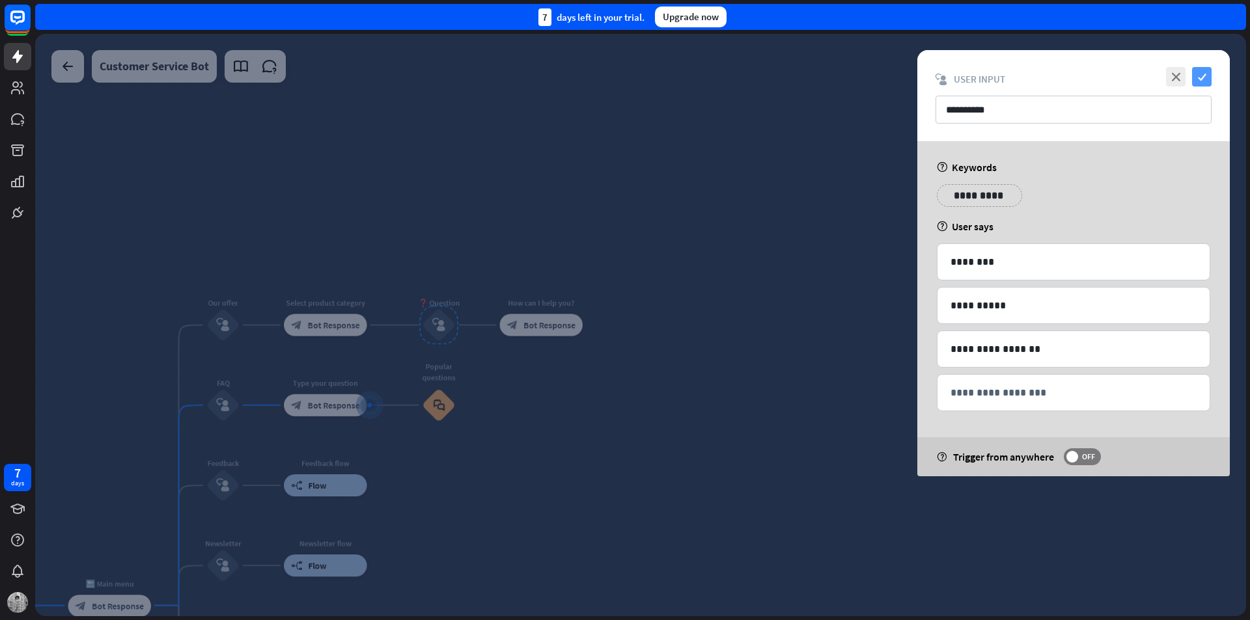
click at [1207, 77] on icon "check" at bounding box center [1202, 77] width 20 height 20
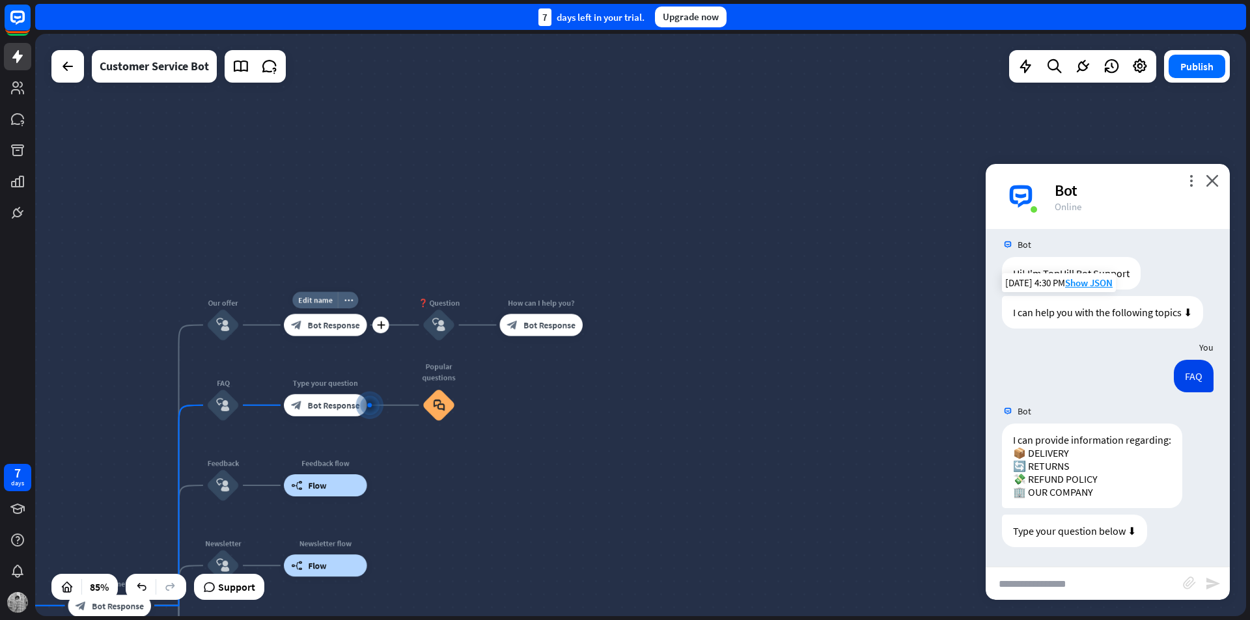
click at [327, 327] on span "Bot Response" at bounding box center [334, 325] width 52 height 11
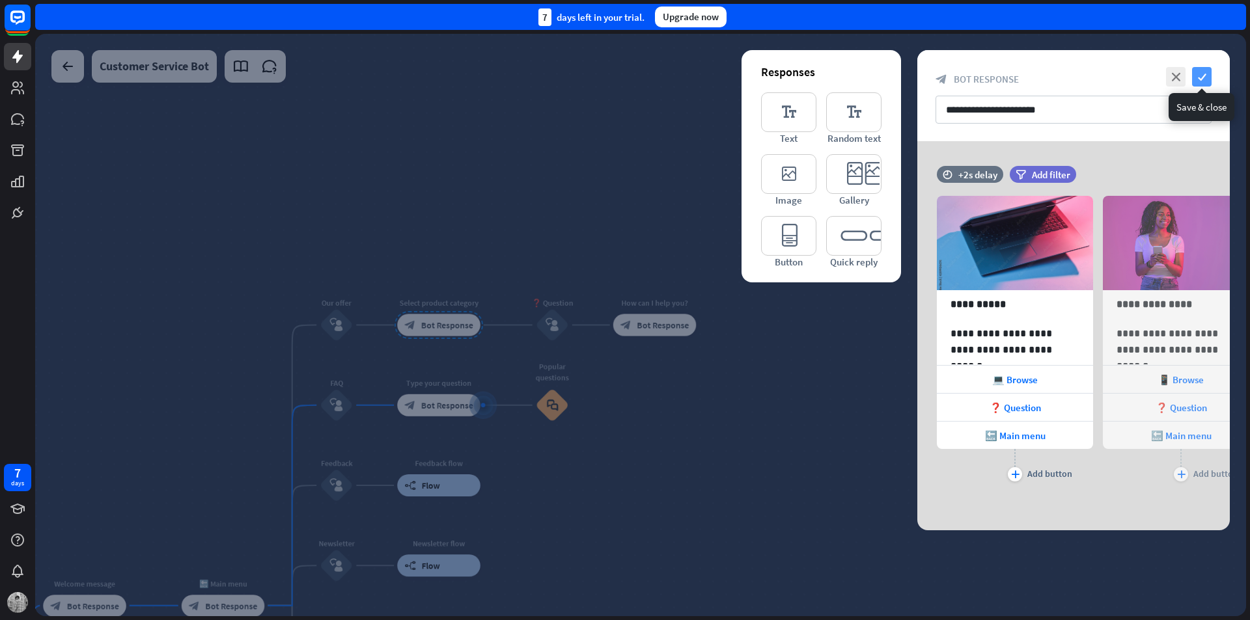
click at [1199, 73] on icon "check" at bounding box center [1202, 77] width 20 height 20
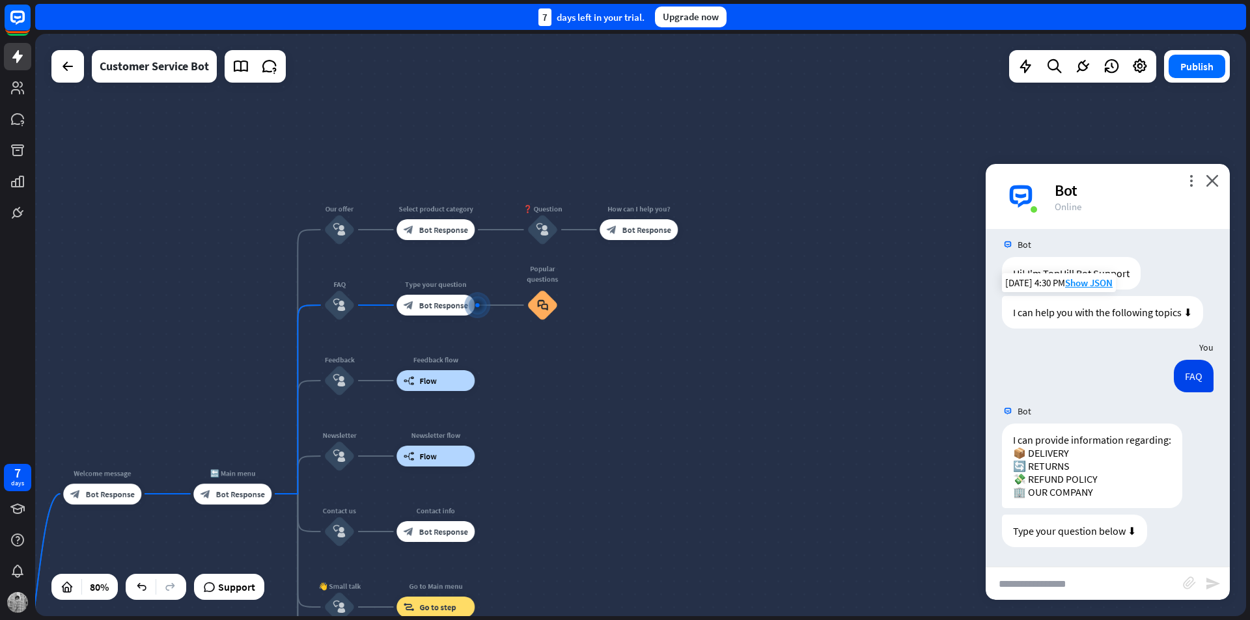
drag, startPoint x: 568, startPoint y: 504, endPoint x: 563, endPoint y: 403, distance: 101.0
click at [563, 403] on div "home_2 Start point Welcome message block_bot_response Bot Response 🔙 Main menu …" at bounding box center [640, 325] width 1210 height 582
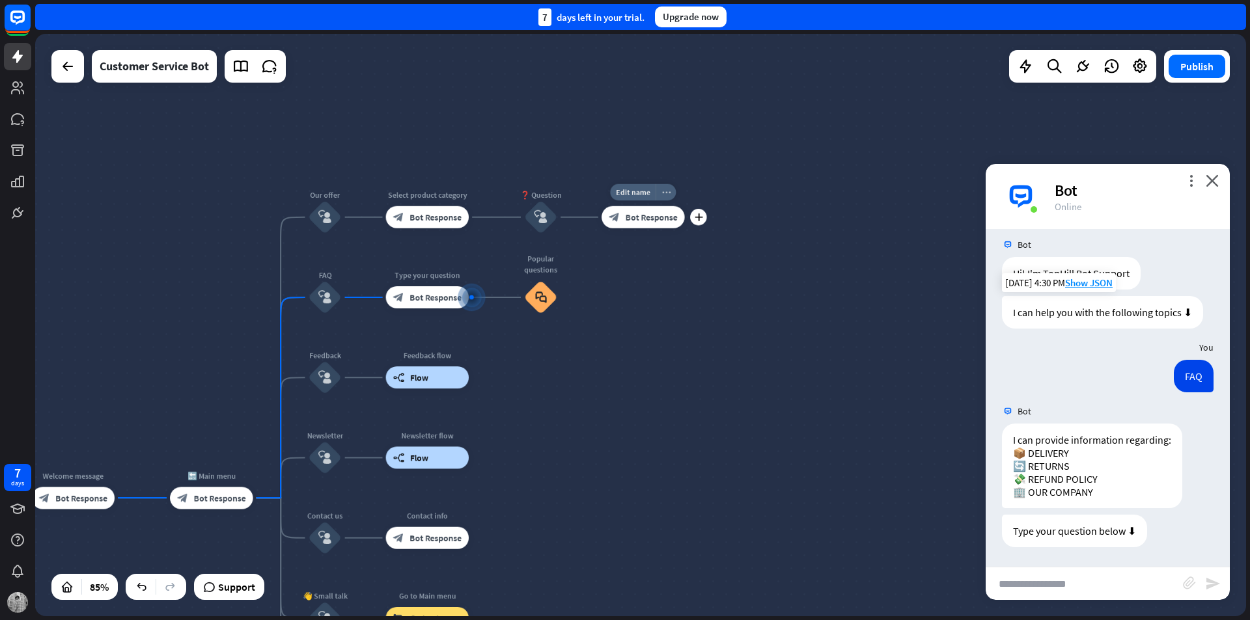
click at [674, 189] on div "more_horiz" at bounding box center [665, 192] width 20 height 17
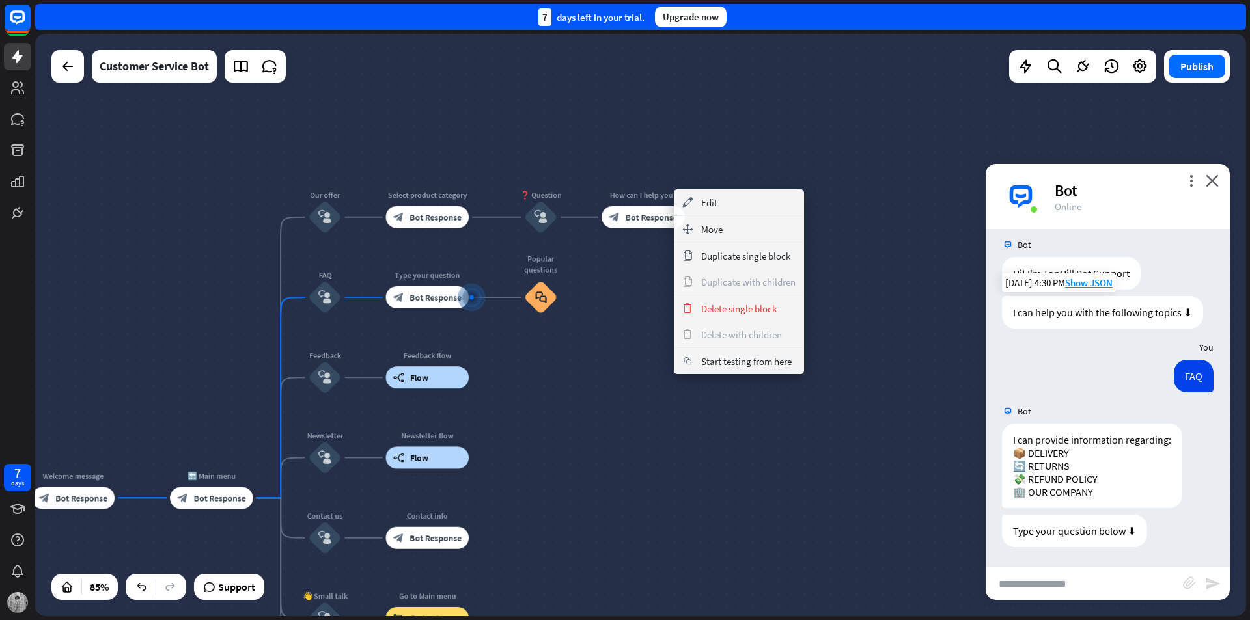
click at [282, 261] on div "home_2 Start point Welcome message block_bot_response Bot Response 🔙 Main menu …" at bounding box center [640, 325] width 1210 height 582
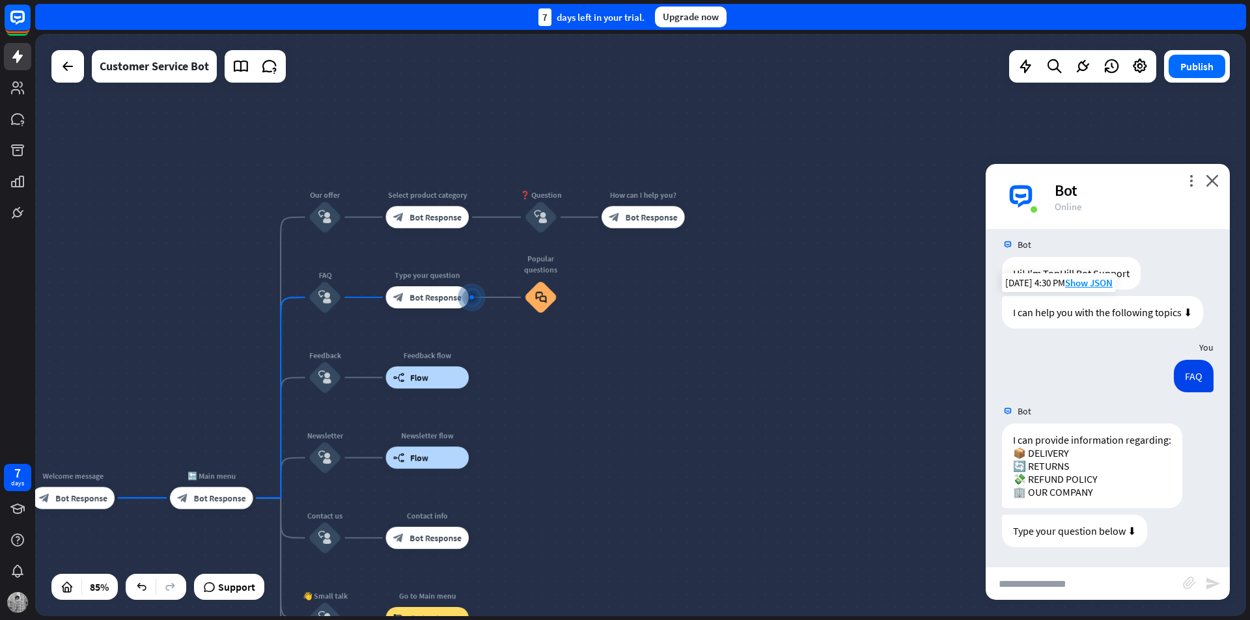
click at [272, 256] on div "home_2 Start point Welcome message block_bot_response Bot Response 🔙 Main menu …" at bounding box center [640, 325] width 1210 height 582
click at [283, 260] on div "home_2 Start point Welcome message block_bot_response Bot Response 🔙 Main menu …" at bounding box center [640, 325] width 1210 height 582
click at [280, 259] on div "home_2 Start point Welcome message block_bot_response Bot Response 🔙 Main menu …" at bounding box center [640, 325] width 1210 height 582
click at [354, 193] on div "more_horiz" at bounding box center [347, 186] width 20 height 17
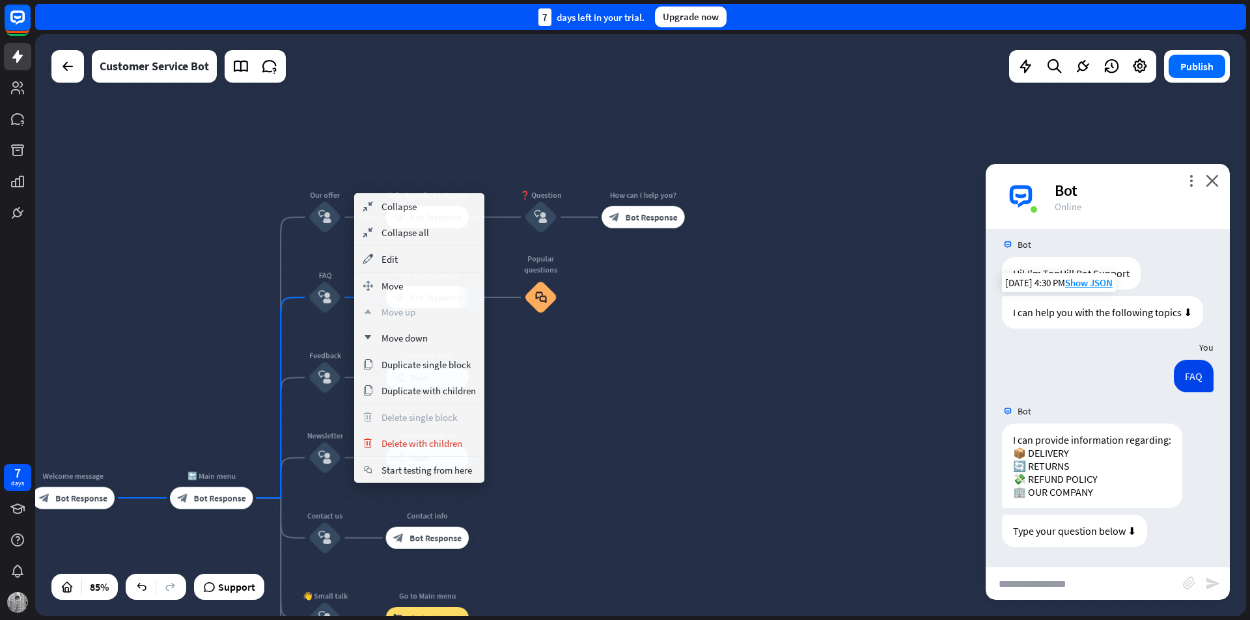
click at [540, 450] on div "home_2 Start point Welcome message block_bot_response Bot Response 🔙 Main menu …" at bounding box center [640, 325] width 1210 height 582
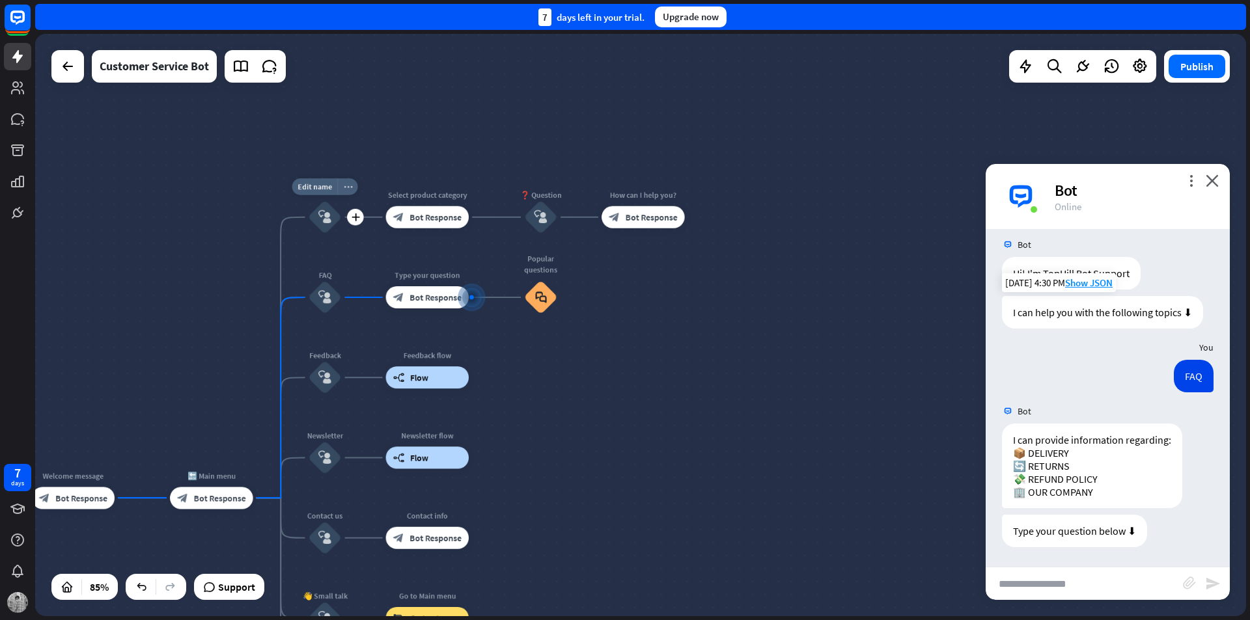
click at [349, 187] on icon "more_horiz" at bounding box center [348, 187] width 9 height 8
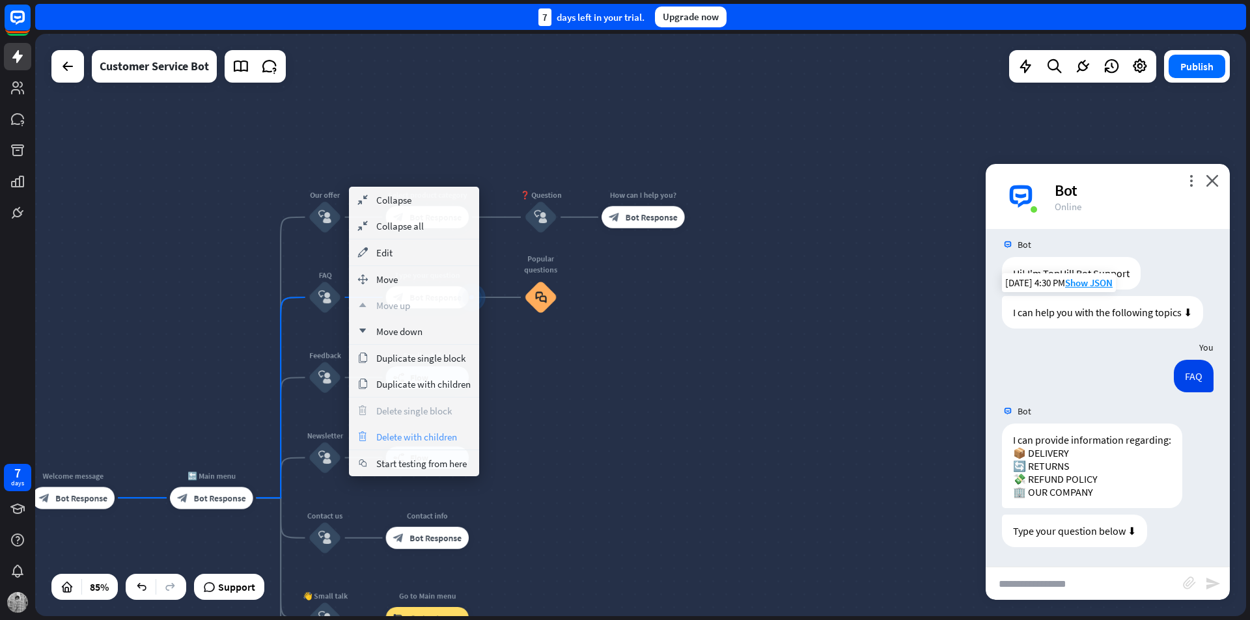
click at [461, 437] on div "trash Delete with children" at bounding box center [414, 437] width 130 height 26
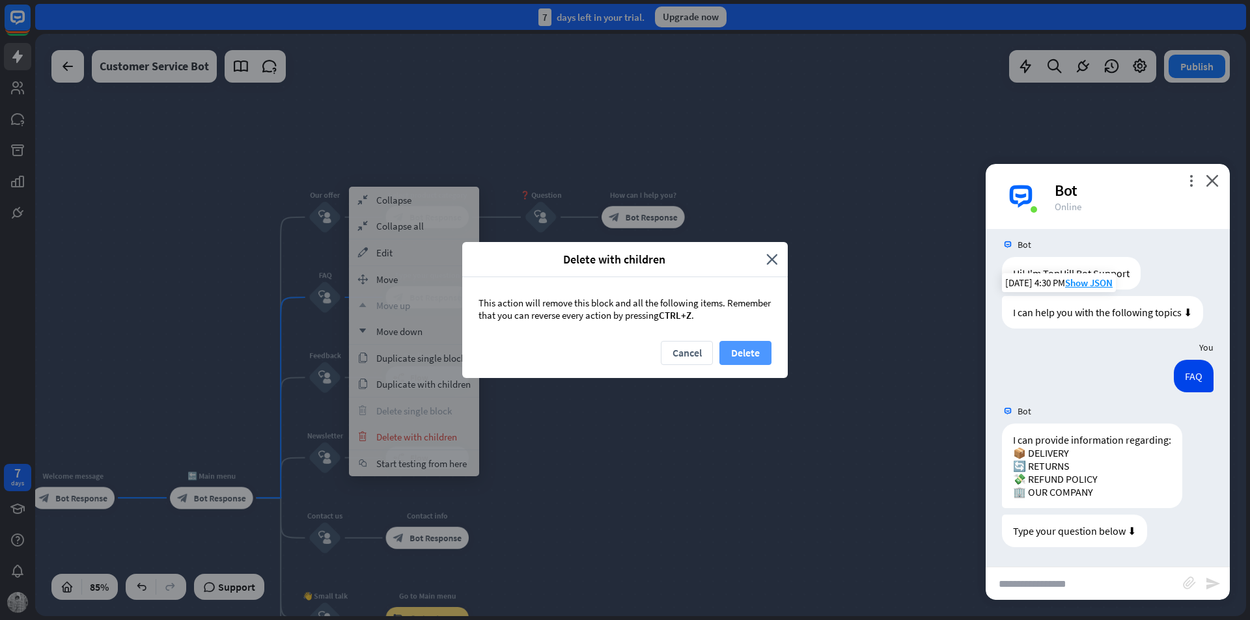
click at [756, 349] on button "Delete" at bounding box center [745, 353] width 52 height 24
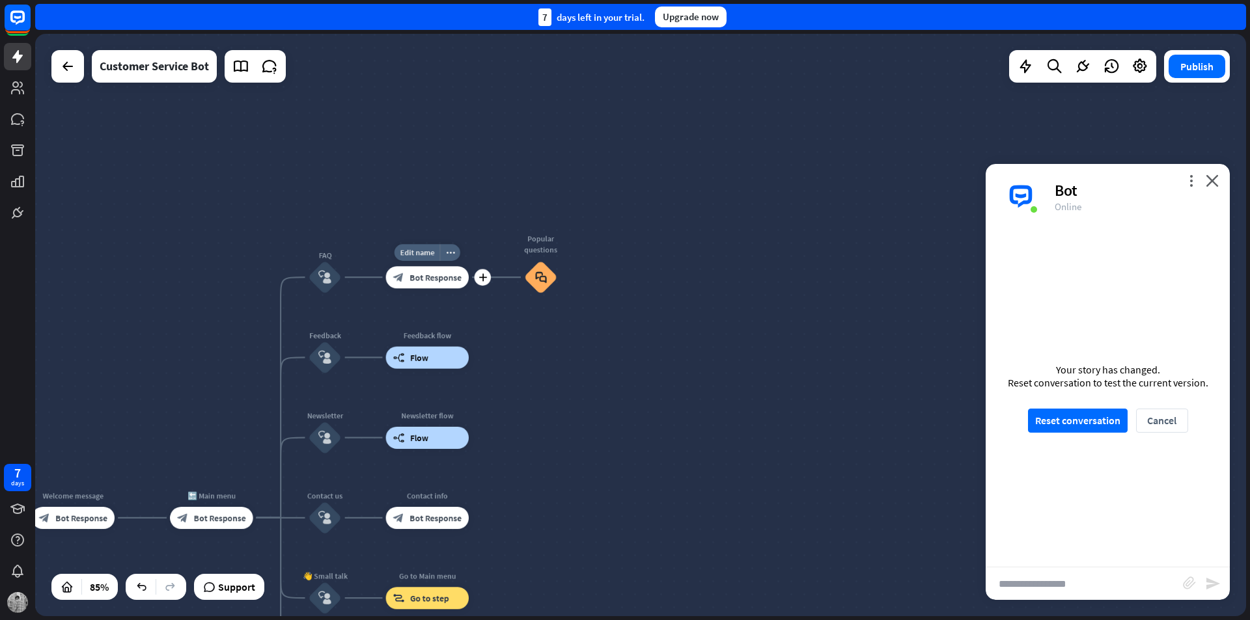
click at [432, 281] on span "Bot Response" at bounding box center [435, 277] width 52 height 11
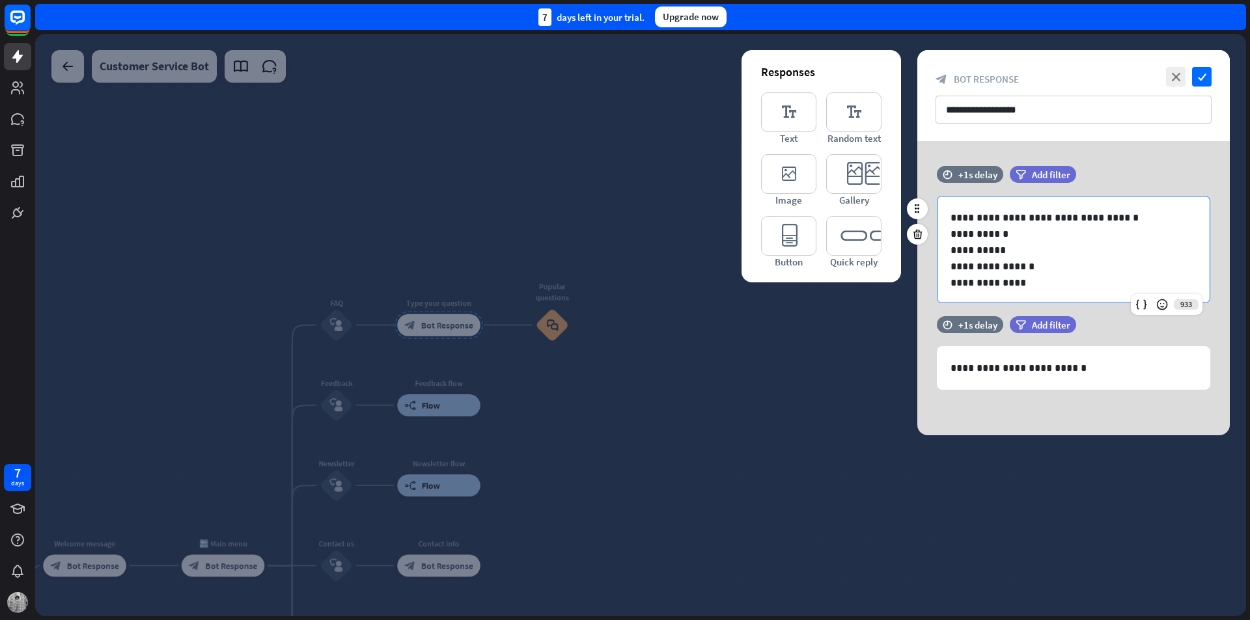
click at [1044, 281] on p "**********" at bounding box center [1068, 283] width 236 height 16
click at [965, 236] on p "**********" at bounding box center [1068, 234] width 236 height 16
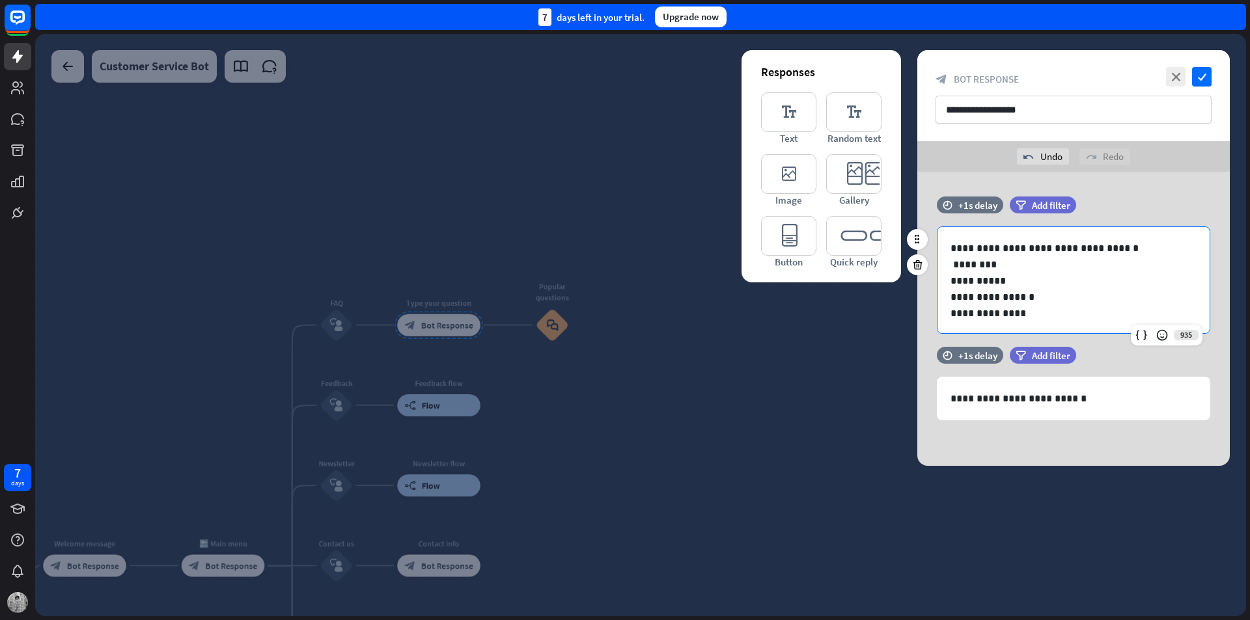
click at [965, 277] on p "**********" at bounding box center [1068, 281] width 236 height 16
click at [960, 295] on p "**********" at bounding box center [1068, 297] width 236 height 16
click at [966, 308] on p "**********" at bounding box center [1068, 313] width 236 height 16
click at [1026, 295] on p "**********" at bounding box center [1068, 297] width 236 height 16
drag, startPoint x: 1026, startPoint y: 295, endPoint x: 956, endPoint y: 292, distance: 70.4
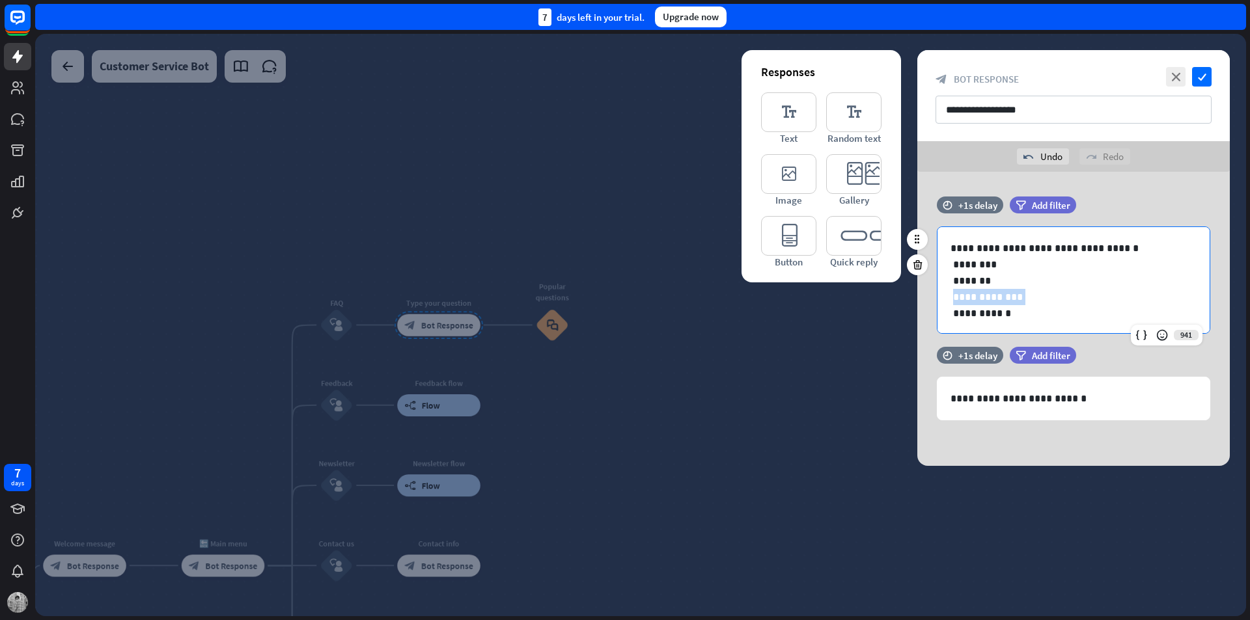
click at [956, 292] on p "**********" at bounding box center [1068, 297] width 236 height 16
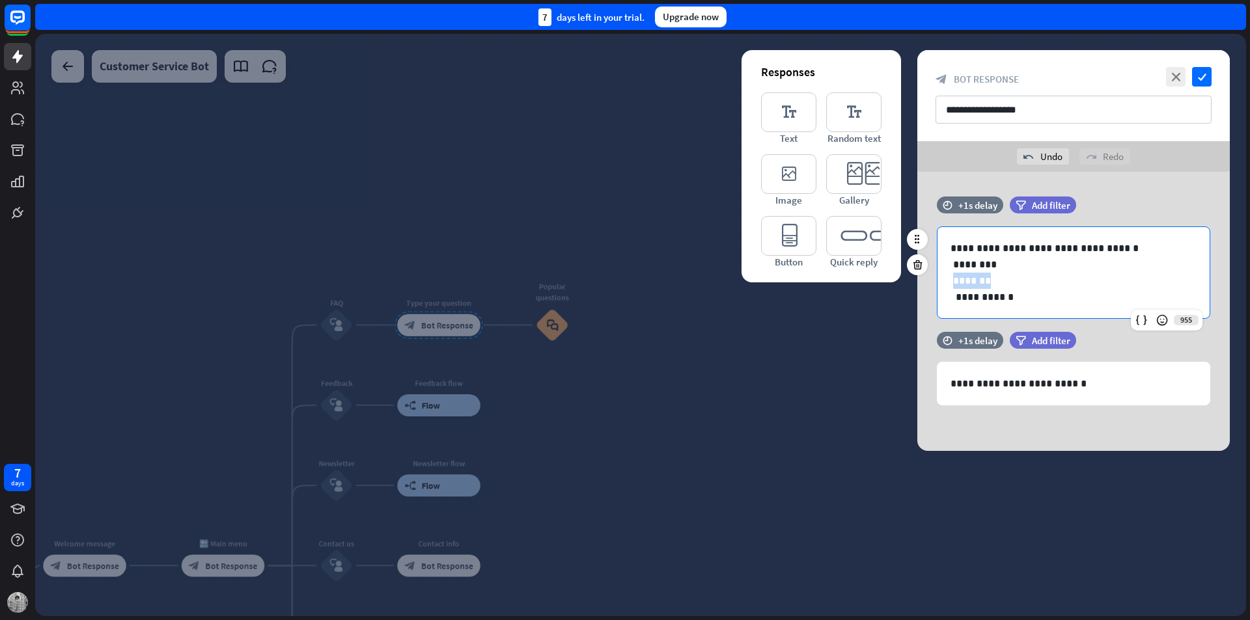
drag, startPoint x: 994, startPoint y: 280, endPoint x: 953, endPoint y: 279, distance: 40.4
click at [953, 279] on p "*******" at bounding box center [1073, 281] width 246 height 16
click at [957, 298] on p "**********" at bounding box center [1073, 297] width 246 height 16
click at [1030, 297] on p "**********" at bounding box center [1073, 297] width 246 height 16
drag, startPoint x: 1032, startPoint y: 295, endPoint x: 940, endPoint y: 290, distance: 92.6
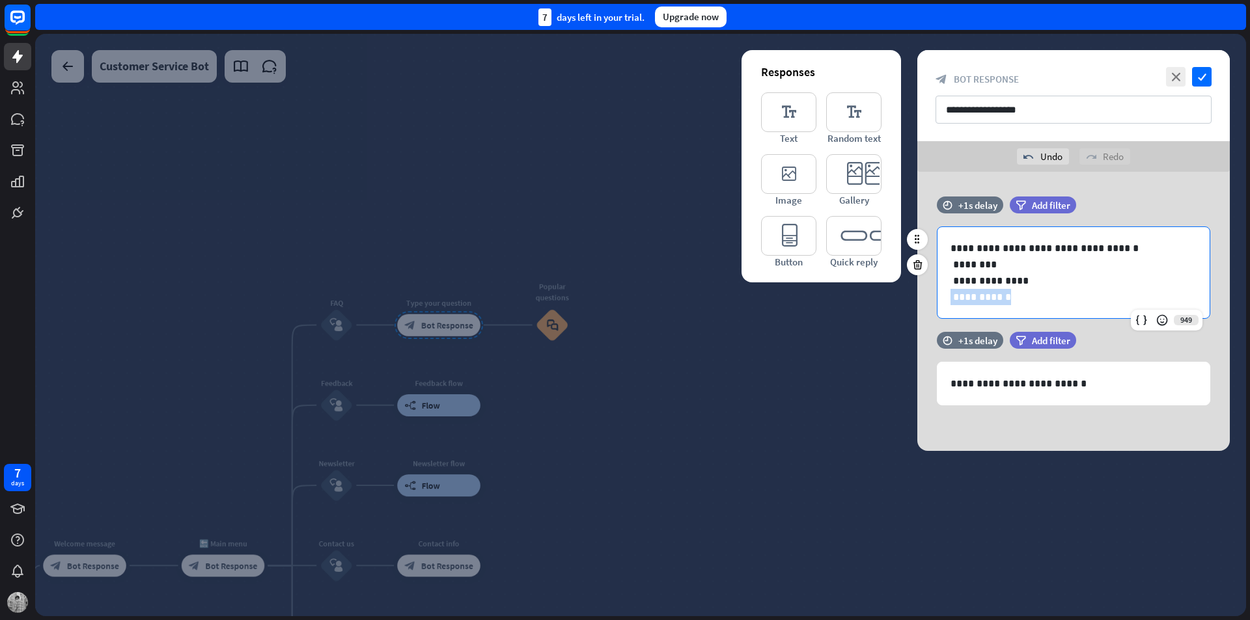
click at [940, 290] on div "**********" at bounding box center [1073, 272] width 272 height 91
click at [1201, 81] on icon "check" at bounding box center [1202, 77] width 20 height 20
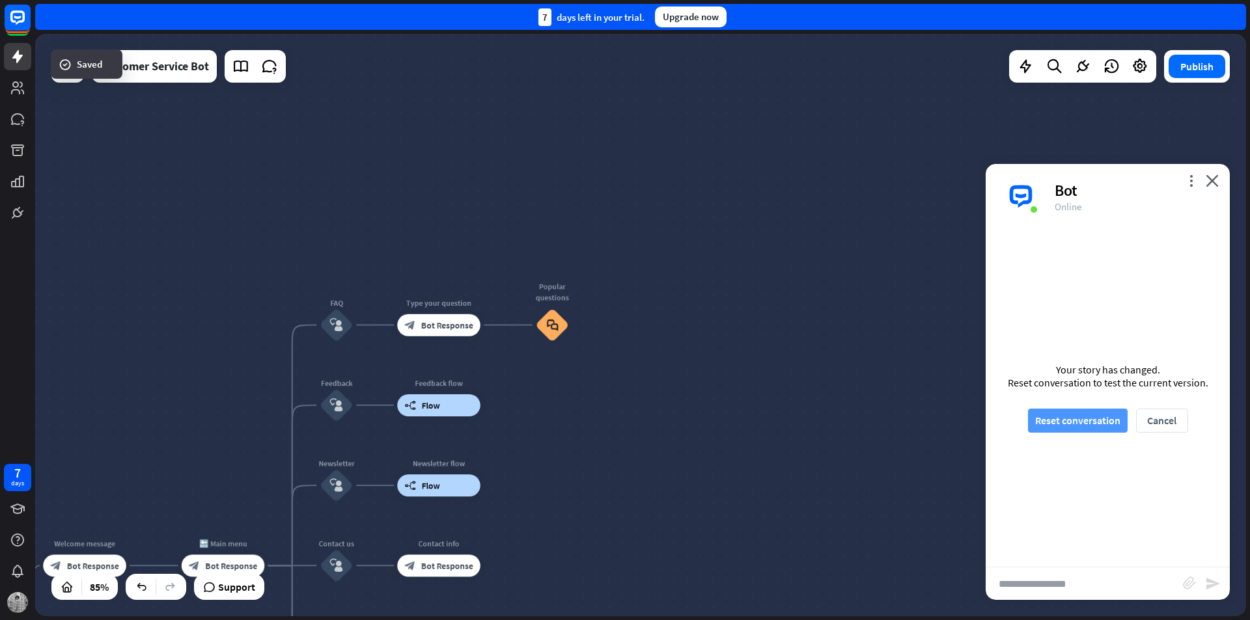
click at [1100, 426] on button "Reset conversation" at bounding box center [1078, 421] width 100 height 24
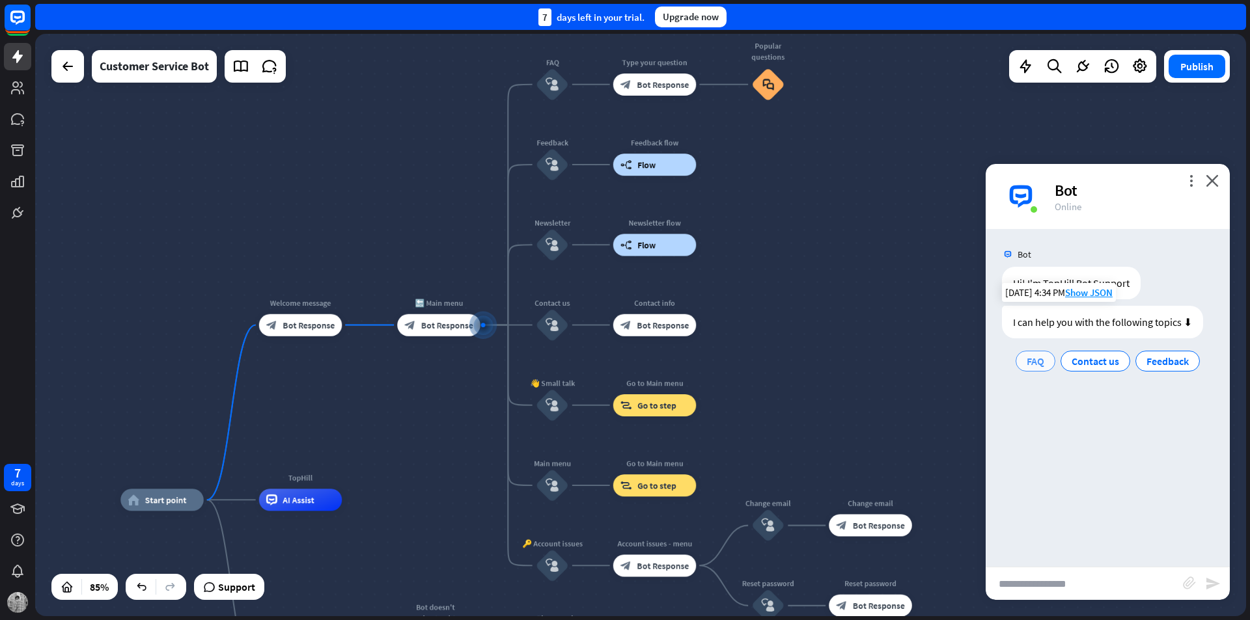
click at [1045, 359] on div "FAQ" at bounding box center [1035, 361] width 40 height 21
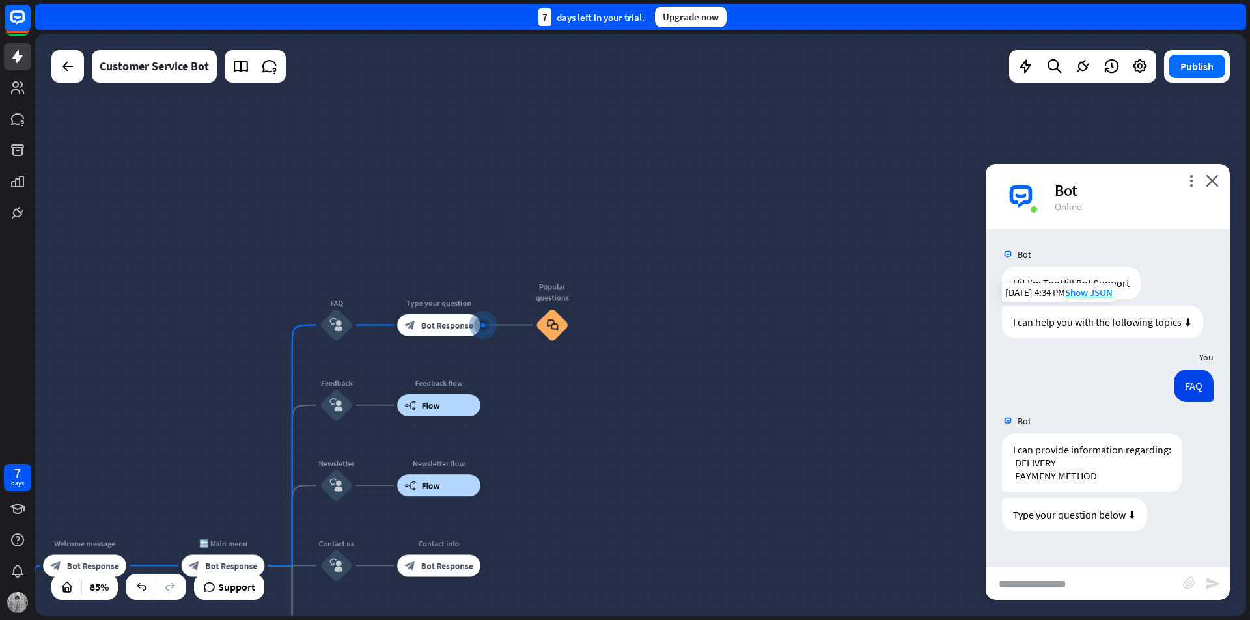
click at [1057, 581] on input "text" at bounding box center [1083, 583] width 197 height 33
type input "**********"
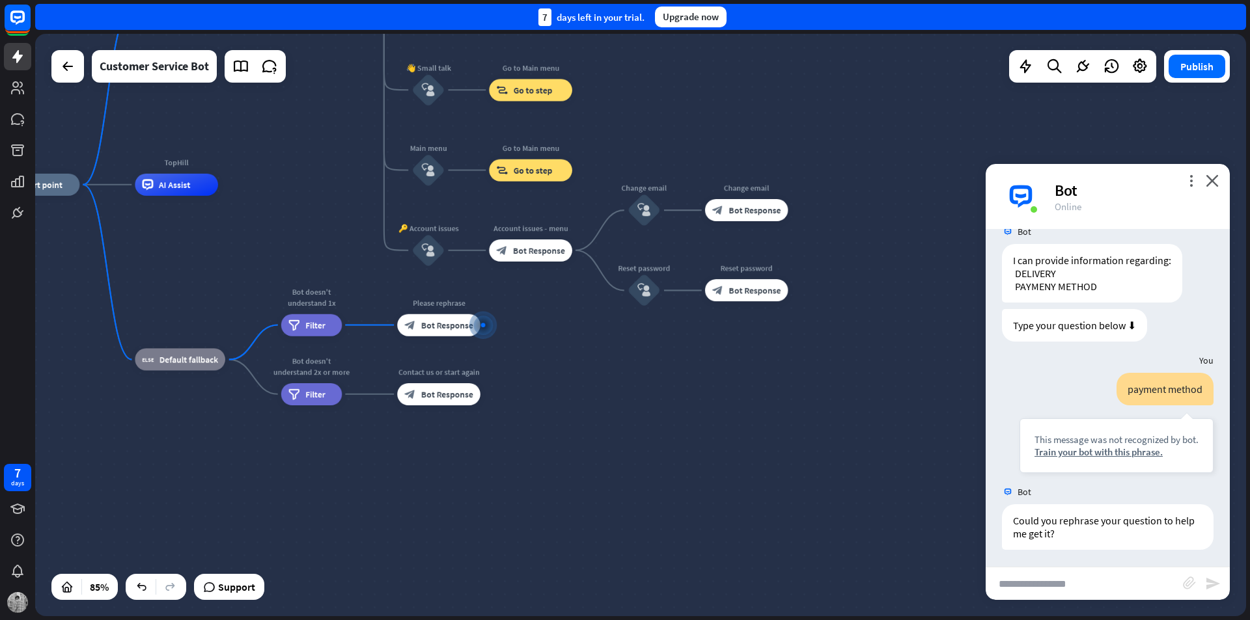
scroll to position [192, 0]
click at [1125, 450] on div "Train your bot with this phrase." at bounding box center [1116, 449] width 164 height 12
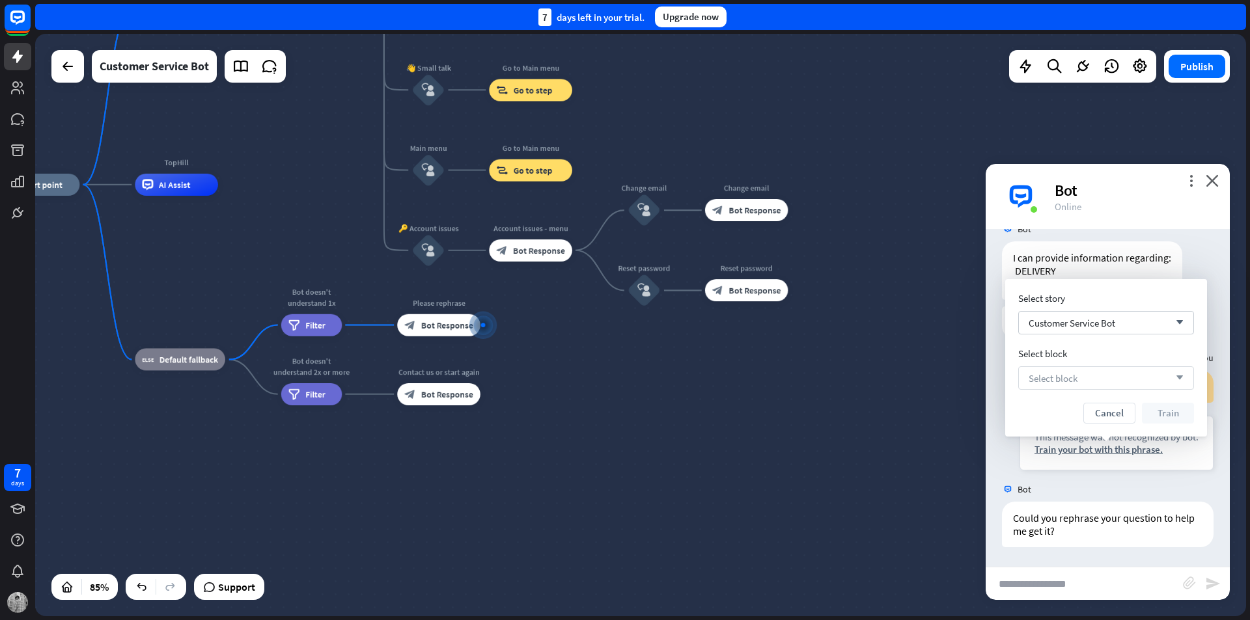
click at [1101, 372] on div "Select block arrow_down" at bounding box center [1106, 377] width 176 height 23
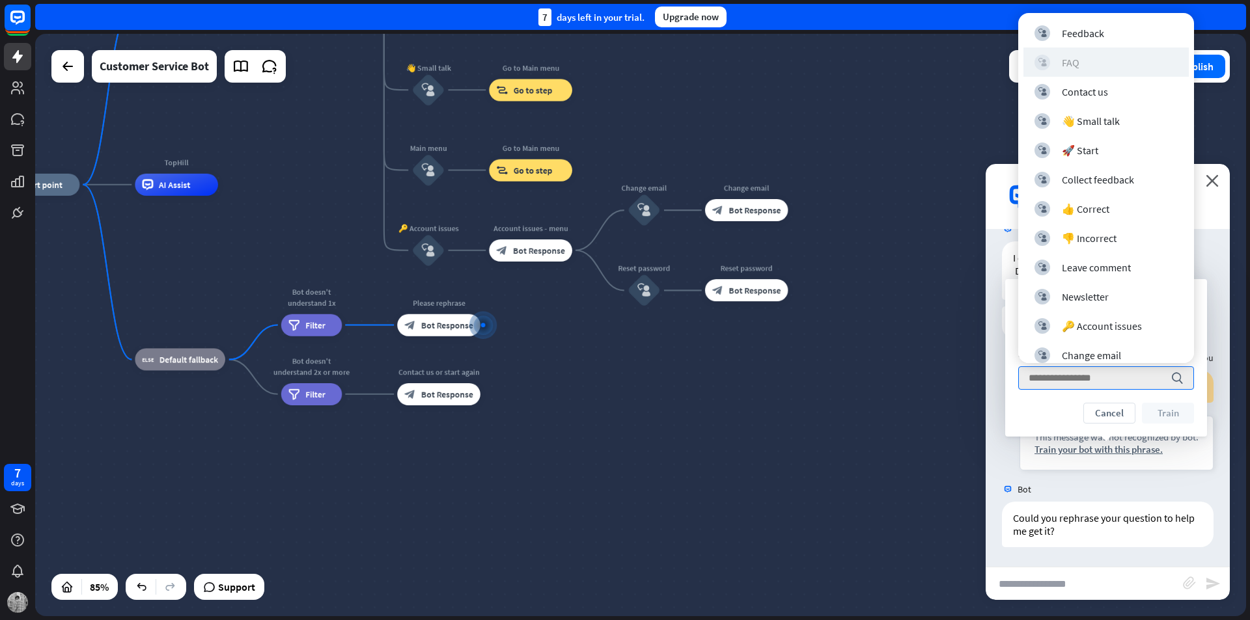
click at [1103, 62] on div "block_user_input FAQ" at bounding box center [1105, 63] width 143 height 16
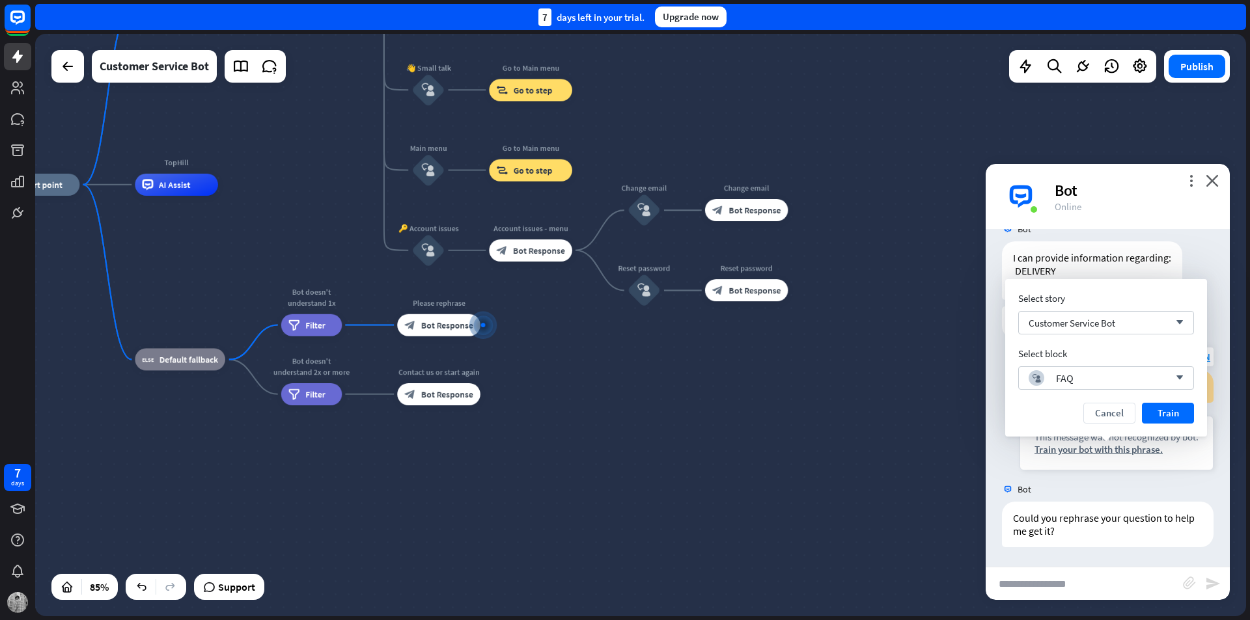
click at [1165, 411] on button "Train" at bounding box center [1167, 413] width 52 height 21
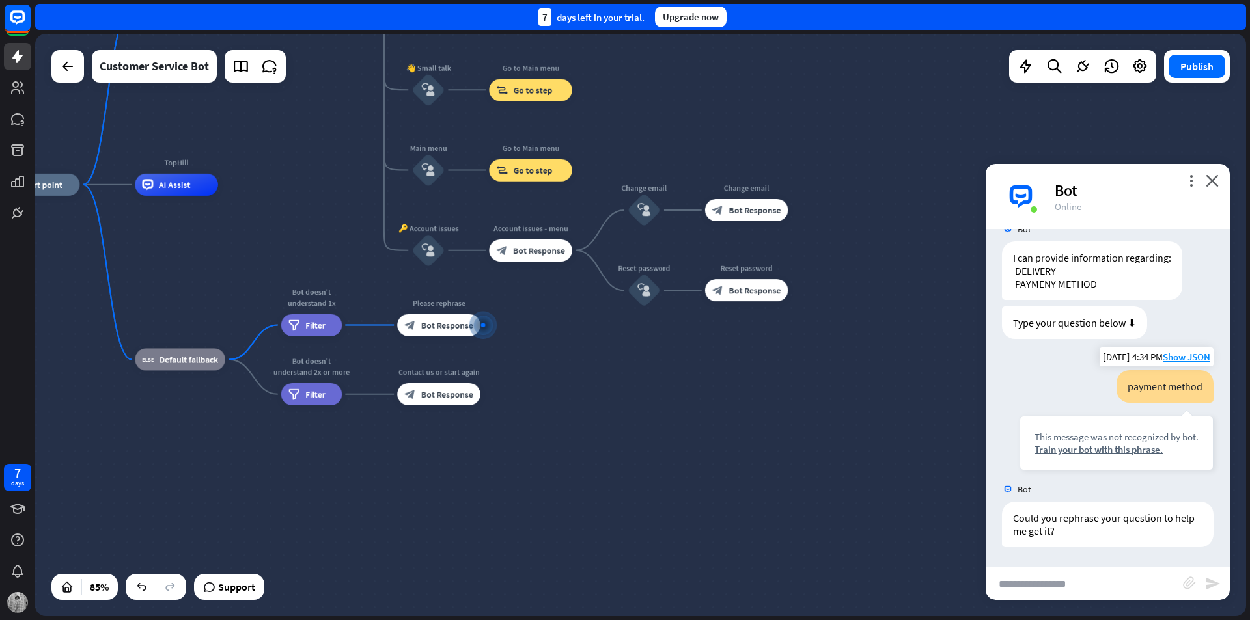
scroll to position [180, 0]
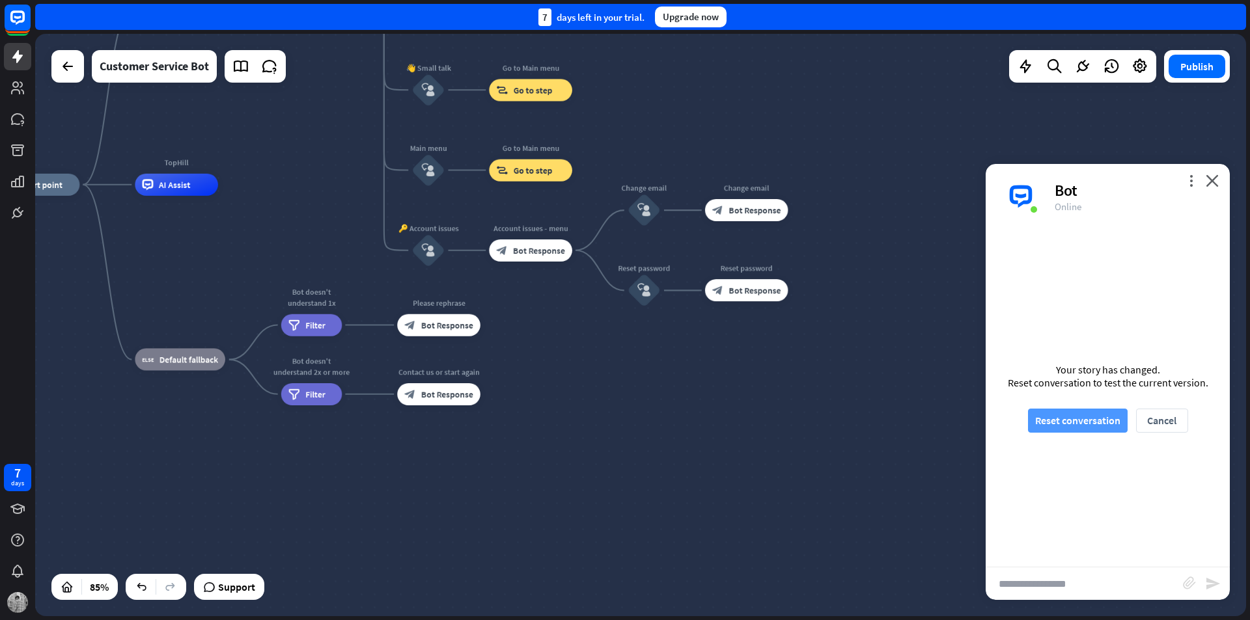
click at [1106, 413] on button "Reset conversation" at bounding box center [1078, 421] width 100 height 24
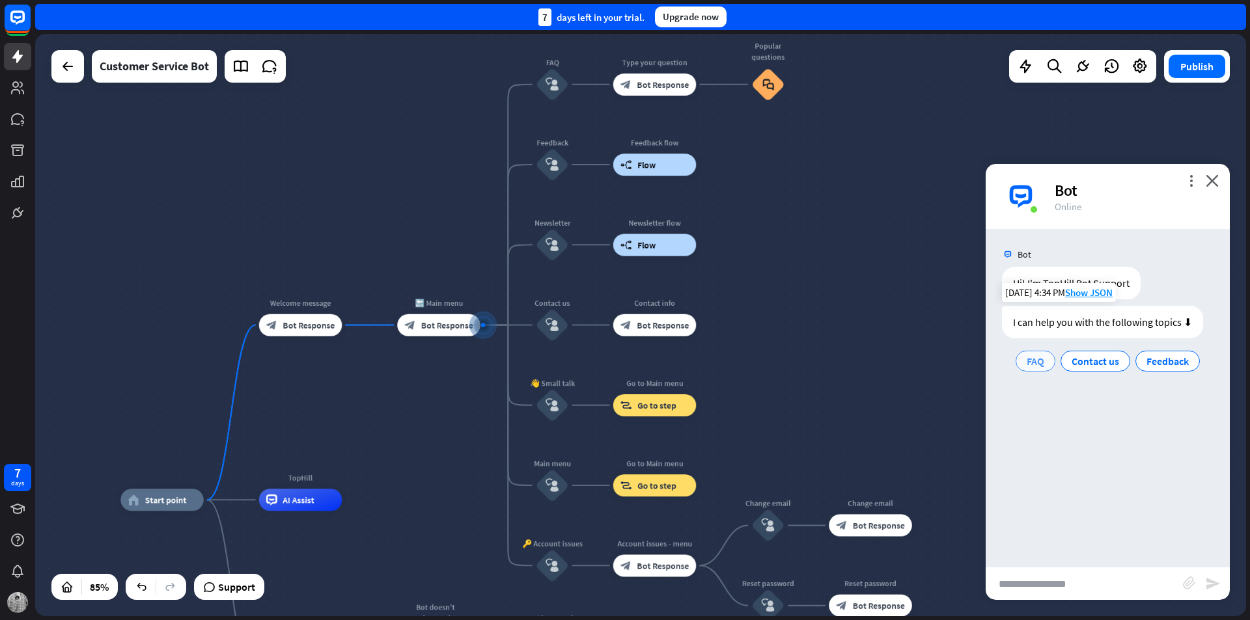
click at [1033, 358] on span "FAQ" at bounding box center [1035, 361] width 18 height 13
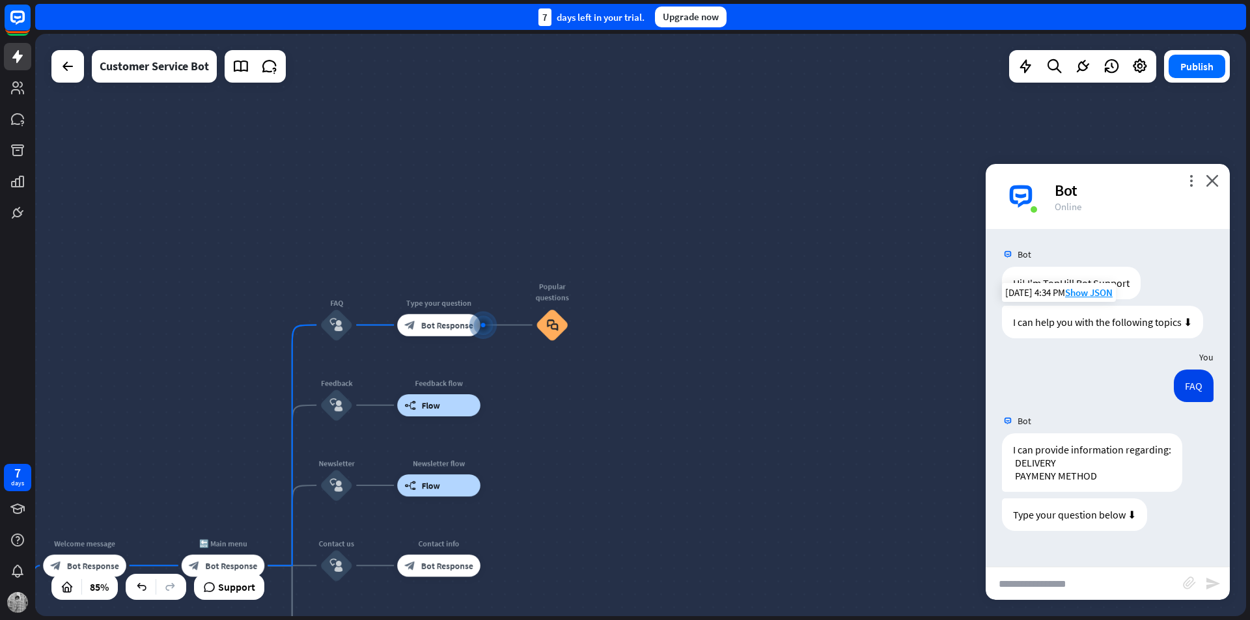
click at [1066, 575] on input "text" at bounding box center [1083, 583] width 197 height 33
type input "**********"
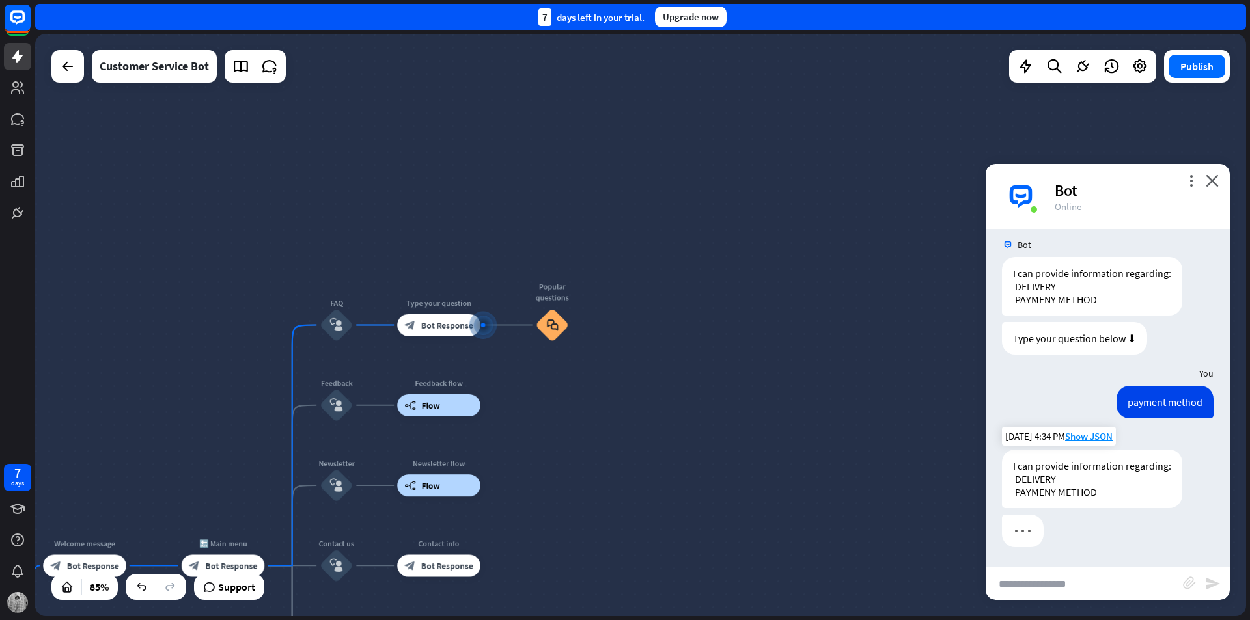
scroll to position [176, 0]
click at [479, 320] on div at bounding box center [483, 325] width 12 height 12
click at [558, 325] on div "block_faq" at bounding box center [552, 324] width 33 height 33
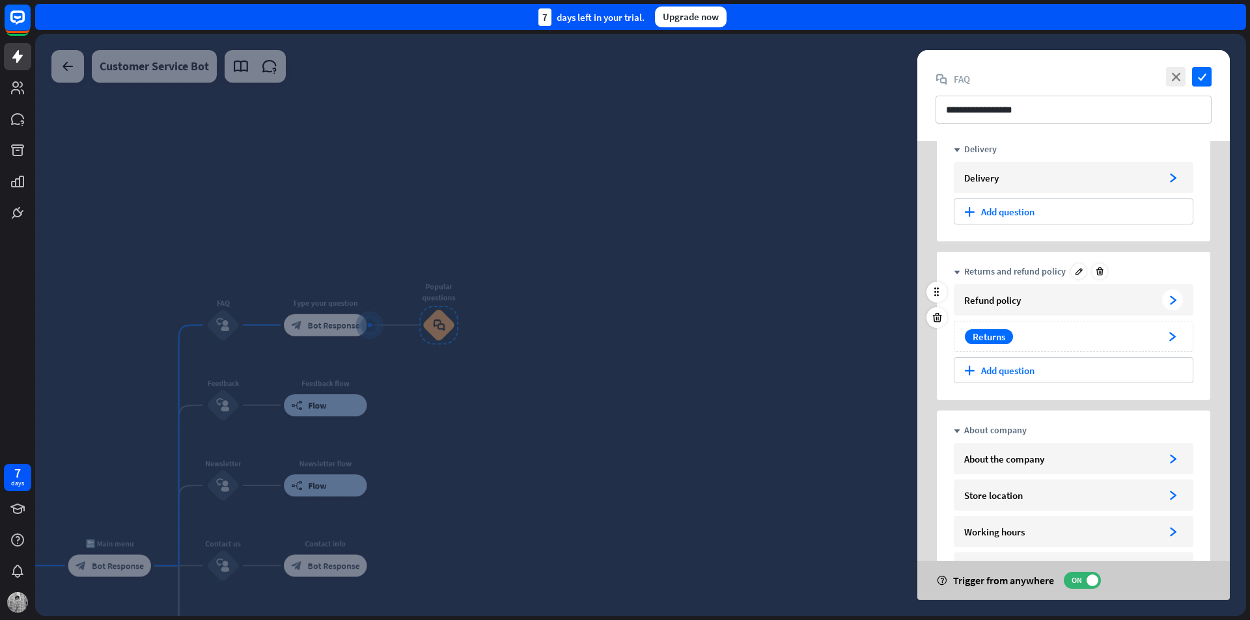
scroll to position [65, 0]
click at [1116, 343] on div "Returns arrowhead_right" at bounding box center [1072, 335] width 239 height 31
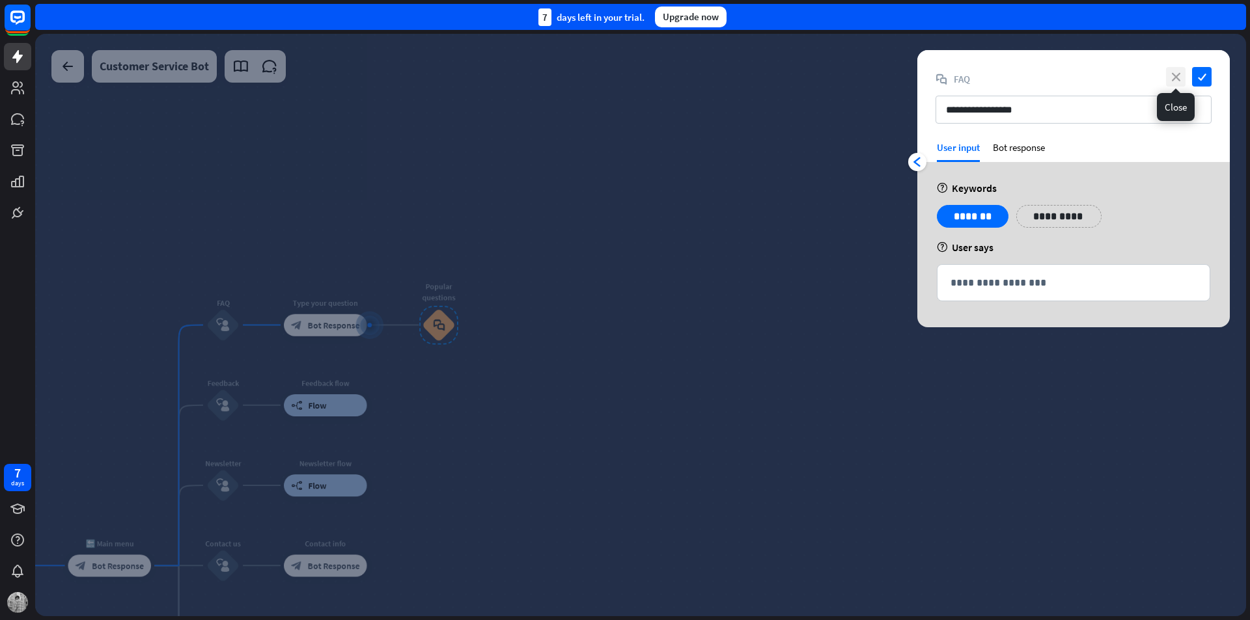
click at [1171, 75] on icon "close" at bounding box center [1176, 77] width 20 height 20
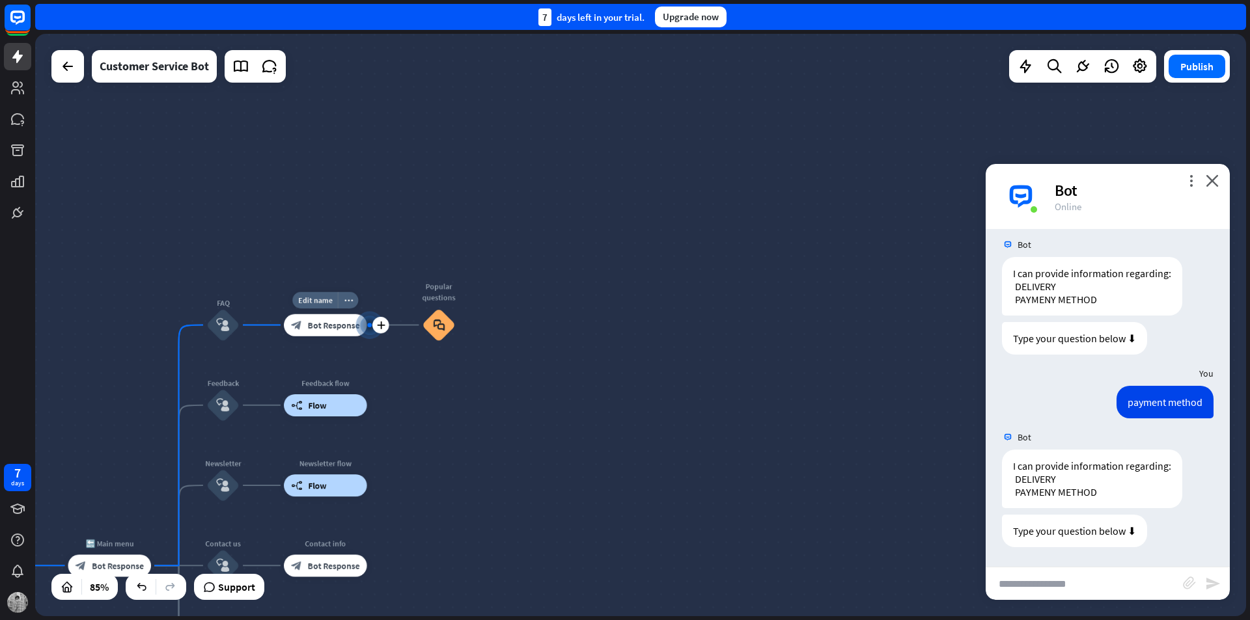
click at [353, 326] on span "Bot Response" at bounding box center [334, 325] width 52 height 11
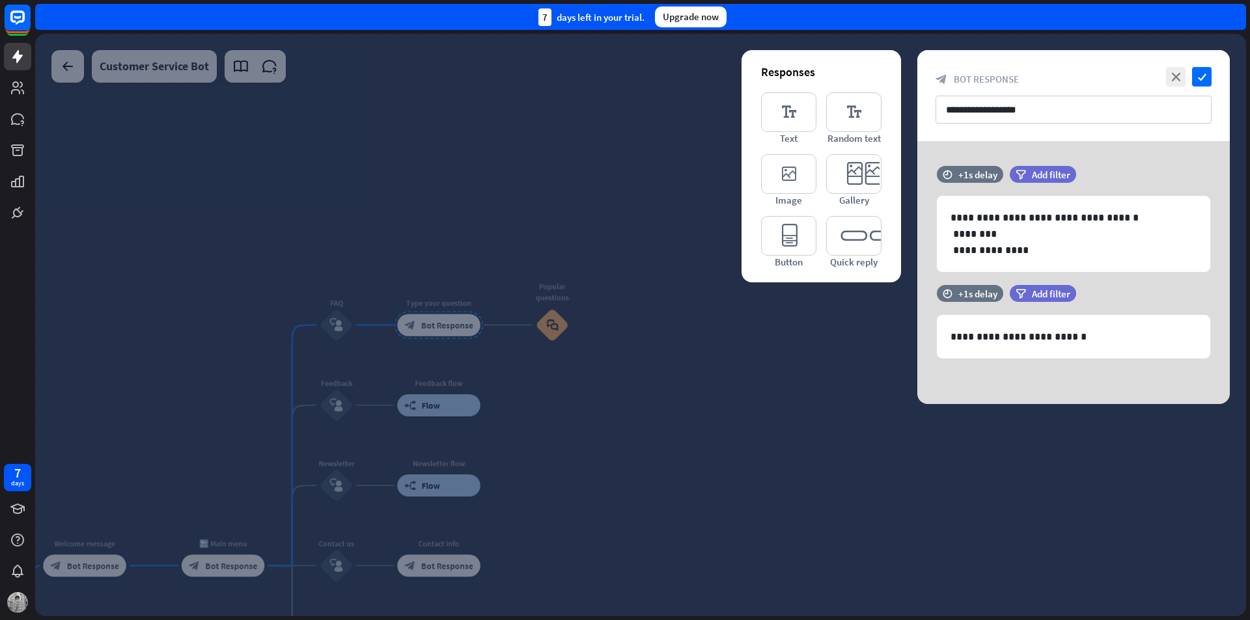
click at [558, 323] on div at bounding box center [640, 325] width 1210 height 582
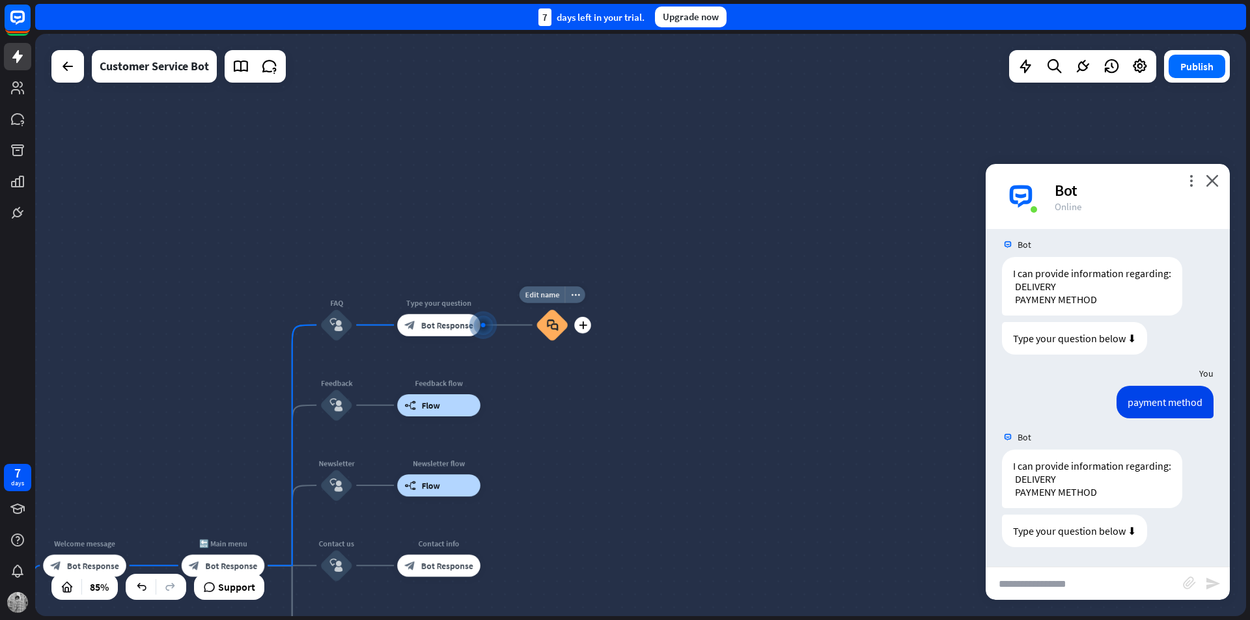
click at [557, 331] on icon "block_faq" at bounding box center [552, 325] width 12 height 12
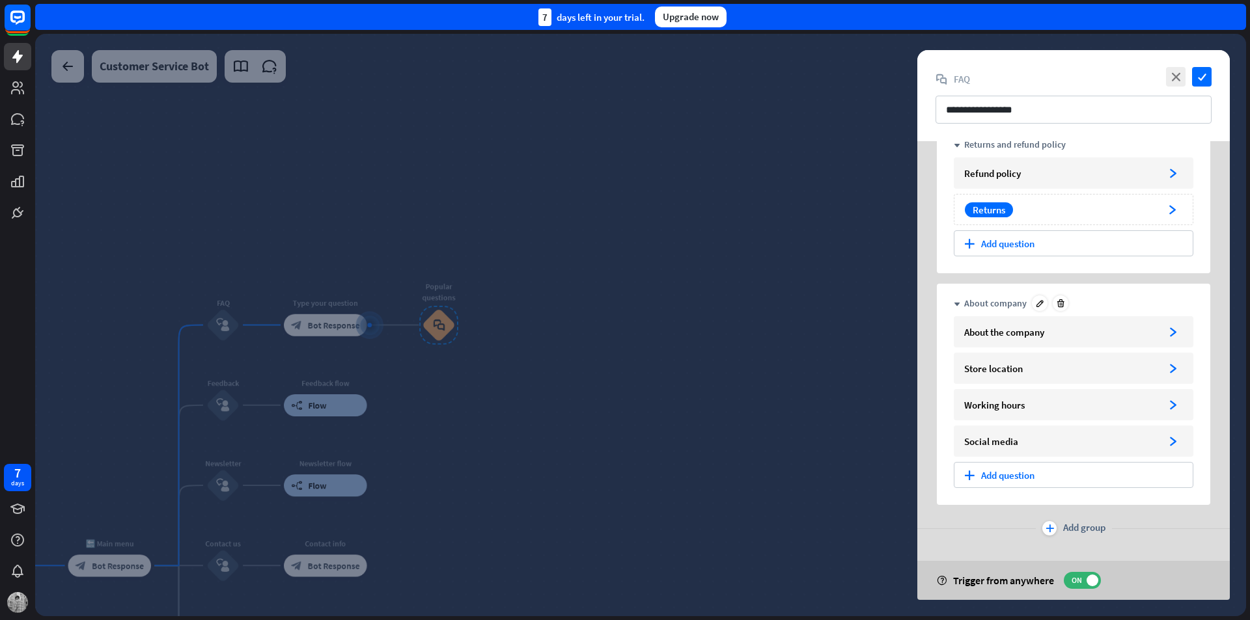
scroll to position [126, 0]
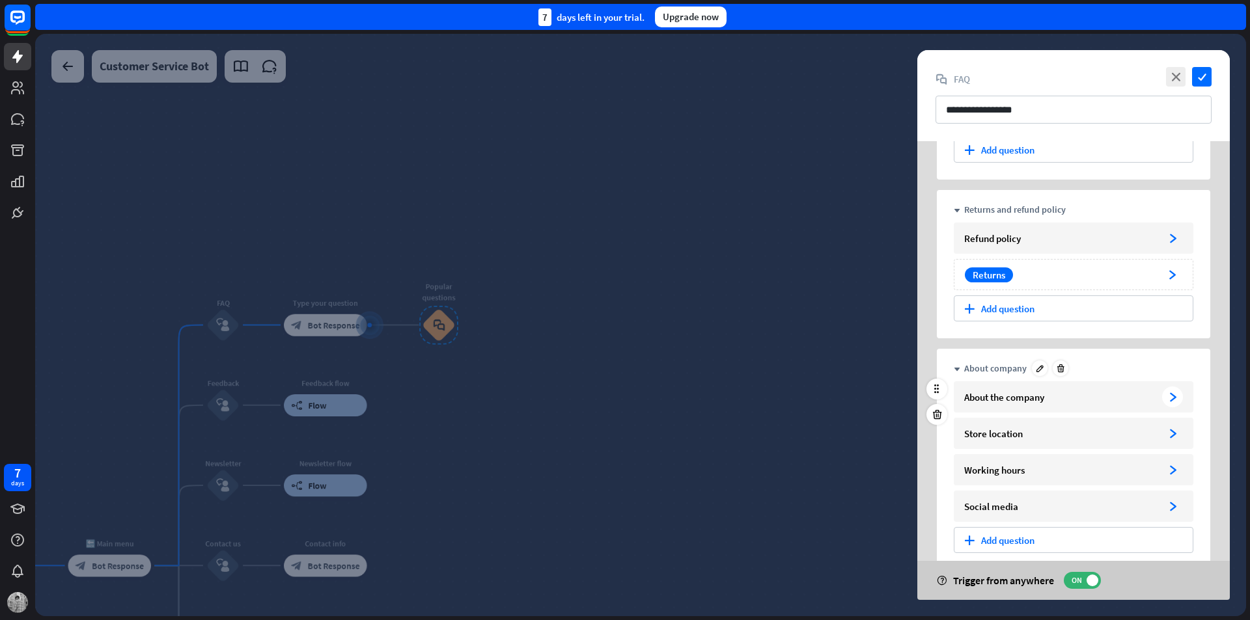
click at [1133, 392] on div "About the company" at bounding box center [1060, 397] width 193 height 12
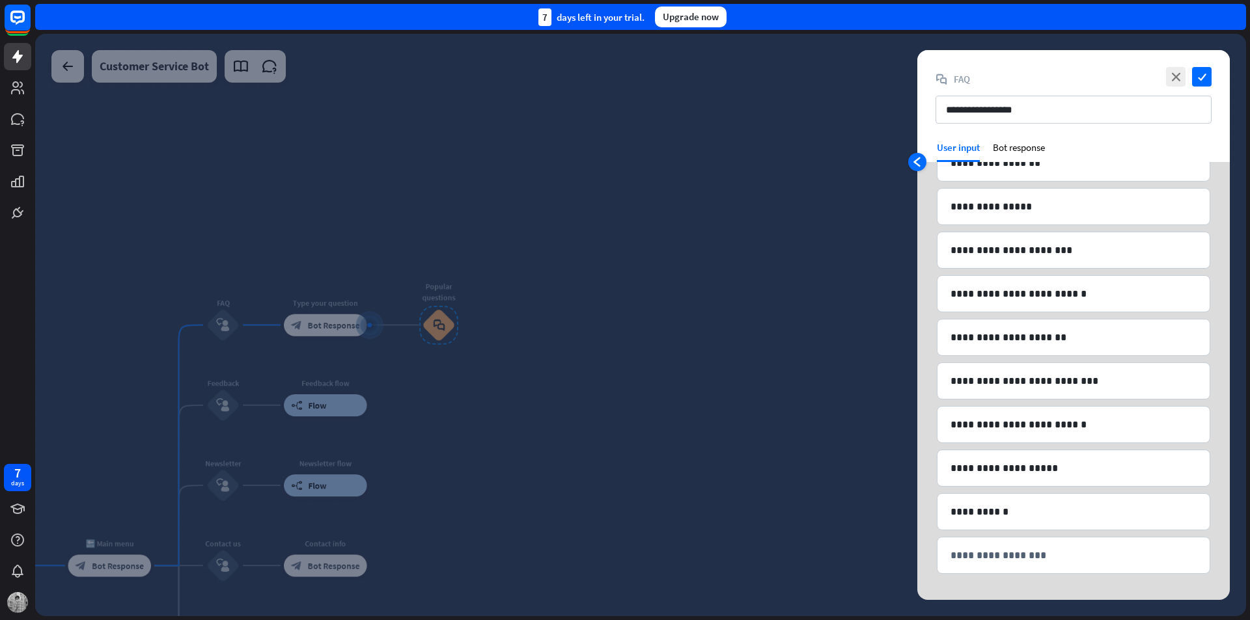
click at [913, 161] on icon "arrowhead_left" at bounding box center [917, 162] width 10 height 10
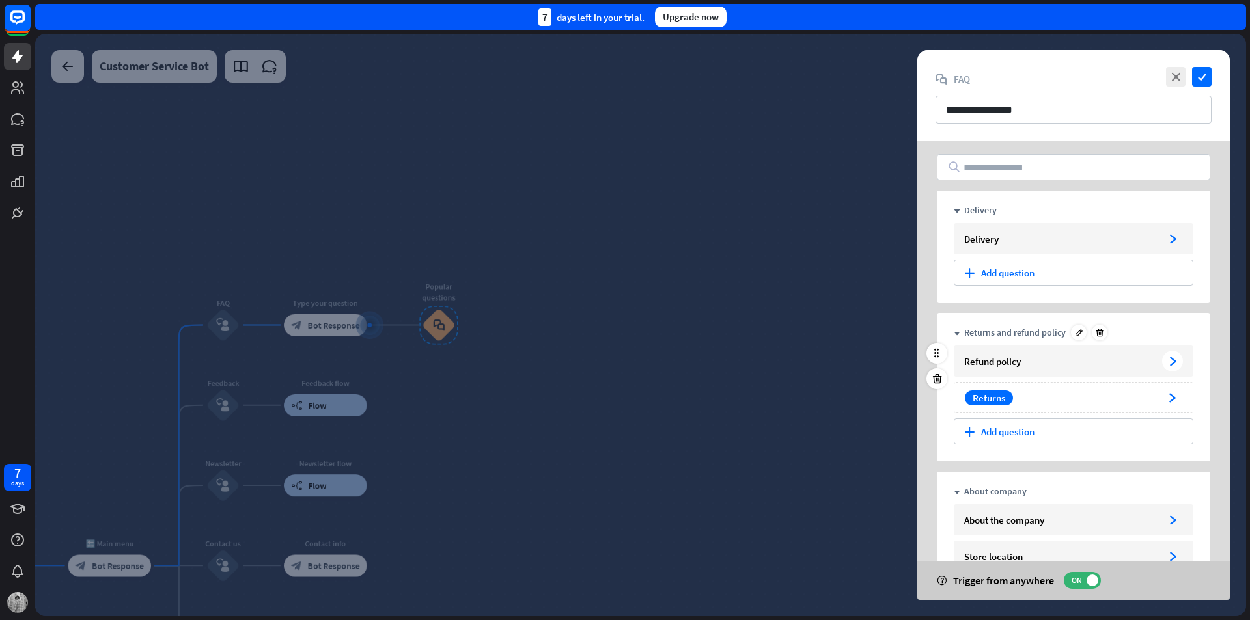
scroll to position [0, 0]
click at [1070, 363] on div "Refund policy" at bounding box center [1060, 364] width 193 height 12
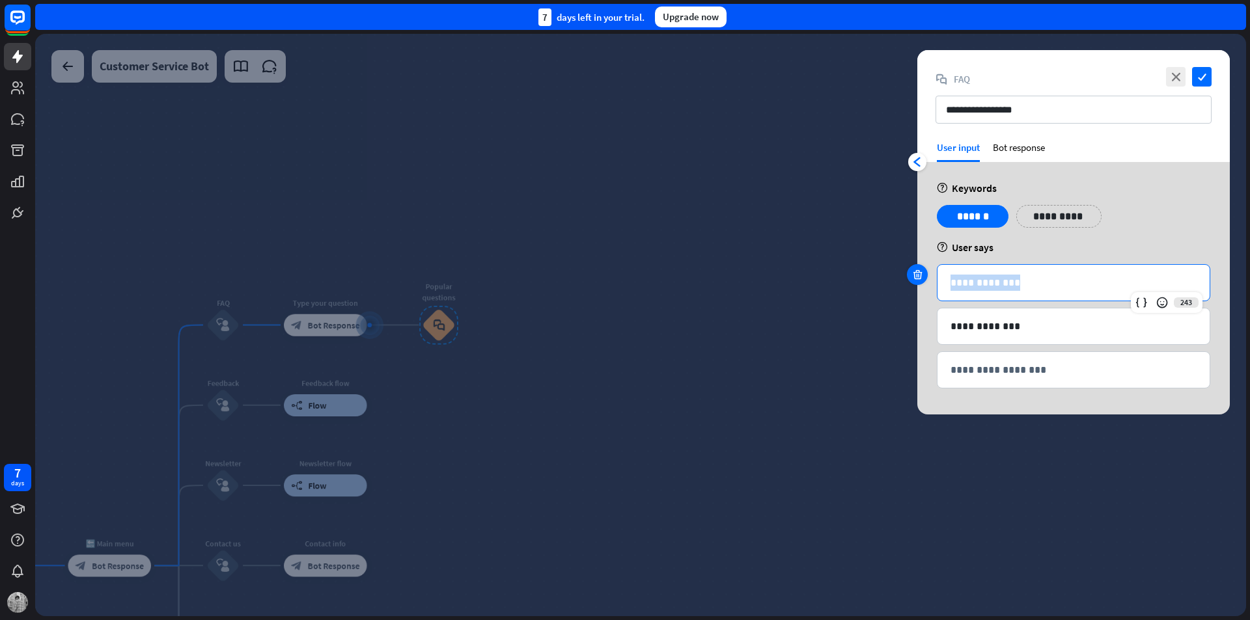
drag, startPoint x: 1028, startPoint y: 283, endPoint x: 913, endPoint y: 280, distance: 114.6
click at [936, 280] on div "**********" at bounding box center [1072, 282] width 273 height 37
click at [913, 280] on div at bounding box center [917, 274] width 21 height 21
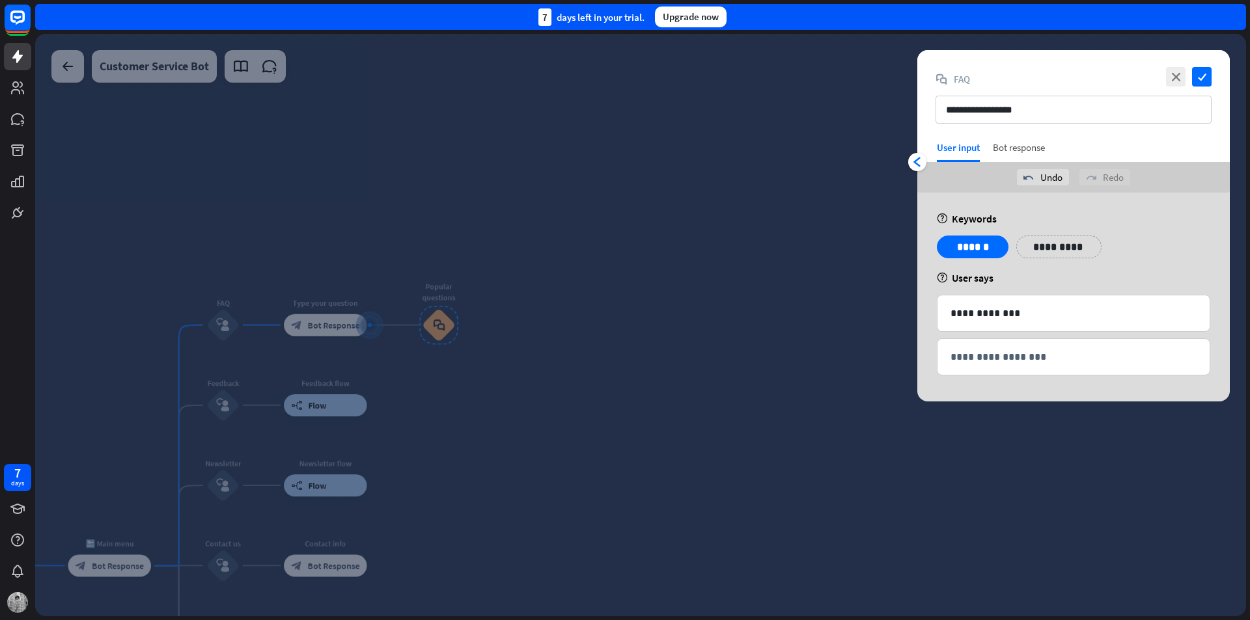
click at [1018, 146] on div "Bot response" at bounding box center [1018, 151] width 52 height 21
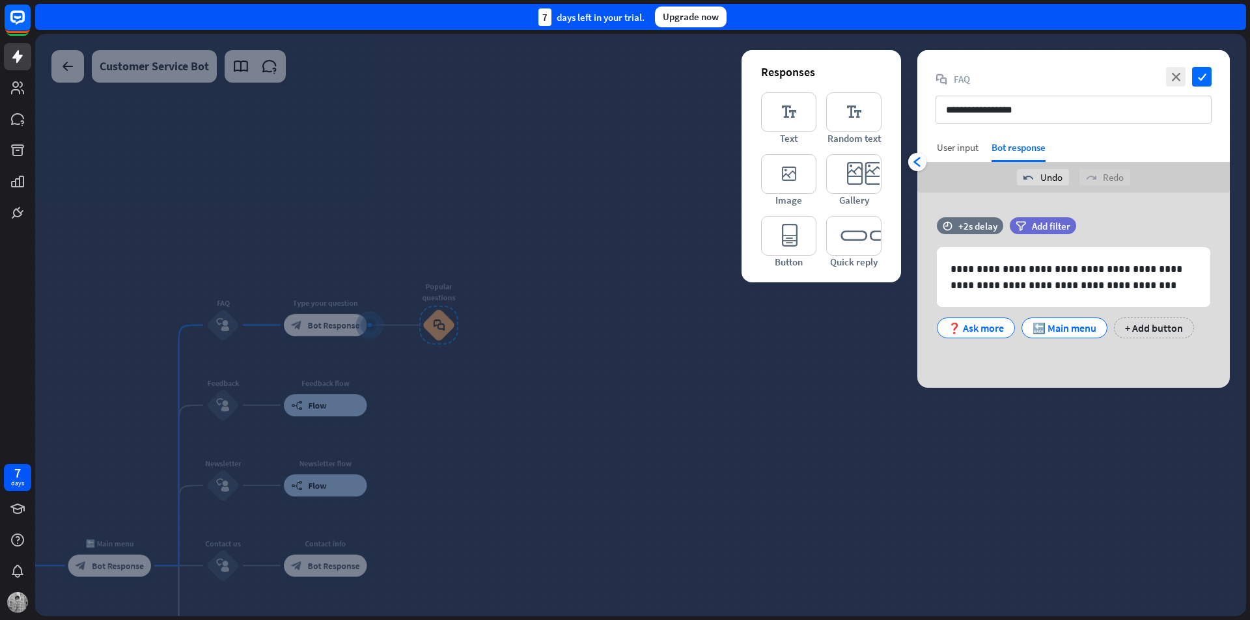
click at [964, 154] on div "User input" at bounding box center [957, 151] width 42 height 21
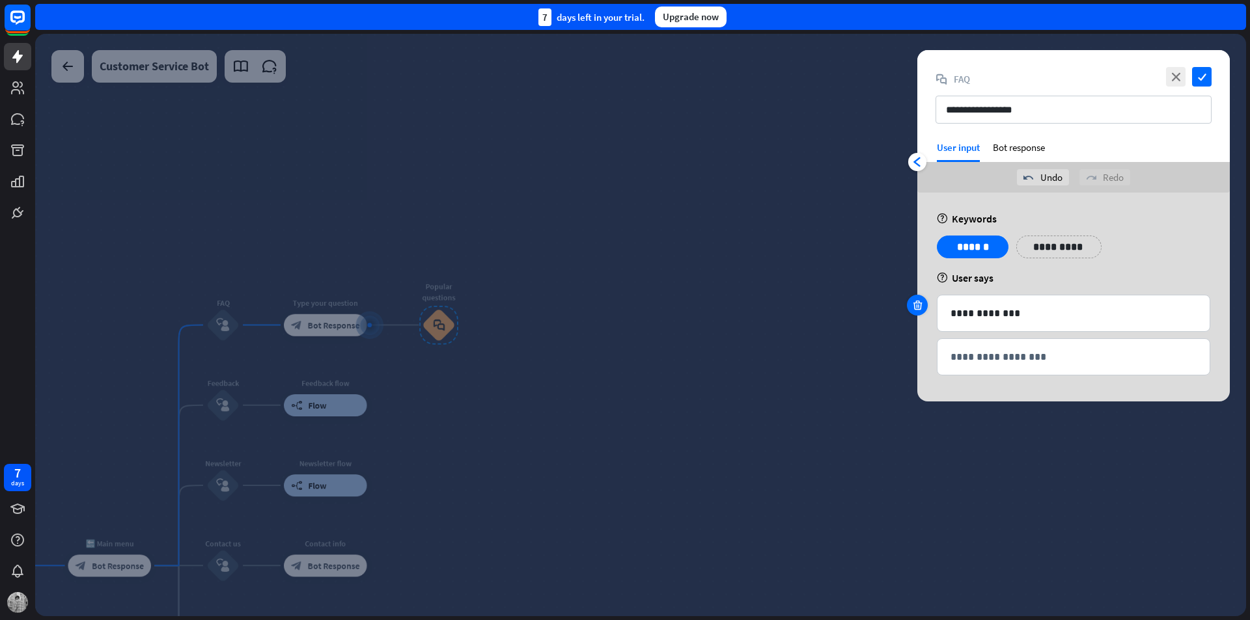
click at [915, 305] on icon at bounding box center [917, 305] width 12 height 12
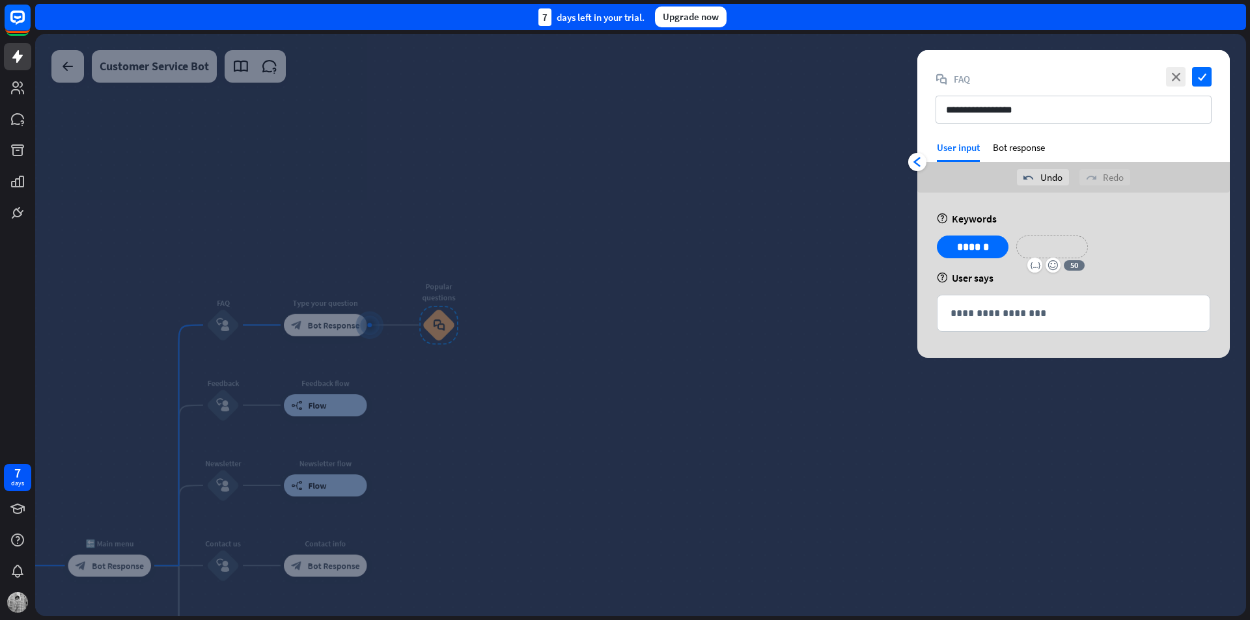
click at [1035, 245] on p "**********" at bounding box center [1052, 247] width 52 height 16
click at [985, 320] on p "**********" at bounding box center [1073, 313] width 246 height 16
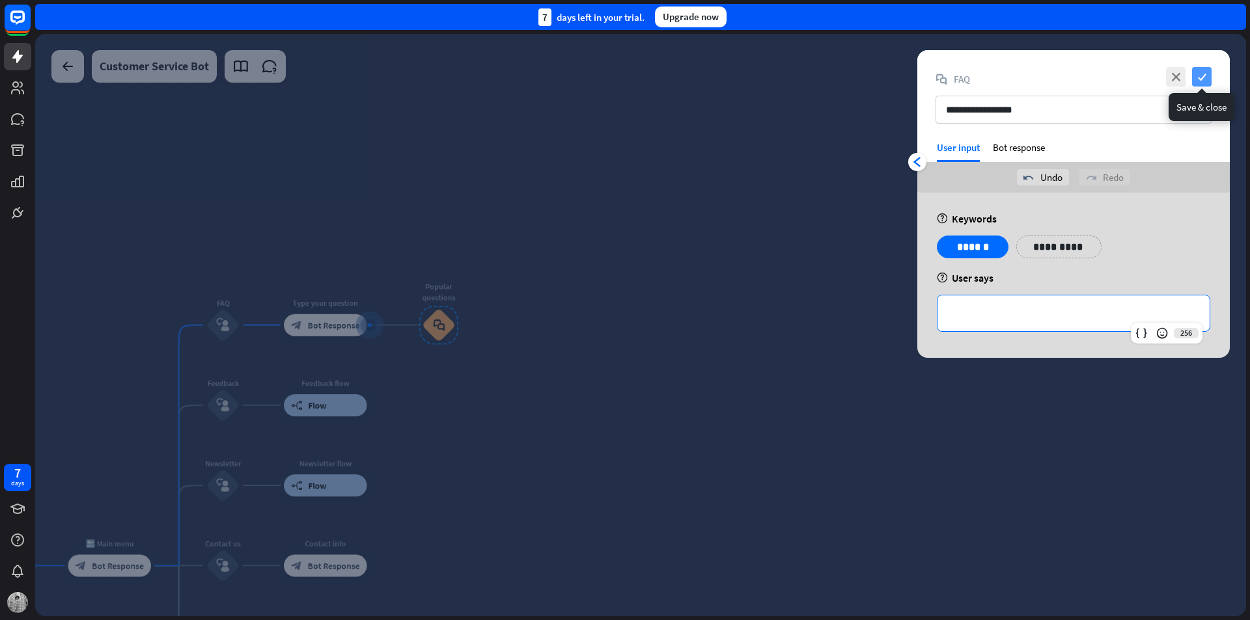
click at [1201, 83] on icon "check" at bounding box center [1202, 77] width 20 height 20
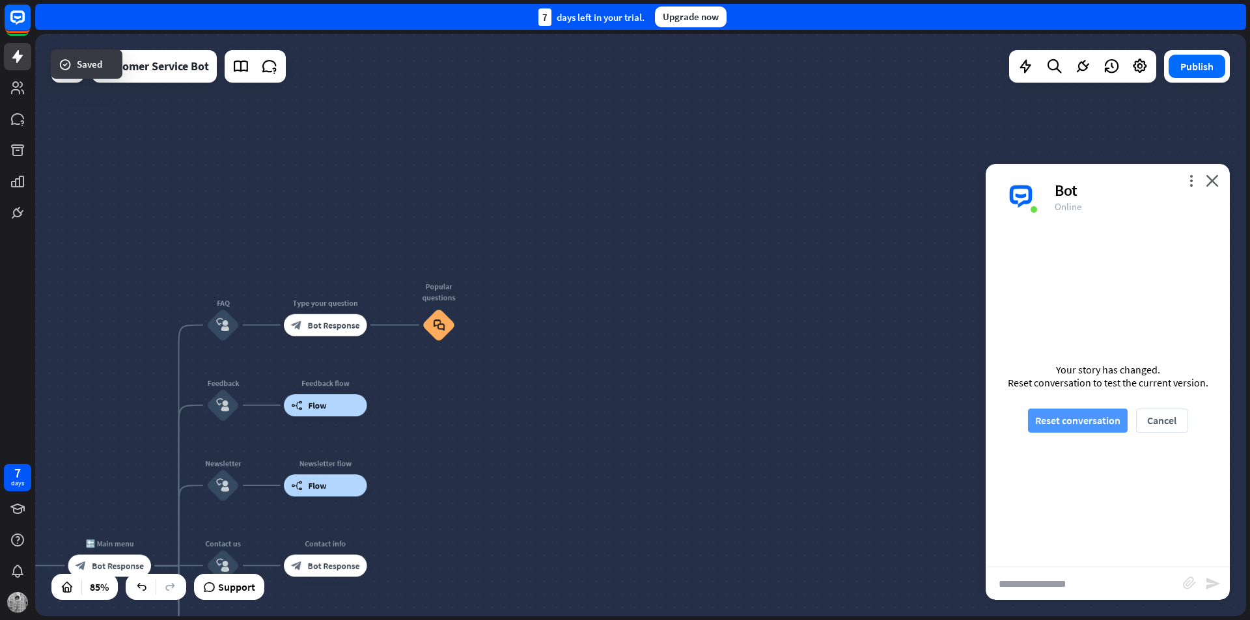
click at [1103, 420] on button "Reset conversation" at bounding box center [1078, 421] width 100 height 24
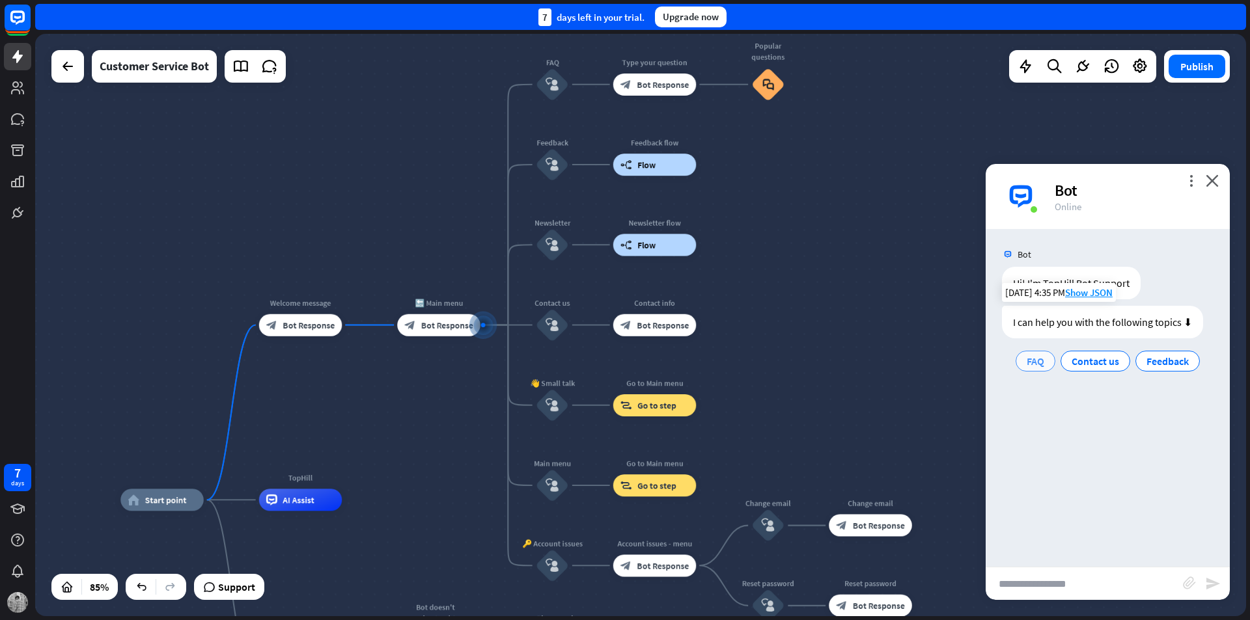
click at [1039, 364] on span "FAQ" at bounding box center [1035, 361] width 18 height 13
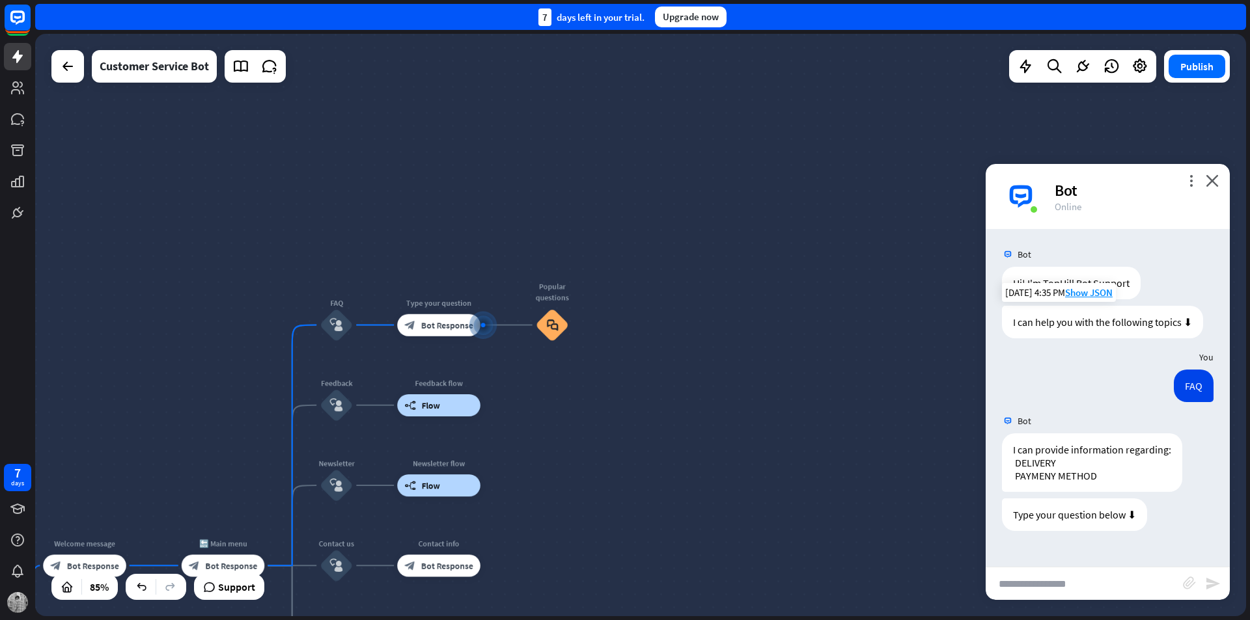
click at [1097, 582] on input "text" at bounding box center [1083, 583] width 197 height 33
click at [553, 327] on icon "block_faq" at bounding box center [552, 325] width 12 height 12
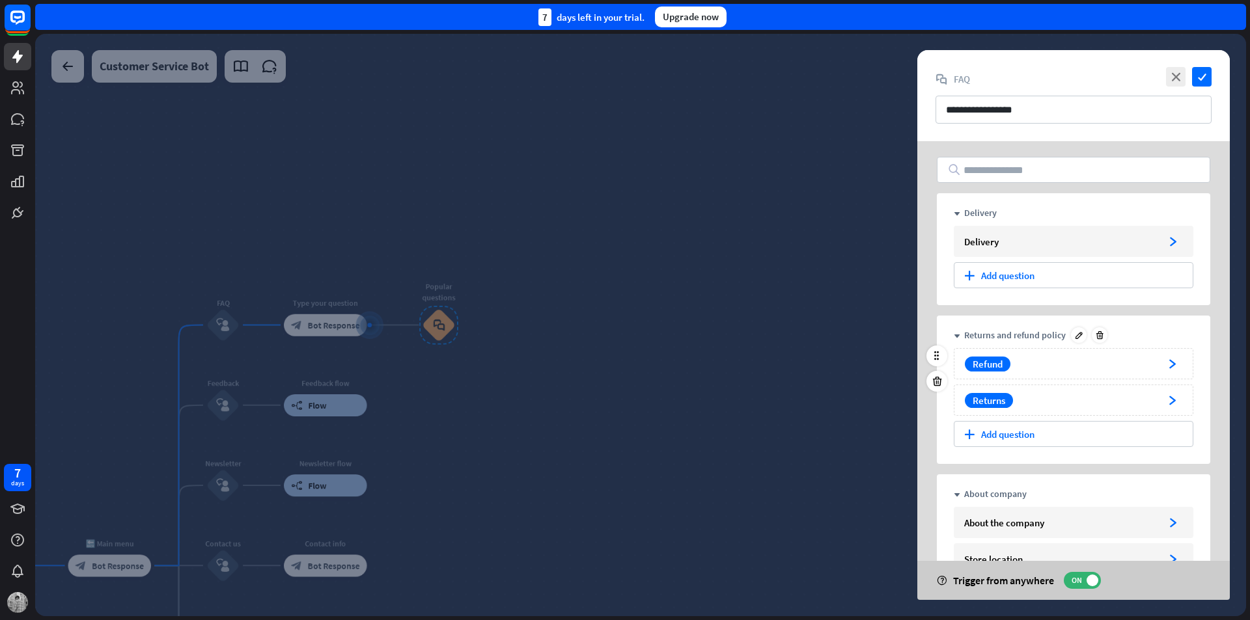
click at [1132, 362] on div "Refund" at bounding box center [1060, 364] width 198 height 15
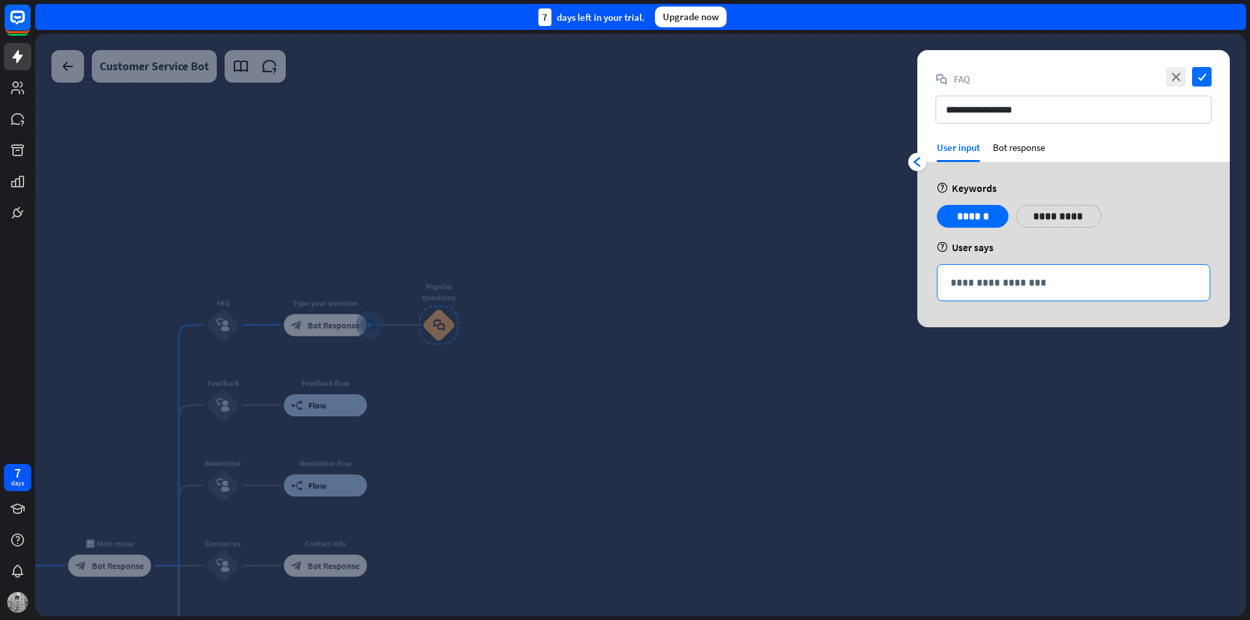
click at [1022, 277] on p "**********" at bounding box center [1073, 283] width 246 height 16
click at [1043, 219] on p "**********" at bounding box center [1059, 216] width 66 height 16
click at [1032, 232] on icon "variable" at bounding box center [1035, 235] width 10 height 10
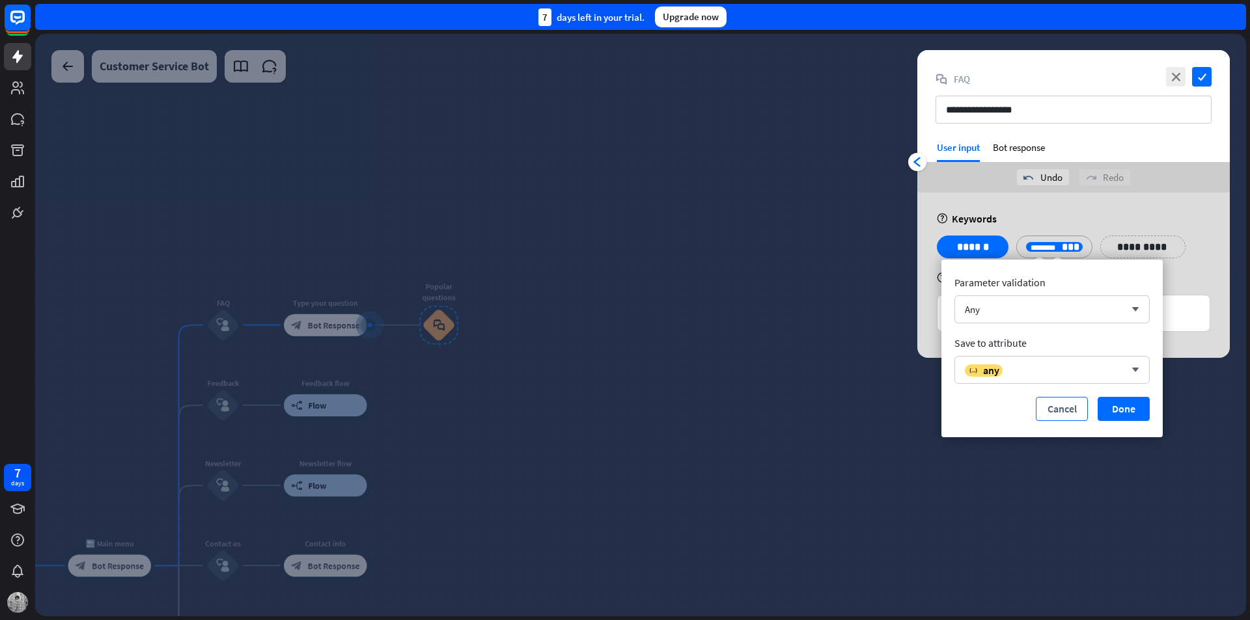
click at [1069, 404] on button "Cancel" at bounding box center [1061, 409] width 52 height 24
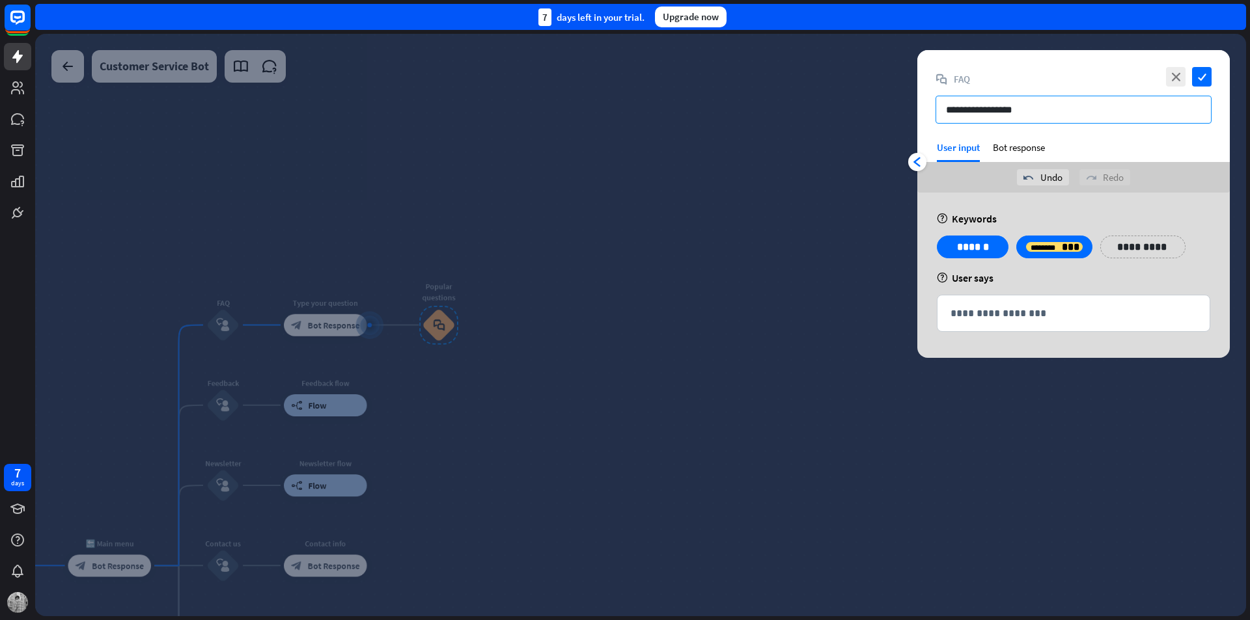
click at [1020, 106] on input "**********" at bounding box center [1073, 110] width 276 height 28
drag, startPoint x: 1037, startPoint y: 116, endPoint x: 949, endPoint y: 105, distance: 89.2
click at [949, 105] on input "**********" at bounding box center [1073, 110] width 276 height 28
click at [1171, 81] on icon "close" at bounding box center [1176, 77] width 20 height 20
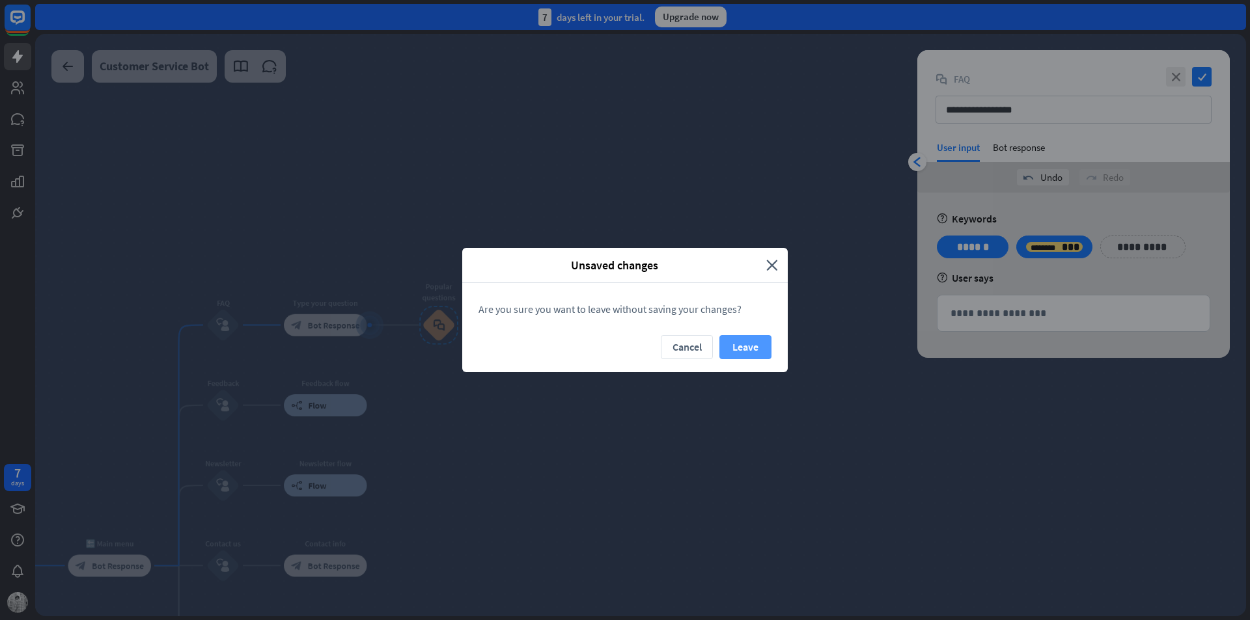
click at [733, 353] on button "Leave" at bounding box center [745, 347] width 52 height 24
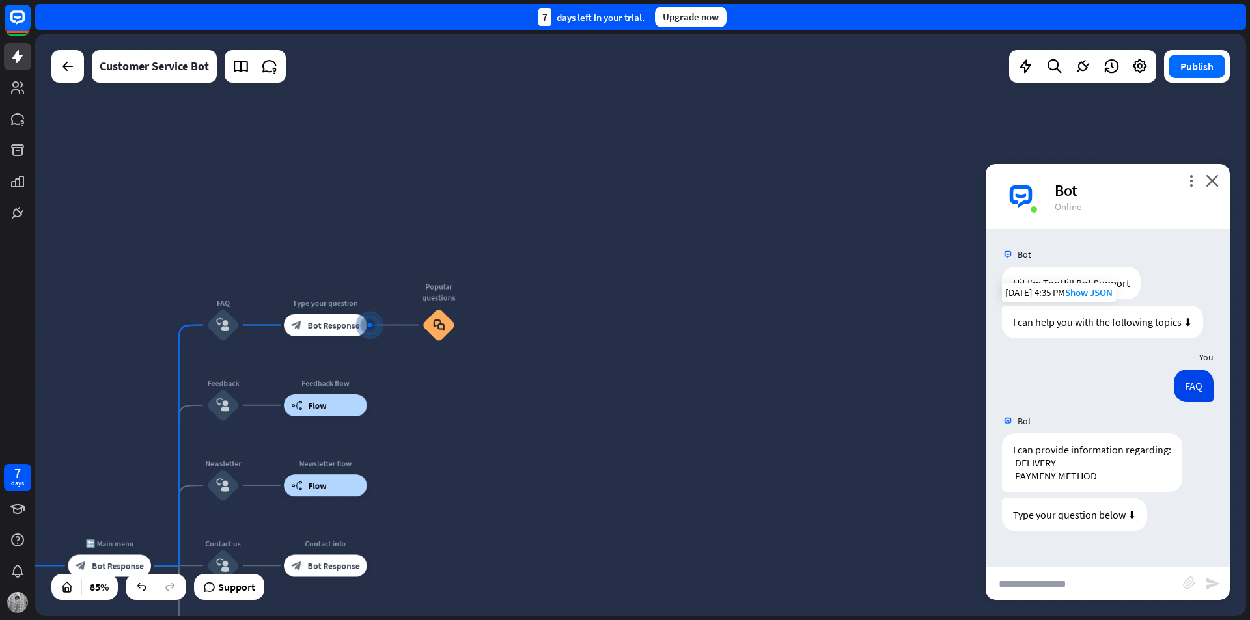
click at [1076, 572] on input "text" at bounding box center [1083, 583] width 197 height 33
type input "**********"
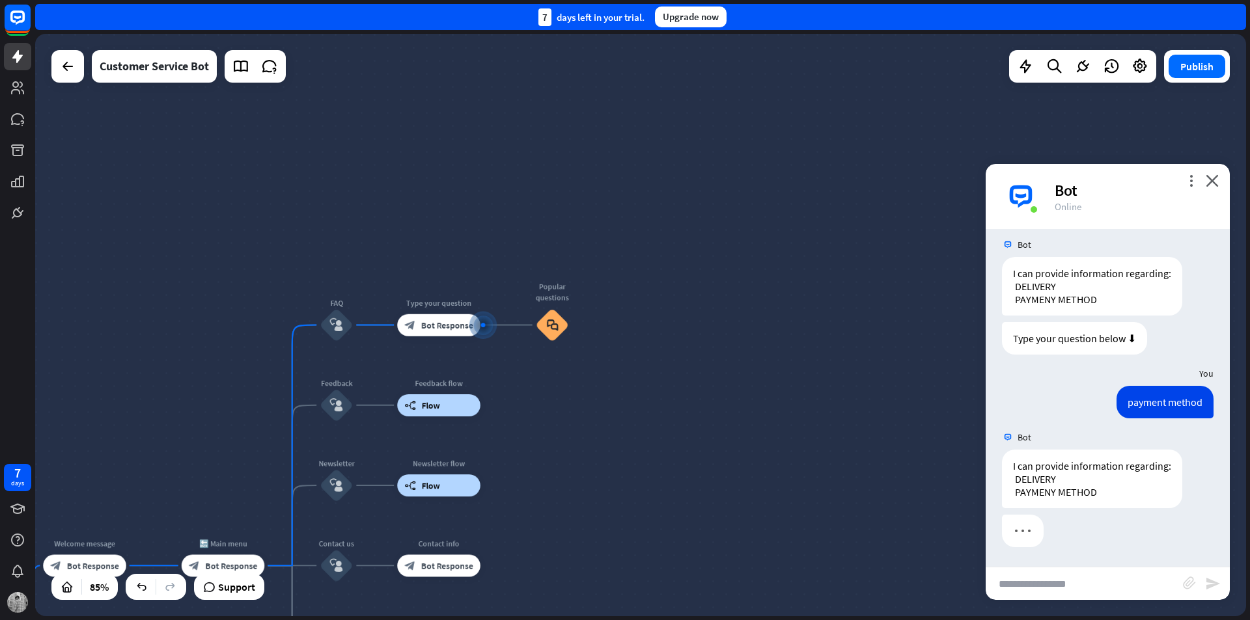
scroll to position [176, 0]
click at [455, 315] on div "block_bot_response Bot Response" at bounding box center [438, 325] width 83 height 22
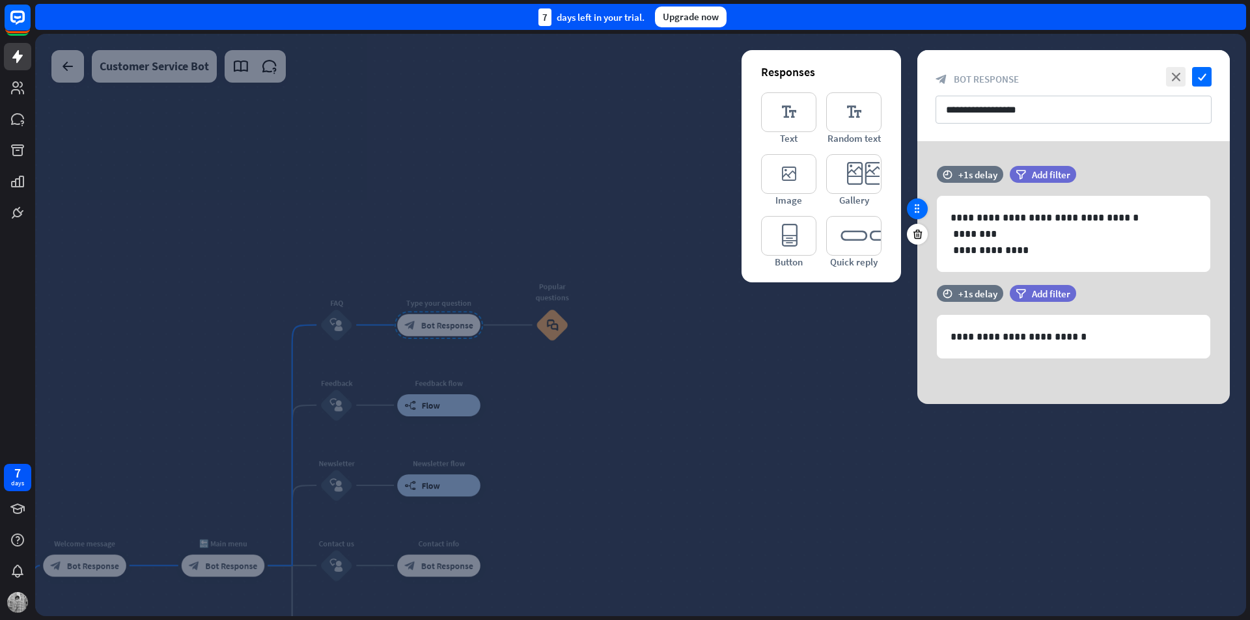
click at [916, 213] on icon at bounding box center [917, 209] width 12 height 12
click at [916, 204] on icon at bounding box center [917, 209] width 12 height 12
click at [918, 209] on icon at bounding box center [917, 209] width 12 height 12
click at [597, 303] on div at bounding box center [640, 325] width 1210 height 582
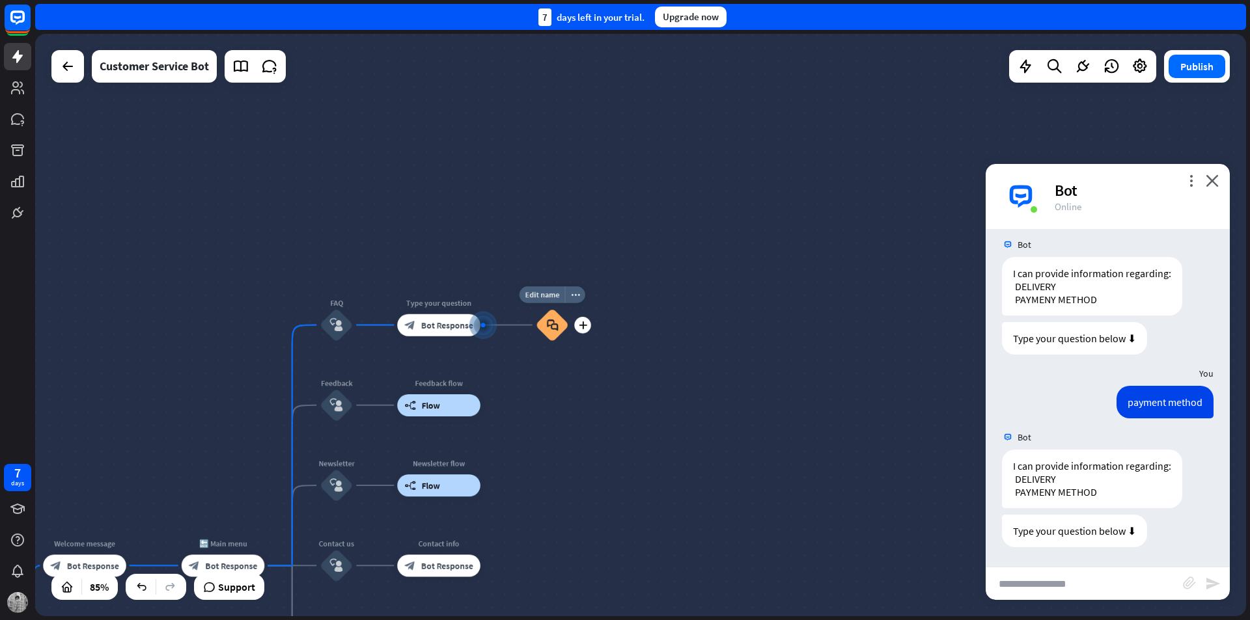
click at [539, 327] on div "block_faq" at bounding box center [552, 324] width 33 height 33
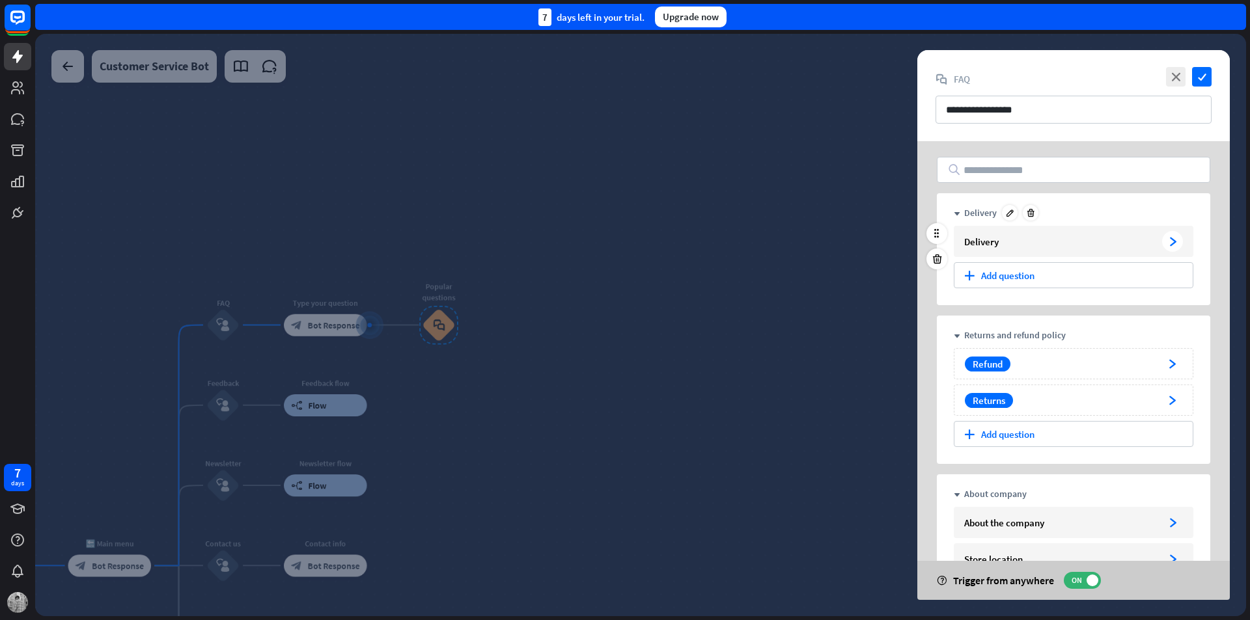
click at [1046, 243] on div "Delivery" at bounding box center [1060, 242] width 193 height 12
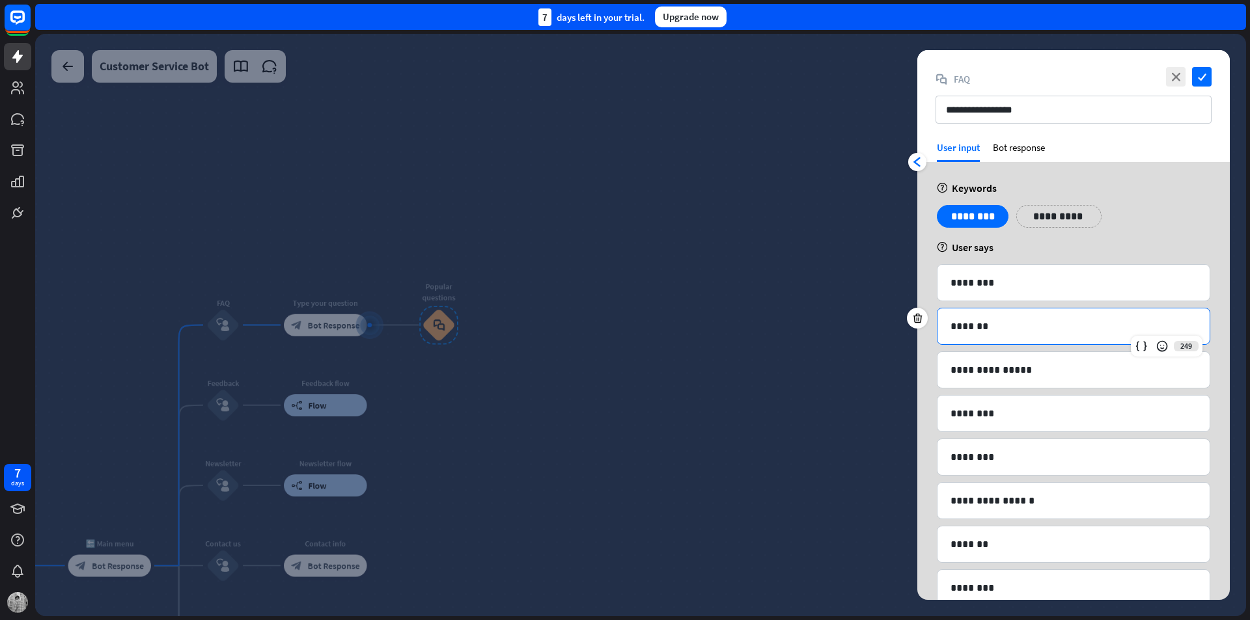
click at [1050, 328] on p "*******" at bounding box center [1073, 326] width 246 height 16
click at [1019, 139] on div "**********" at bounding box center [1073, 95] width 312 height 91
click at [1020, 146] on div "Bot response" at bounding box center [1018, 151] width 52 height 21
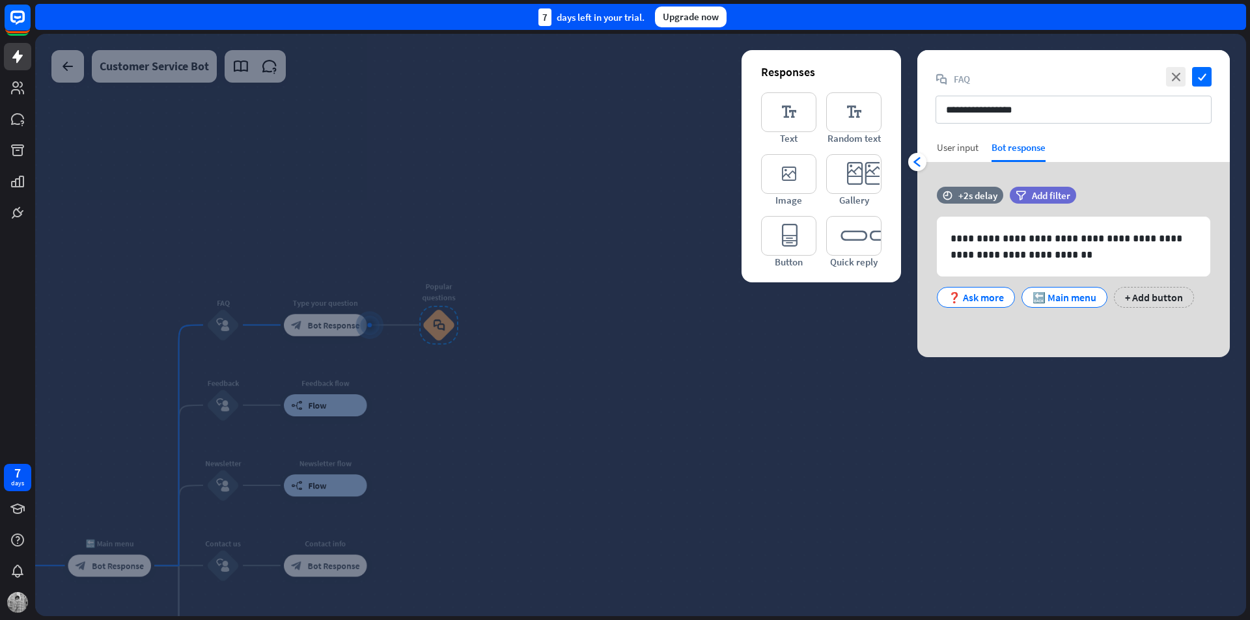
click at [952, 143] on div "User input" at bounding box center [957, 147] width 42 height 12
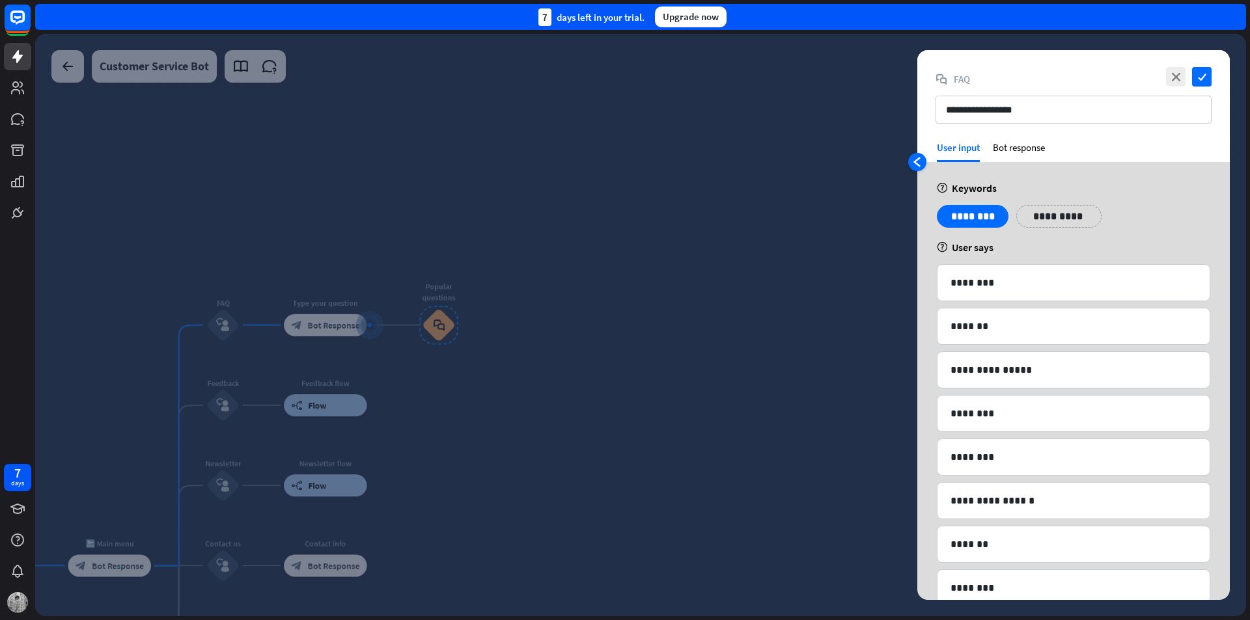
click at [919, 154] on div "arrowhead_left" at bounding box center [917, 162] width 18 height 18
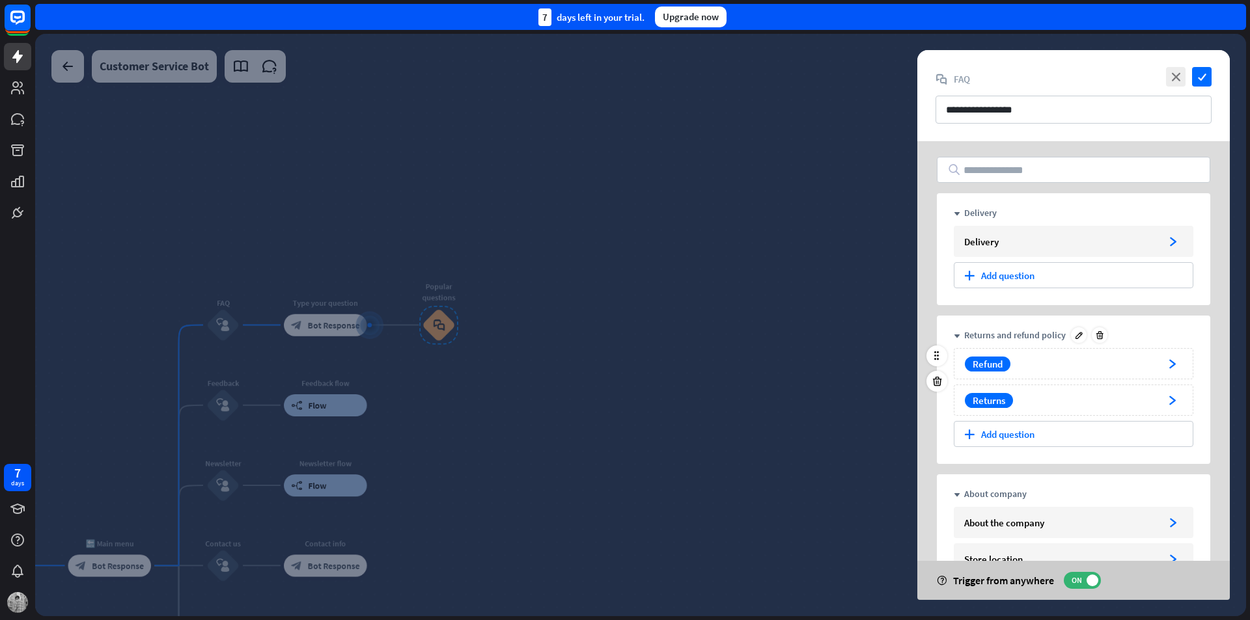
click at [1078, 359] on div "Refund" at bounding box center [1060, 364] width 198 height 15
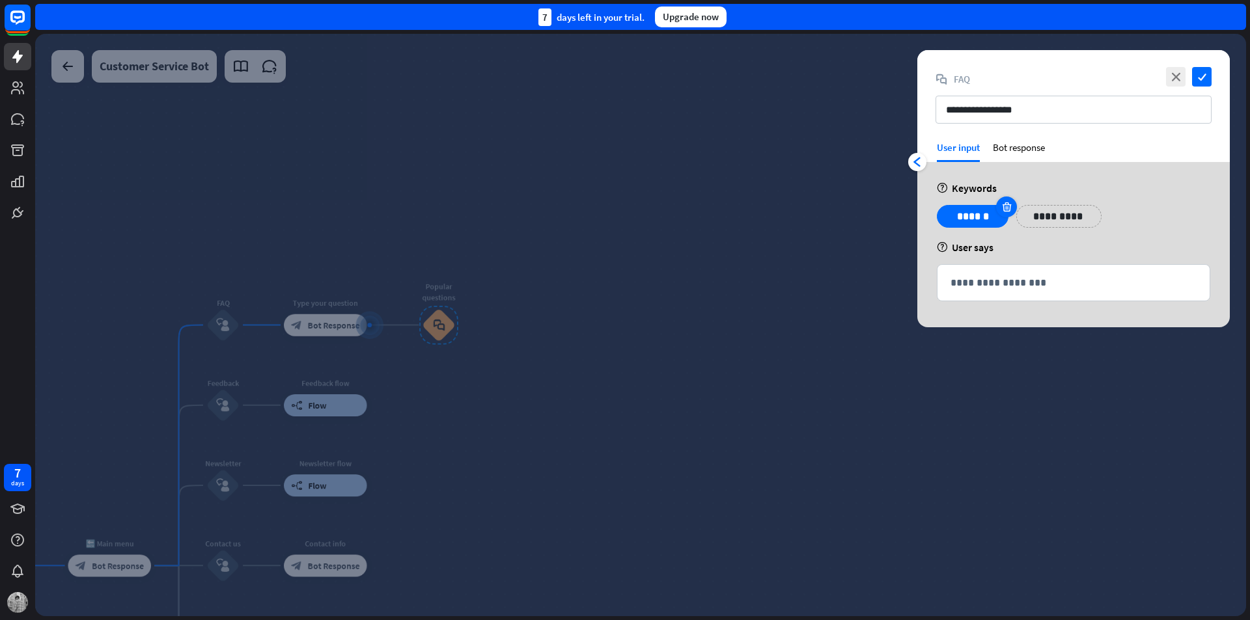
click at [1008, 208] on icon at bounding box center [1006, 207] width 12 height 12
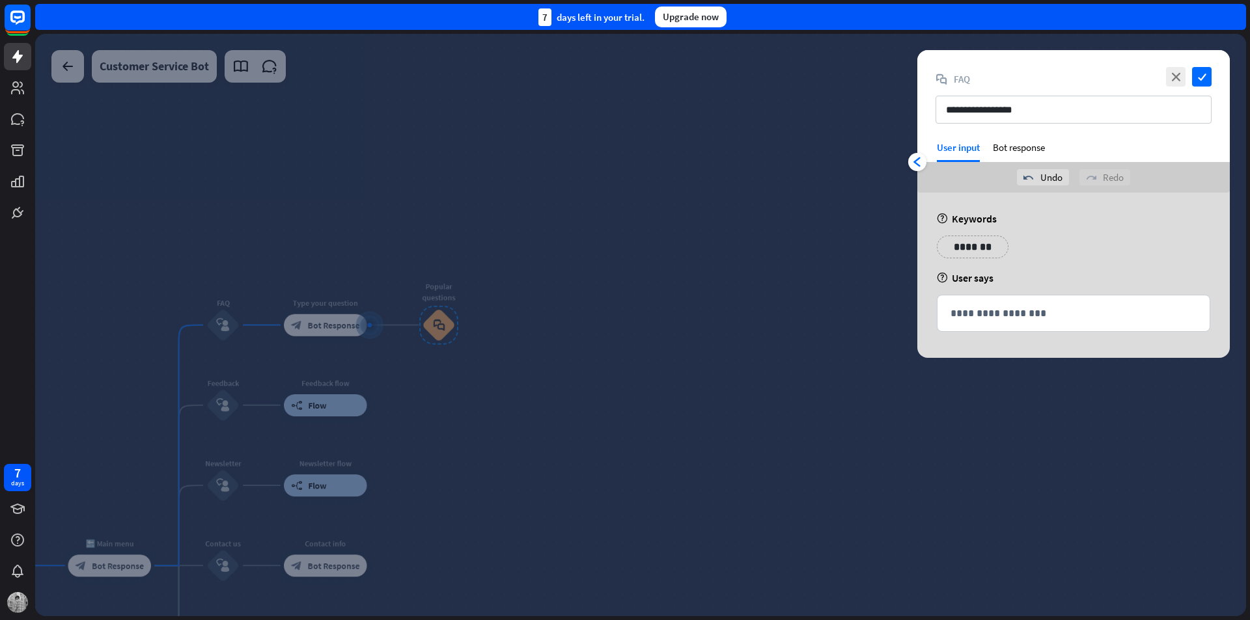
click at [977, 246] on p "*******" at bounding box center [972, 247] width 52 height 16
click at [1007, 144] on div "Bot response" at bounding box center [1018, 151] width 52 height 21
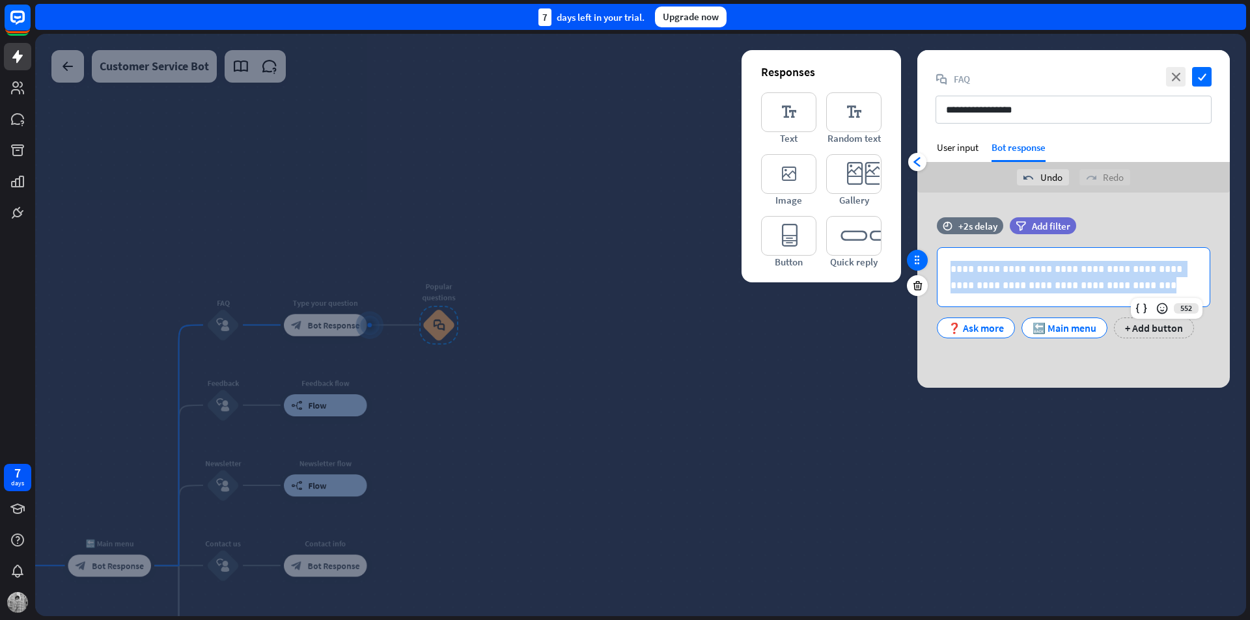
drag, startPoint x: 1119, startPoint y: 286, endPoint x: 913, endPoint y: 264, distance: 207.4
click at [917, 264] on div "**********" at bounding box center [1073, 284] width 312 height 134
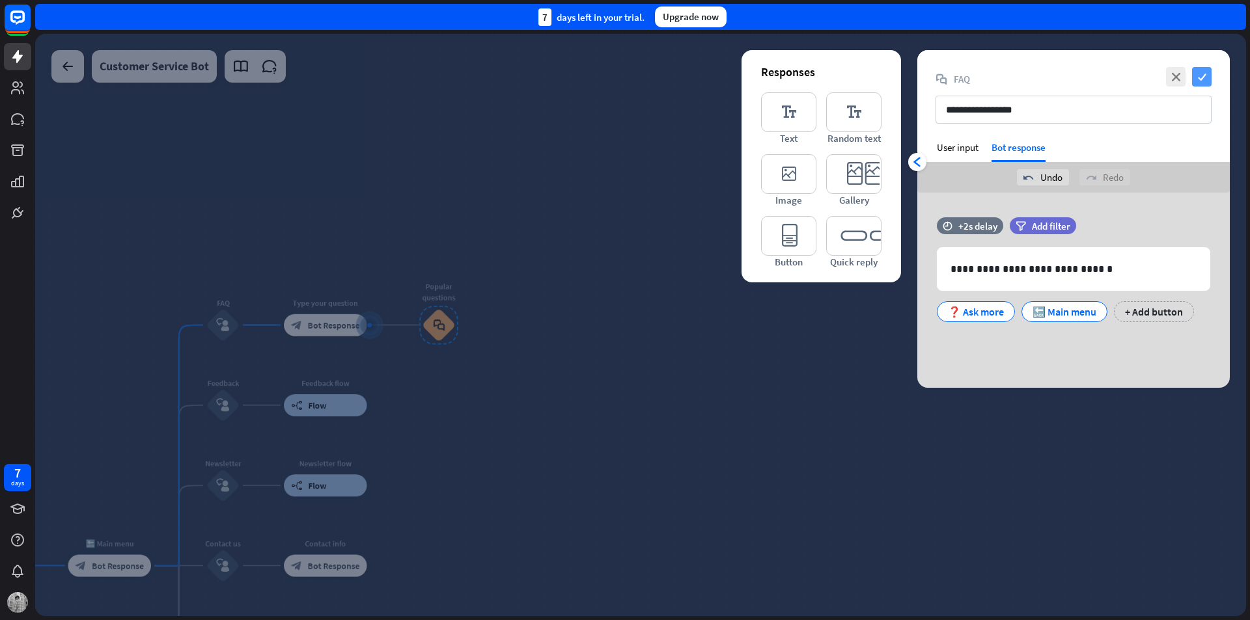
click at [1204, 74] on icon "check" at bounding box center [1202, 77] width 20 height 20
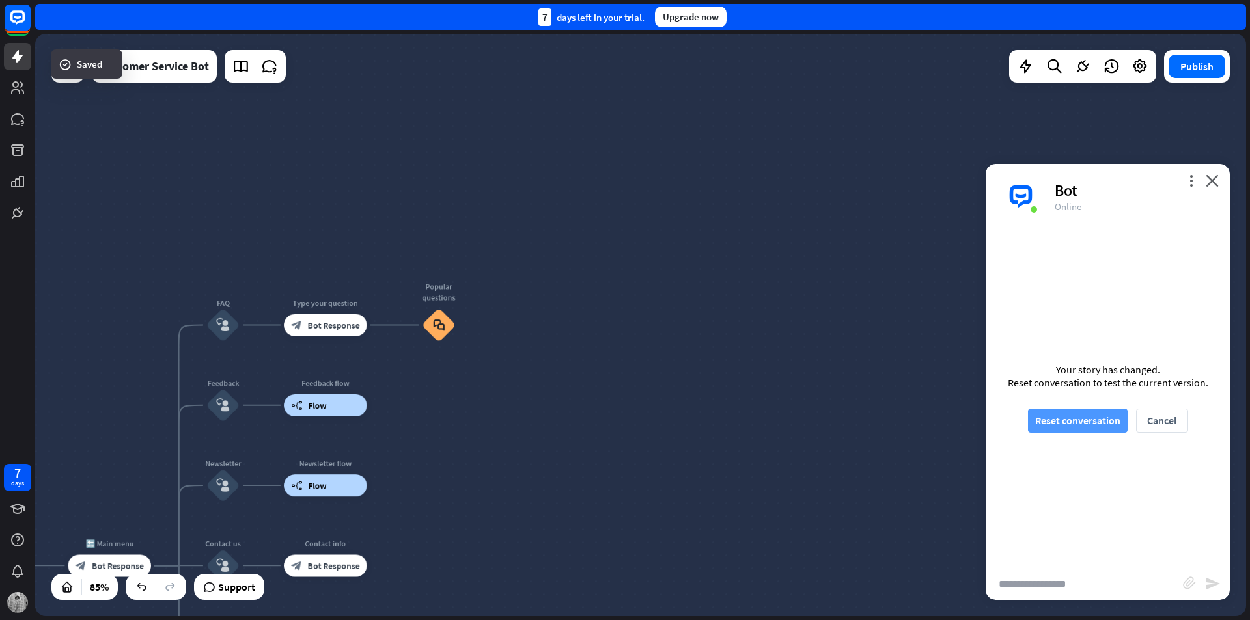
click at [1089, 411] on button "Reset conversation" at bounding box center [1078, 421] width 100 height 24
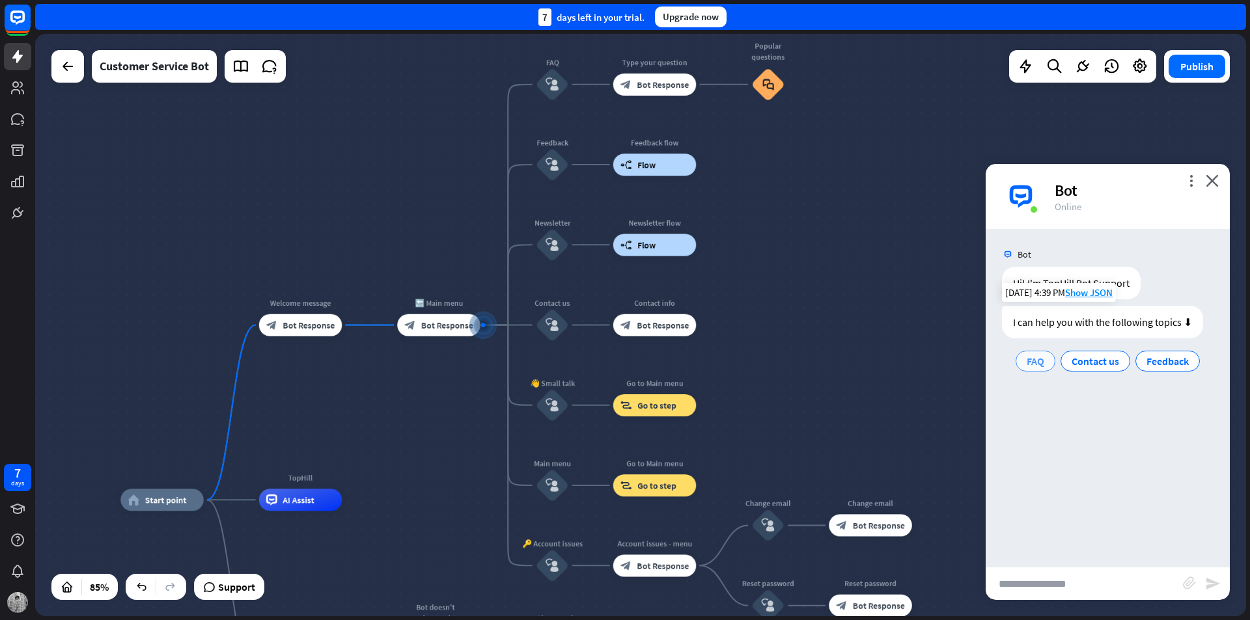
click at [1033, 366] on span "FAQ" at bounding box center [1035, 361] width 18 height 13
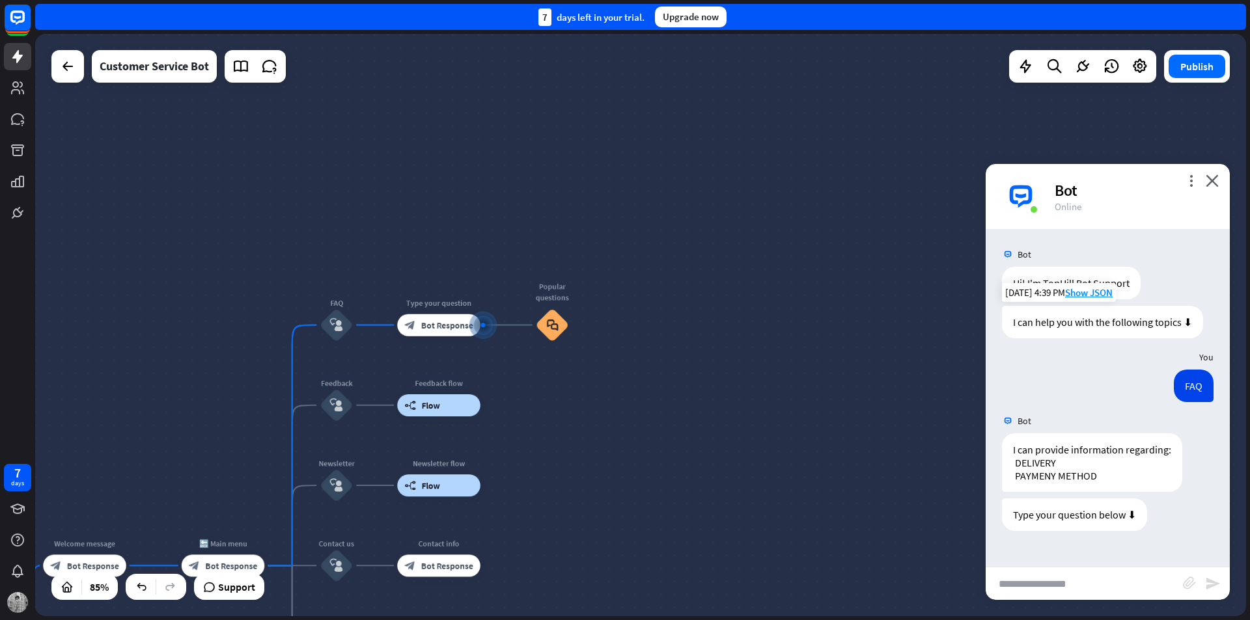
click at [1041, 585] on input "text" at bounding box center [1083, 583] width 197 height 33
type input "**********"
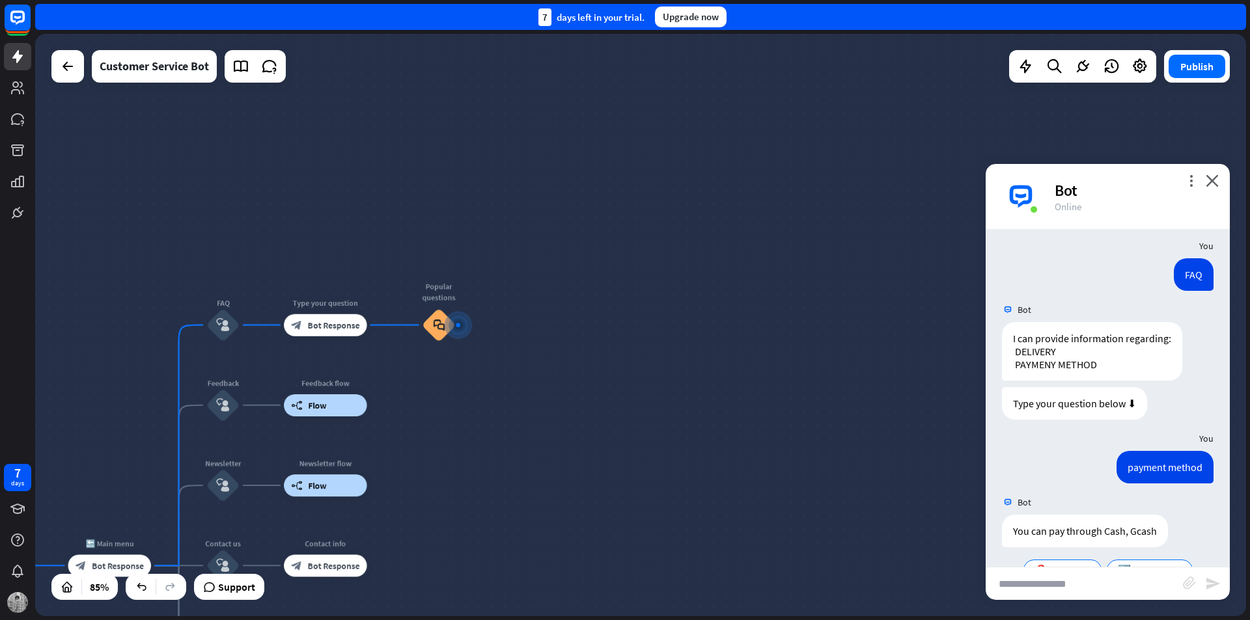
scroll to position [147, 0]
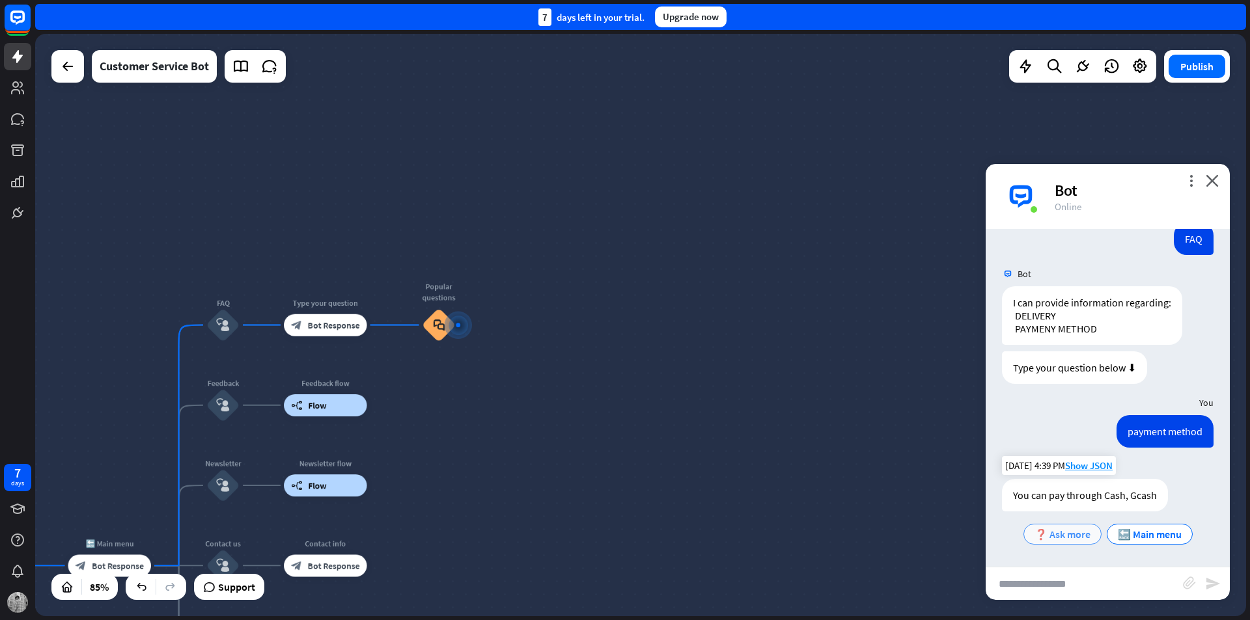
click at [1084, 541] on div "❓ Ask more" at bounding box center [1062, 534] width 78 height 21
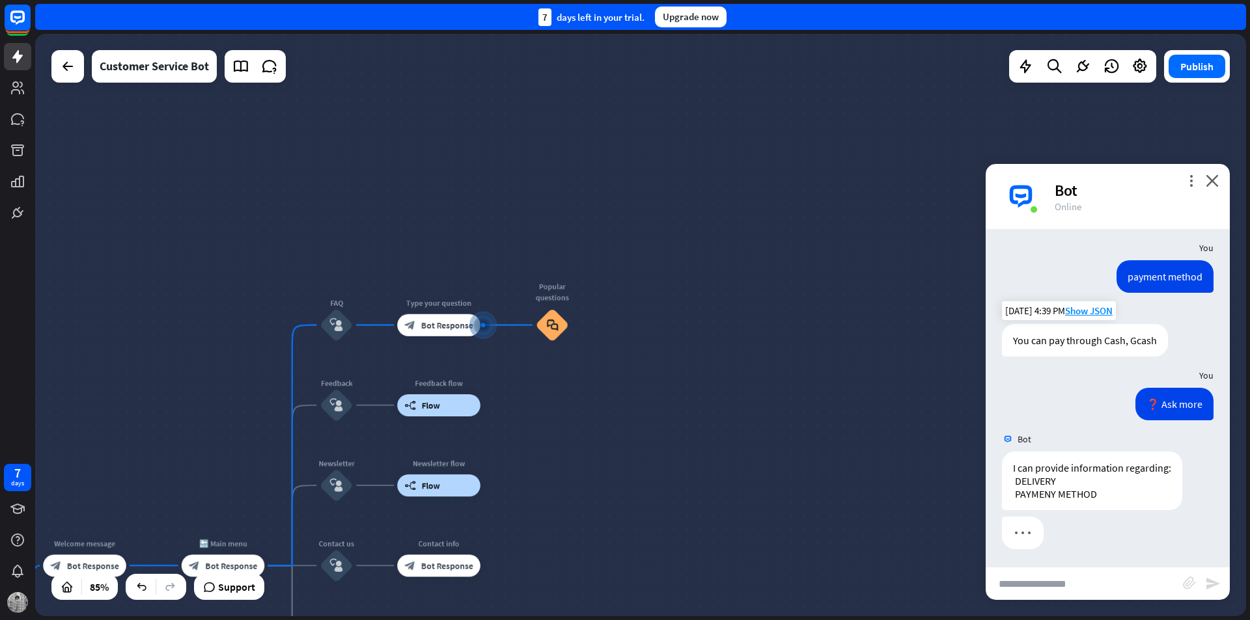
scroll to position [304, 0]
click at [1099, 580] on input "text" at bounding box center [1083, 583] width 197 height 33
type input "********"
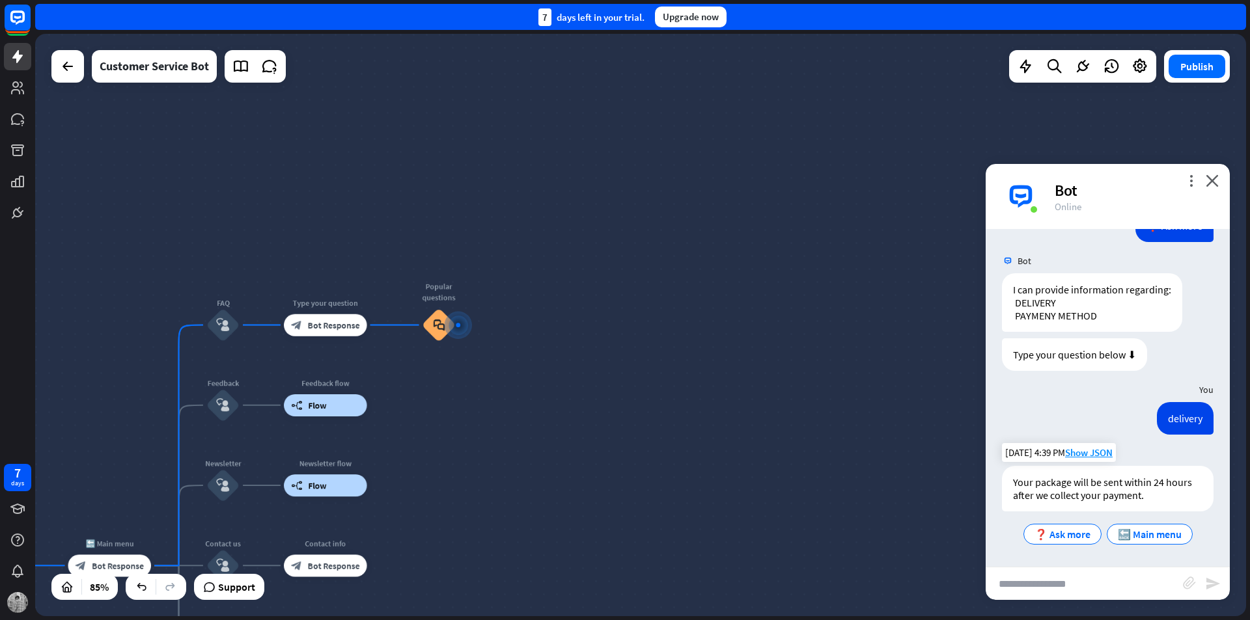
scroll to position [480, 0]
click at [438, 327] on icon "block_faq" at bounding box center [439, 325] width 12 height 12
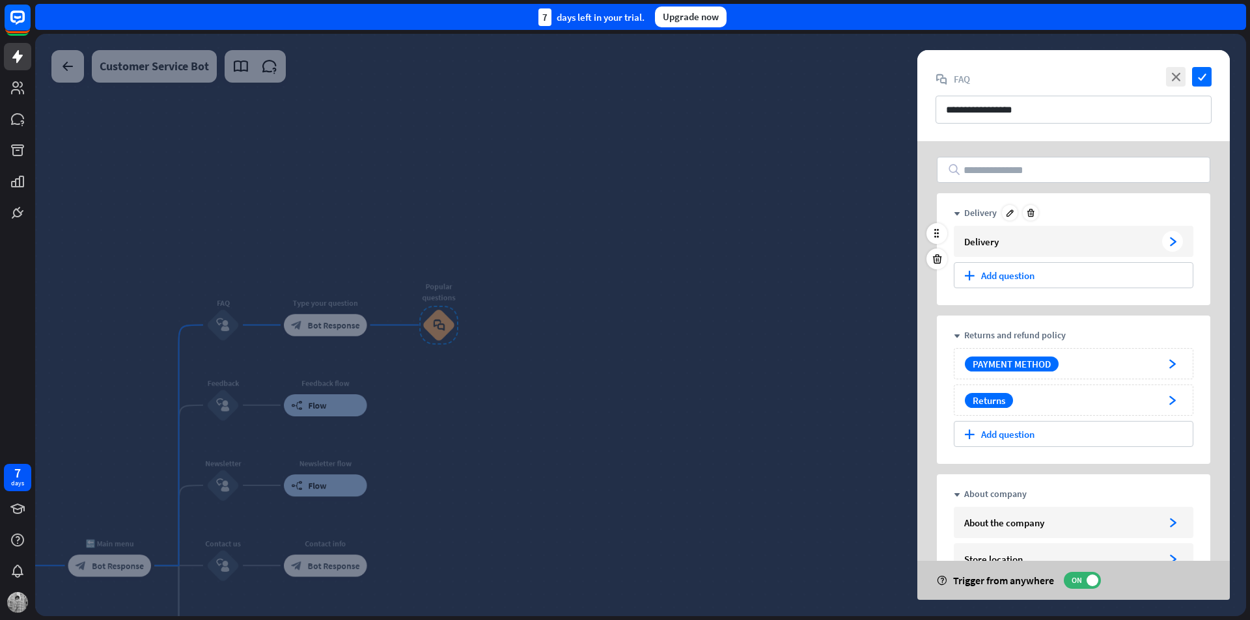
click at [1091, 251] on div "Delivery arrowhead_right" at bounding box center [1072, 241] width 239 height 31
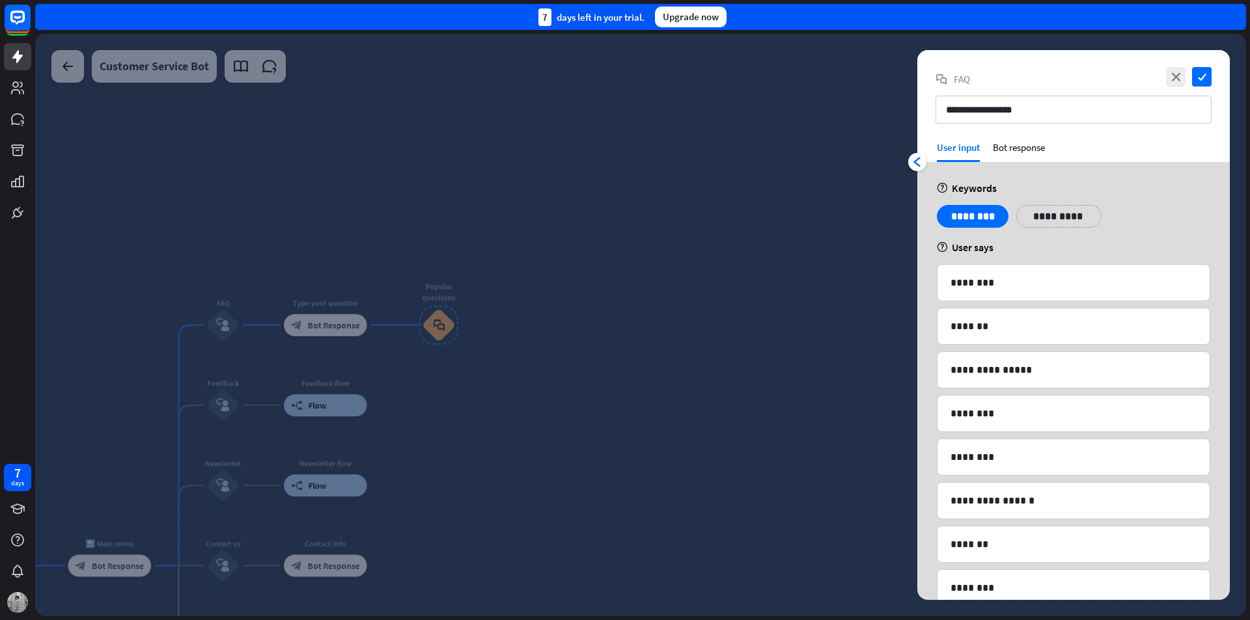
click at [1036, 140] on div "**********" at bounding box center [1073, 95] width 312 height 91
click at [1041, 152] on div "Bot response" at bounding box center [1018, 151] width 52 height 21
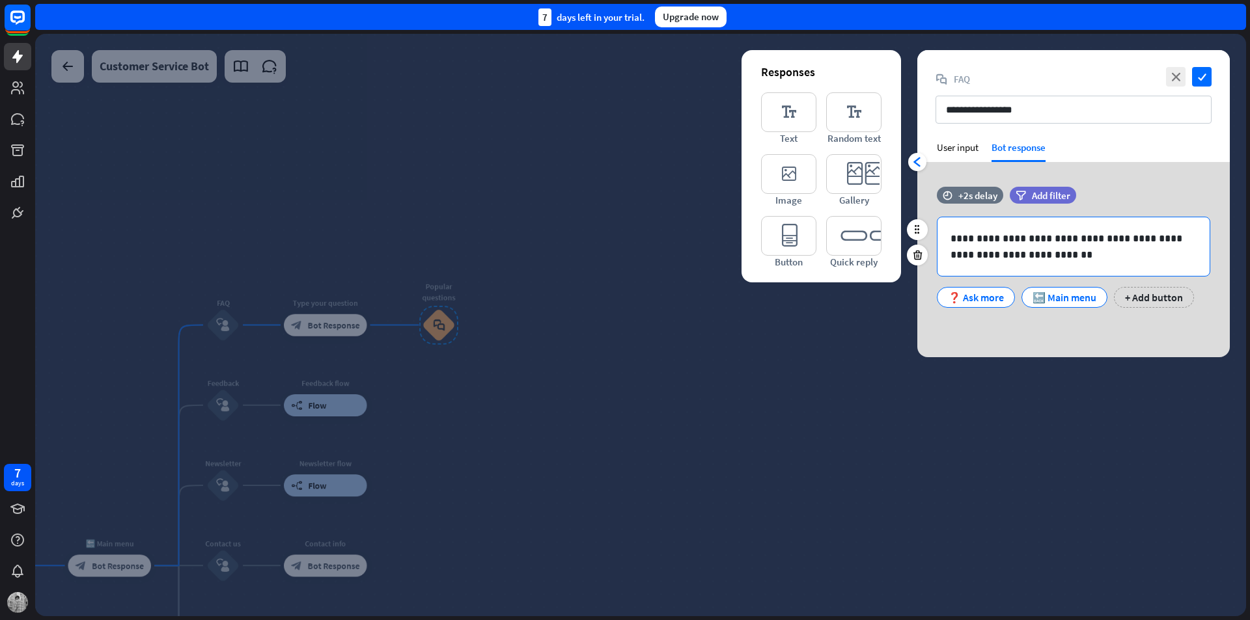
click at [1054, 261] on p "**********" at bounding box center [1073, 246] width 246 height 33
drag, startPoint x: 1060, startPoint y: 251, endPoint x: 945, endPoint y: 237, distance: 116.1
click at [945, 237] on div "**********" at bounding box center [1073, 246] width 272 height 59
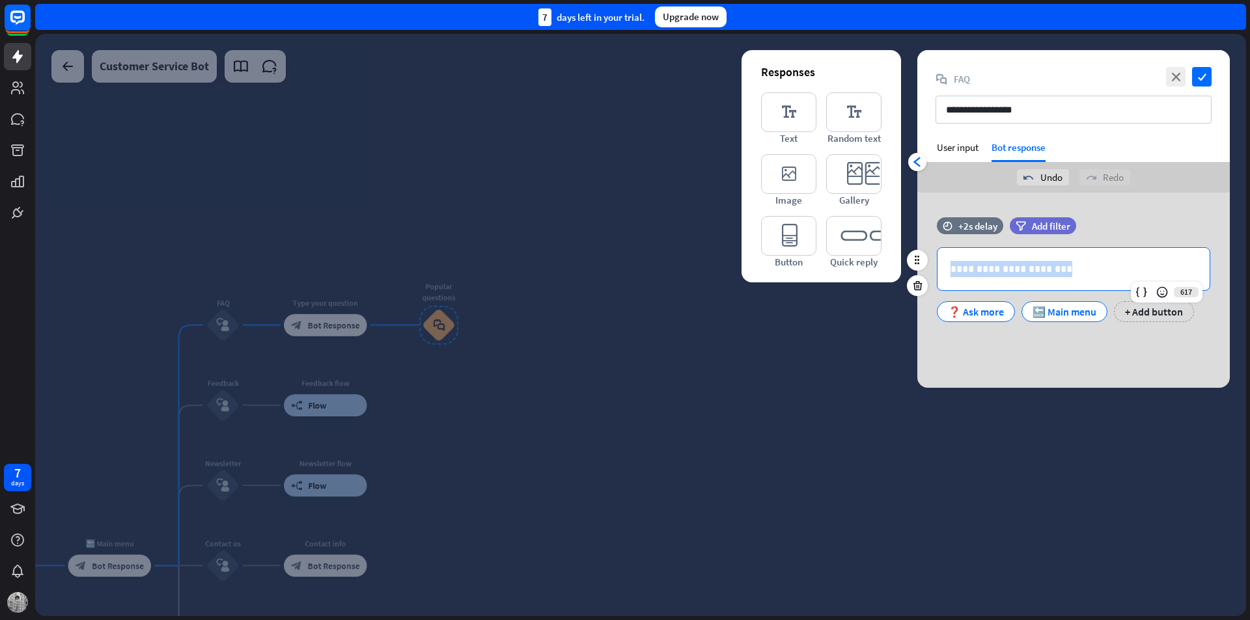
drag, startPoint x: 1056, startPoint y: 270, endPoint x: 936, endPoint y: 266, distance: 120.5
click at [936, 266] on div "**********" at bounding box center [1073, 284] width 312 height 75
